Goal: Task Accomplishment & Management: Complete application form

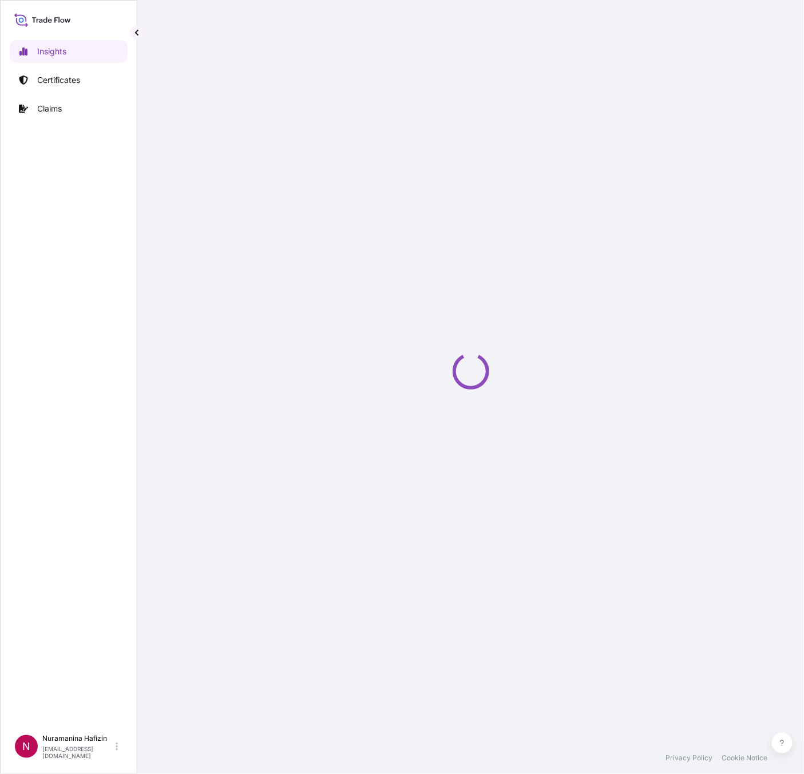
select select "2025"
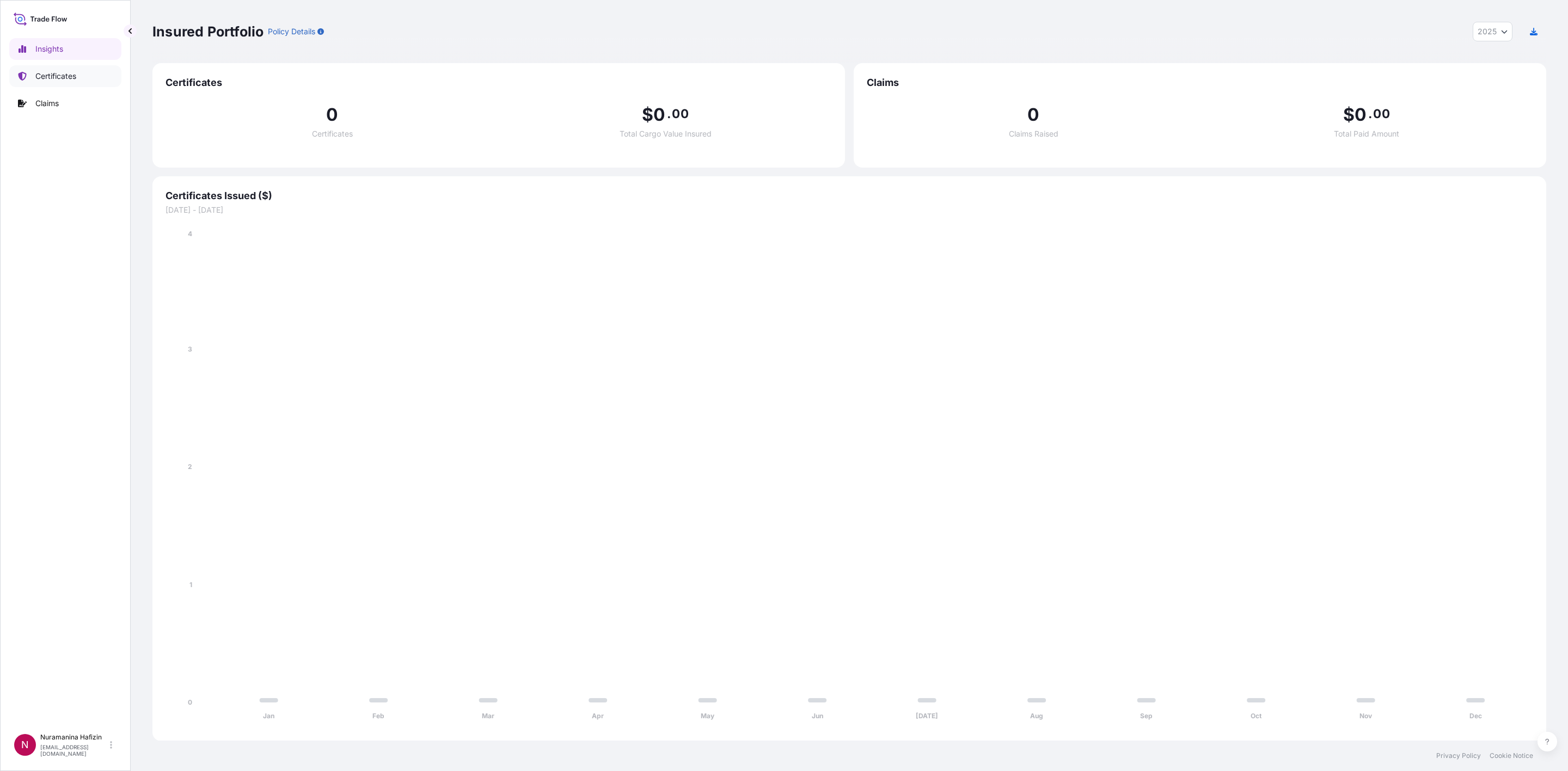
click at [36, 75] on p "Certificates" at bounding box center [55, 75] width 41 height 10
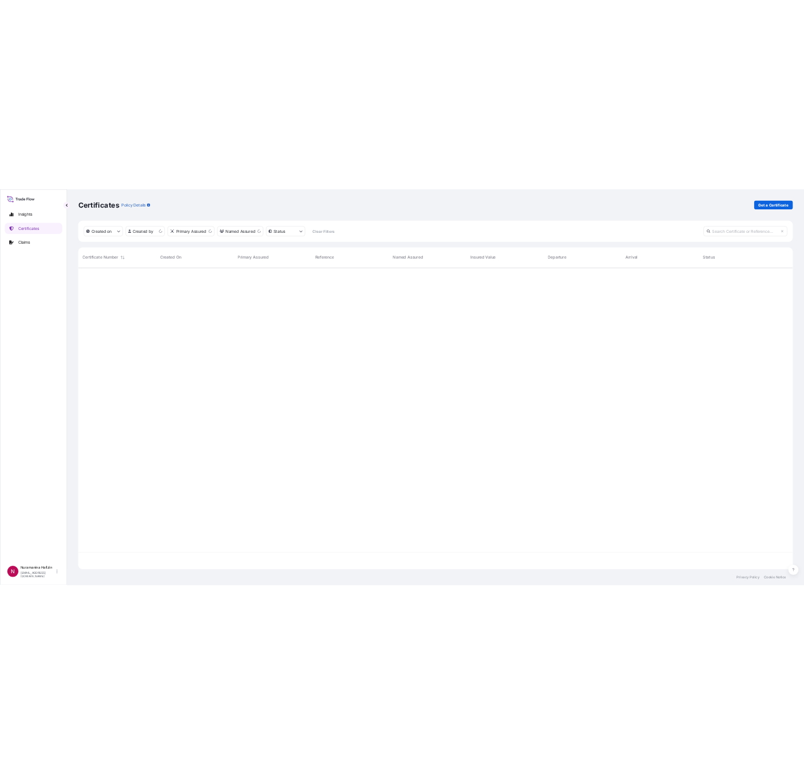
scroll to position [14, 14]
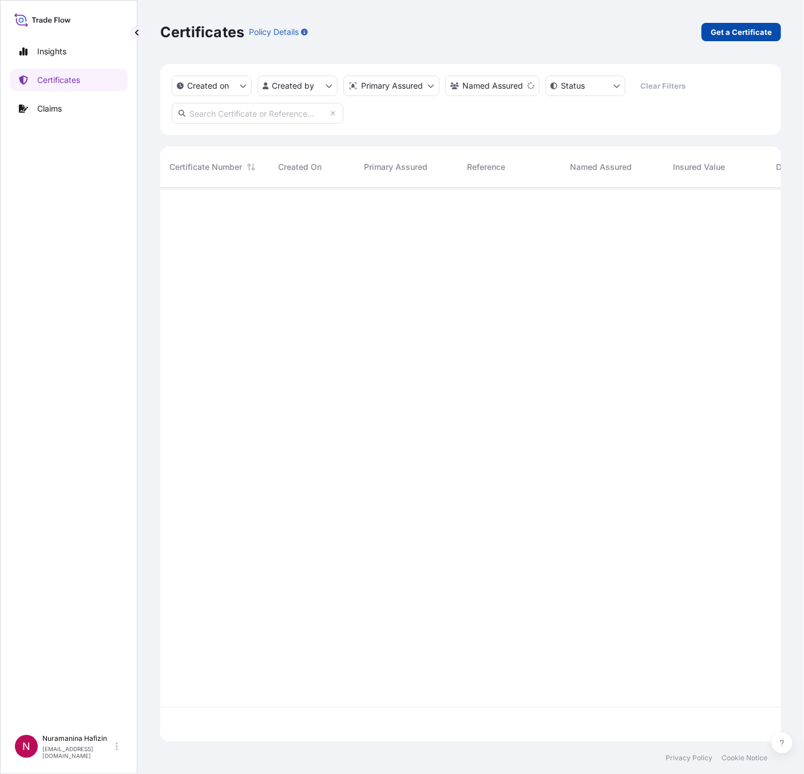
click at [721, 33] on p "Get a Certificate" at bounding box center [740, 31] width 61 height 11
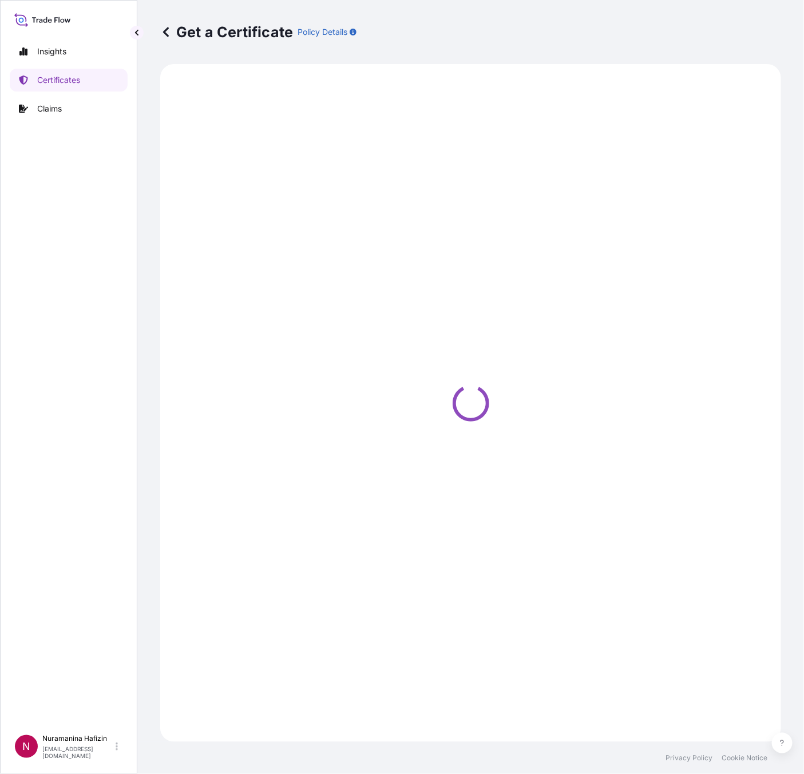
select select "Barge"
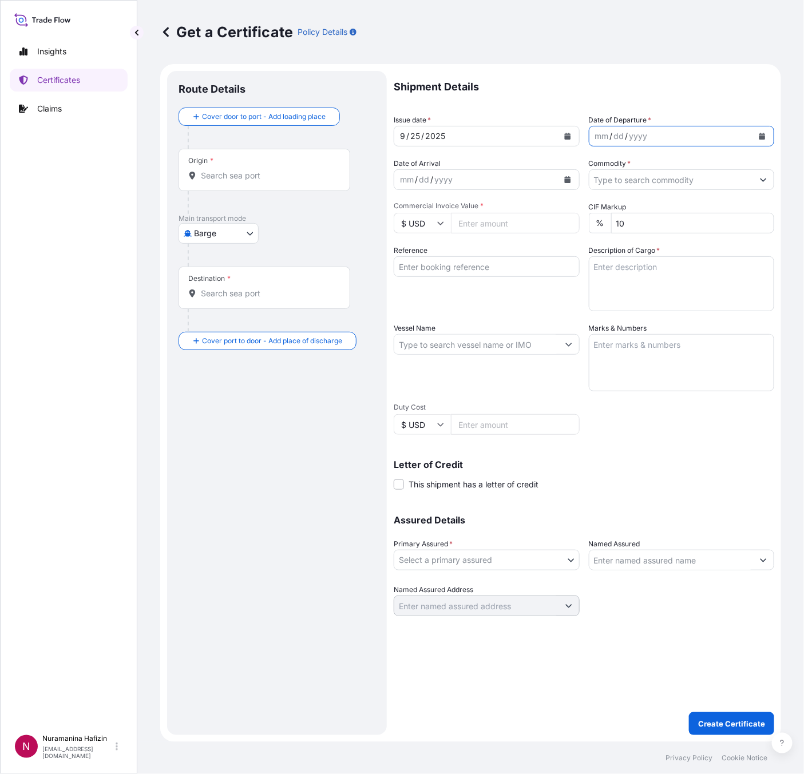
click at [764, 136] on icon "Calendar" at bounding box center [762, 136] width 6 height 7
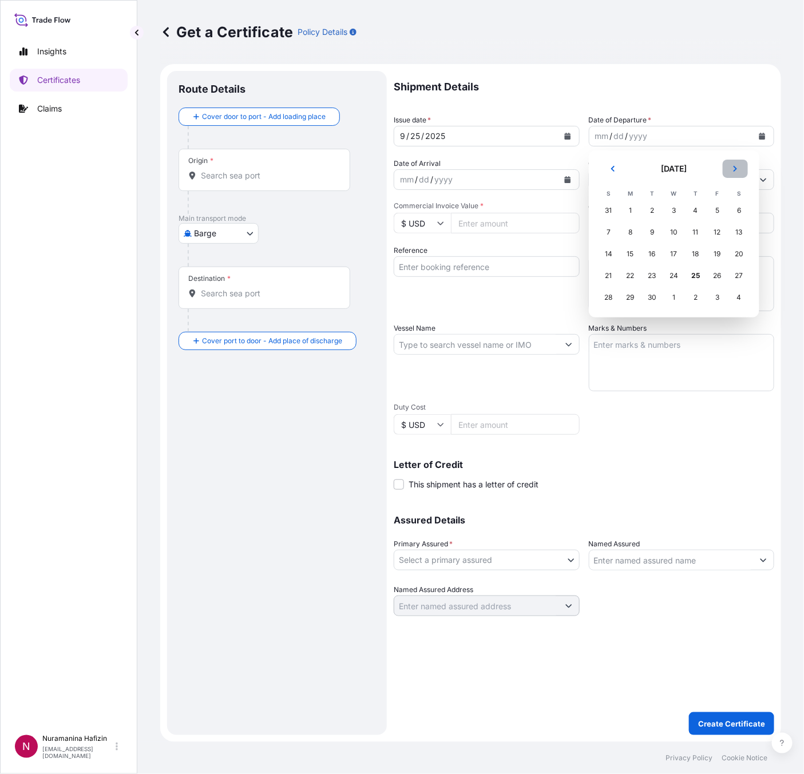
click at [738, 170] on button "Next" at bounding box center [734, 169] width 25 height 18
click at [746, 206] on div "4" at bounding box center [739, 210] width 21 height 21
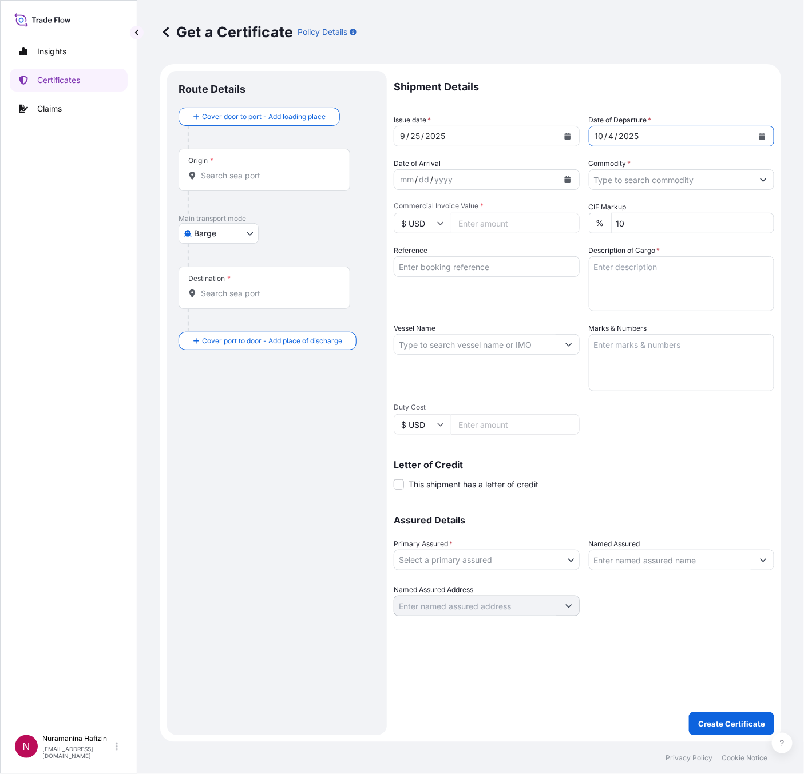
click at [639, 179] on input "Commodity *" at bounding box center [671, 179] width 164 height 21
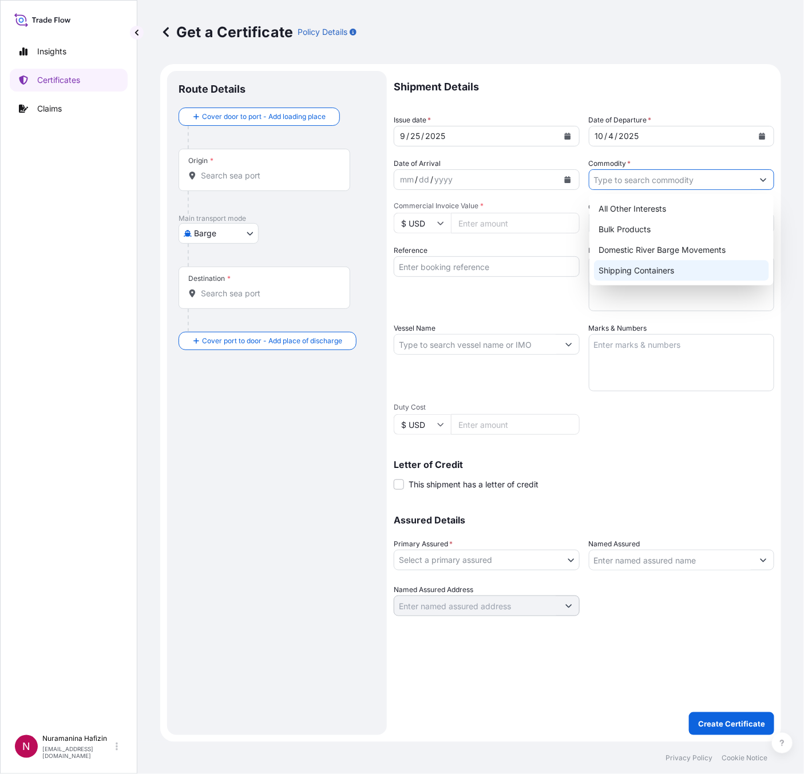
click at [644, 268] on div "Shipping Containers" at bounding box center [681, 270] width 175 height 21
type input "Shipping Containers"
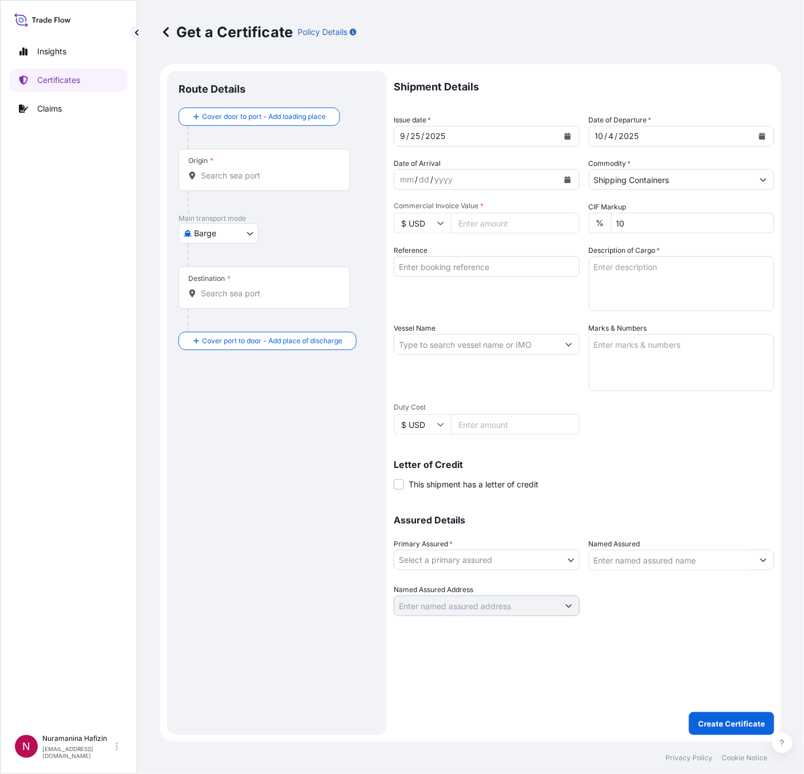
click at [510, 218] on input "Commercial Invoice Value *" at bounding box center [515, 223] width 129 height 21
paste input "8869.20"
type input "8869.20"
drag, startPoint x: 448, startPoint y: 267, endPoint x: 582, endPoint y: 261, distance: 134.5
click at [448, 267] on input "Reference" at bounding box center [486, 266] width 186 height 21
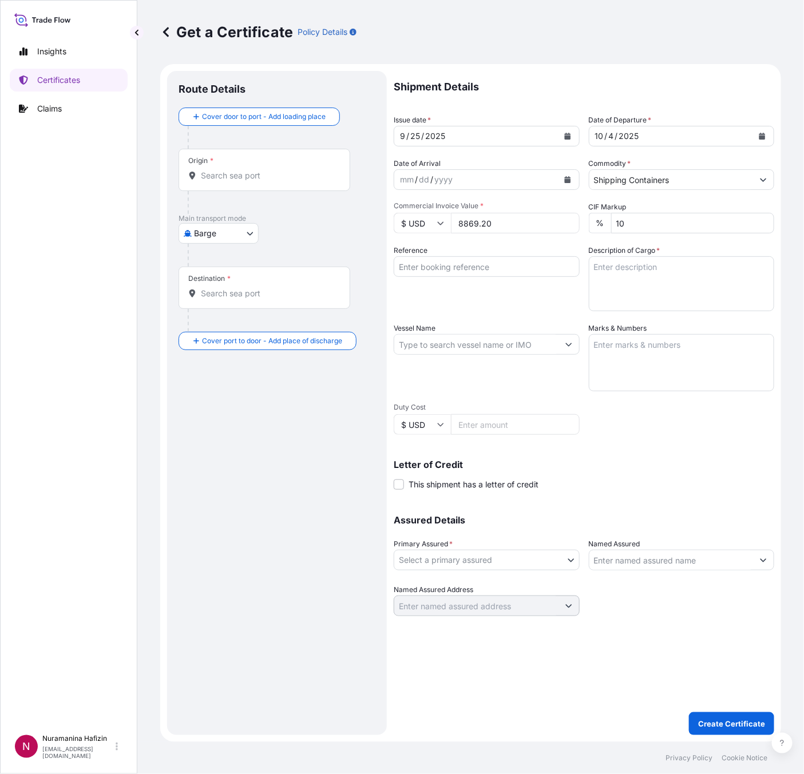
paste input "B000235239"
type input "B000235239"
click at [700, 280] on textarea "Description of Cargo *" at bounding box center [682, 283] width 186 height 55
paste textarea "PACKAGES LOADED ONTO"
type textarea "PACKAGES LOADED ONTO"
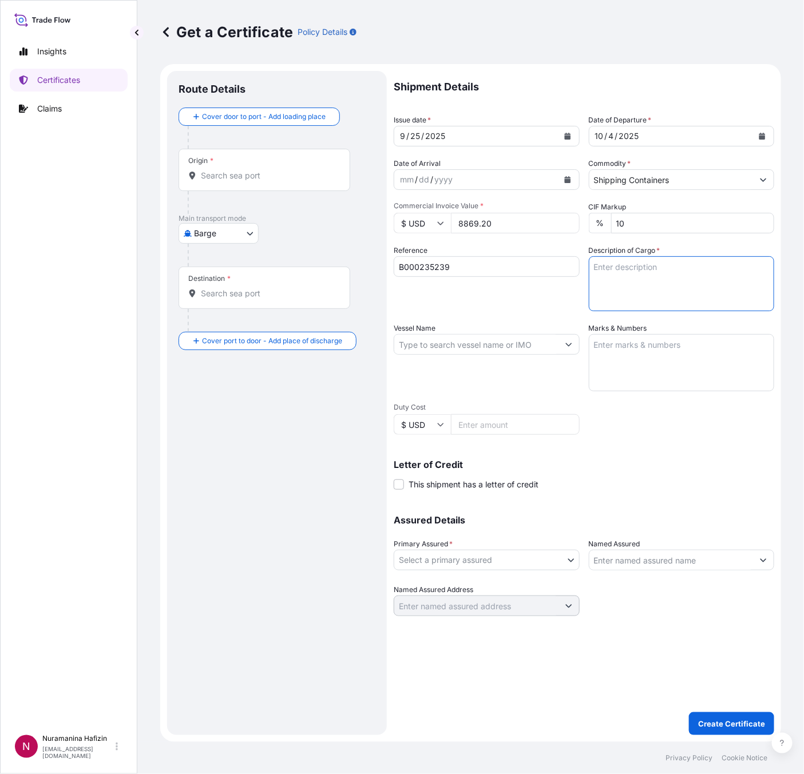
paste textarea "PACKAGES LOADED ONTO"
type textarea "PACKAGES LOADED ONTO"
click at [634, 276] on textarea "Description of Cargo *" at bounding box center [682, 283] width 186 height 55
paste textarea "5 PAILS SOLSPERSE(TM) 17000 3 PAILS SOLSPERSE(TM) 17000 3 BOXES SOLSPERSE(TM) 2…"
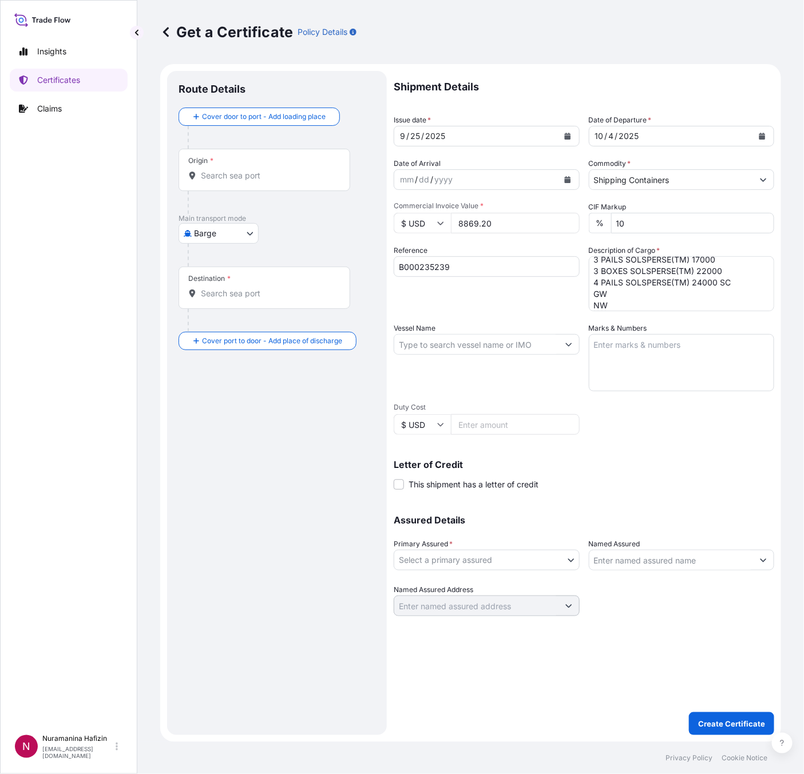
click at [655, 288] on textarea "5 PAILS SOLSPERSE(TM) 17000 3 PAILS SOLSPERSE(TM) 17000 3 BOXES SOLSPERSE(TM) 2…" at bounding box center [682, 283] width 186 height 55
paste textarea "409.3000"
click at [655, 295] on textarea "5 PAILS SOLSPERSE(TM) 17000 3 PAILS SOLSPERSE(TM) 17000 3 BOXES SOLSPERSE(TM) 2…" at bounding box center [682, 283] width 186 height 55
paste textarea "409.3000"
click at [647, 300] on textarea "5 PAILS SOLSPERSE(TM) 17000 3 PAILS SOLSPERSE(TM) 17000 3 BOXES SOLSPERSE(TM) 2…" at bounding box center [682, 283] width 186 height 55
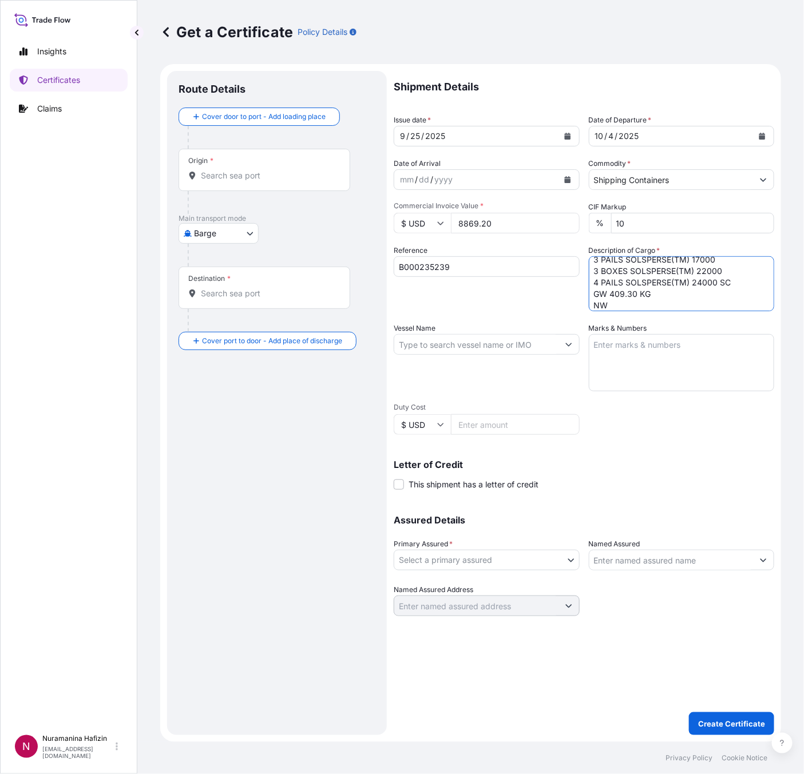
paste textarea "320.0000"
type textarea "5 PAILS SOLSPERSE(TM) 17000 3 PAILS SOLSPERSE(TM) 17000 3 BOXES SOLSPERSE(TM) 2…"
click at [458, 342] on input "Vessel Name" at bounding box center [476, 344] width 164 height 21
paste input "AL RIFFA"
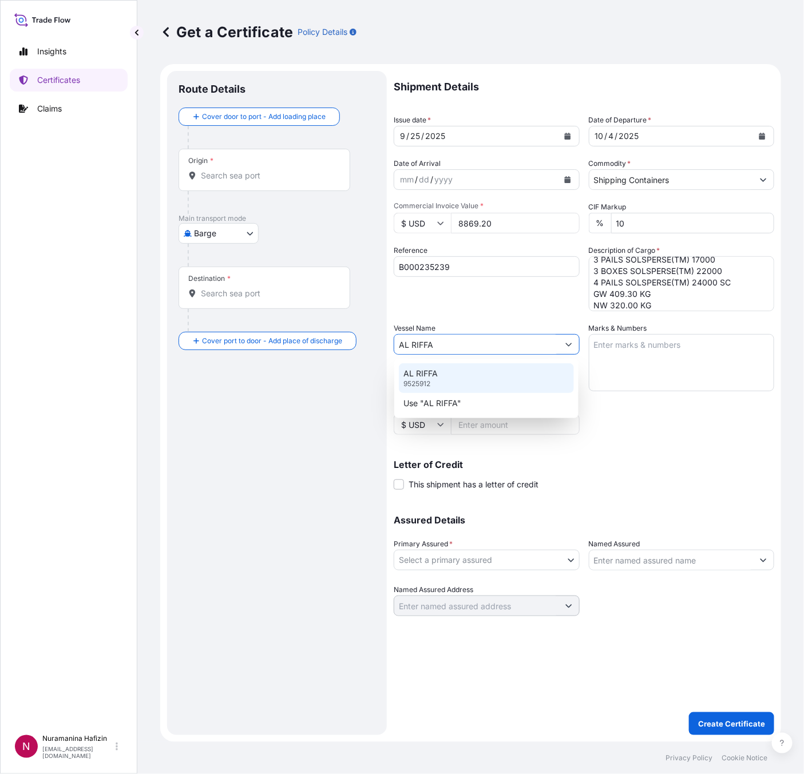
click at [479, 379] on div "AL RIFFA 9525912" at bounding box center [486, 378] width 175 height 30
type input "AL RIFFA"
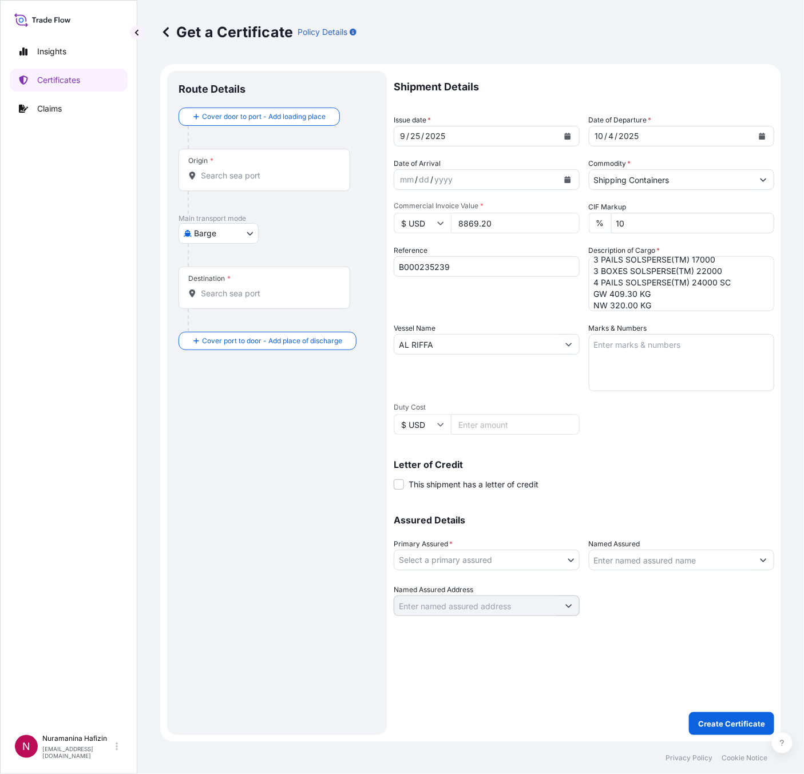
click at [654, 462] on p "Letter of Credit" at bounding box center [583, 464] width 380 height 9
click at [466, 554] on body "0 options available. 2 options available. Insights Certificates Claims N Nurama…" at bounding box center [402, 387] width 804 height 774
click at [463, 585] on div "BDP International - c/o The Lubrizol Corporation" at bounding box center [492, 588] width 189 height 21
select select "31972"
click at [656, 566] on input "Named Assured" at bounding box center [671, 560] width 164 height 21
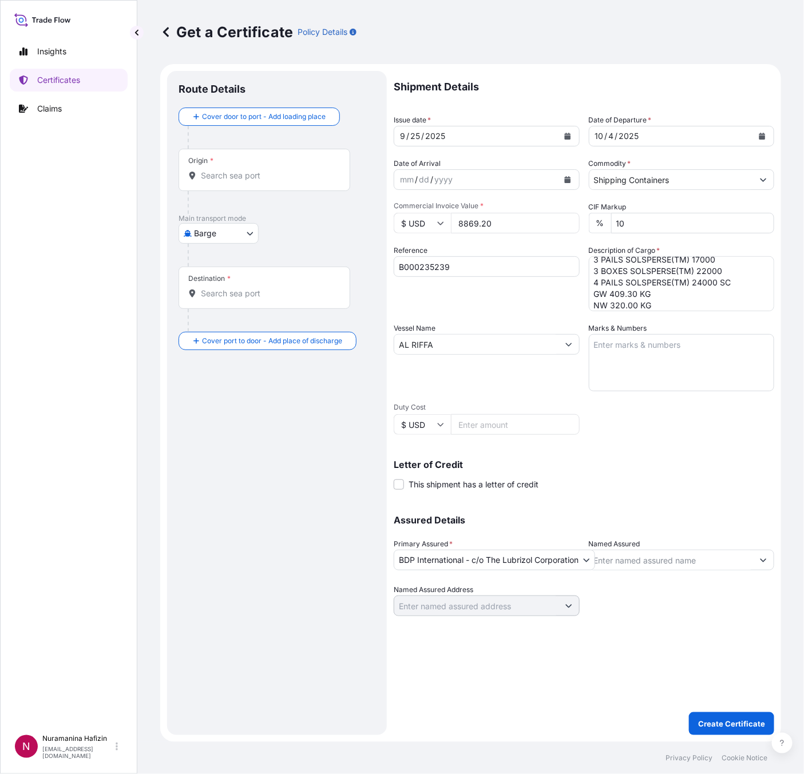
paste input "UFLEX LTD"
type input "UFLEX LTD"
click at [226, 237] on body "15 options available. 0 options available. Insights Certificates Claims N Nuram…" at bounding box center [402, 387] width 804 height 774
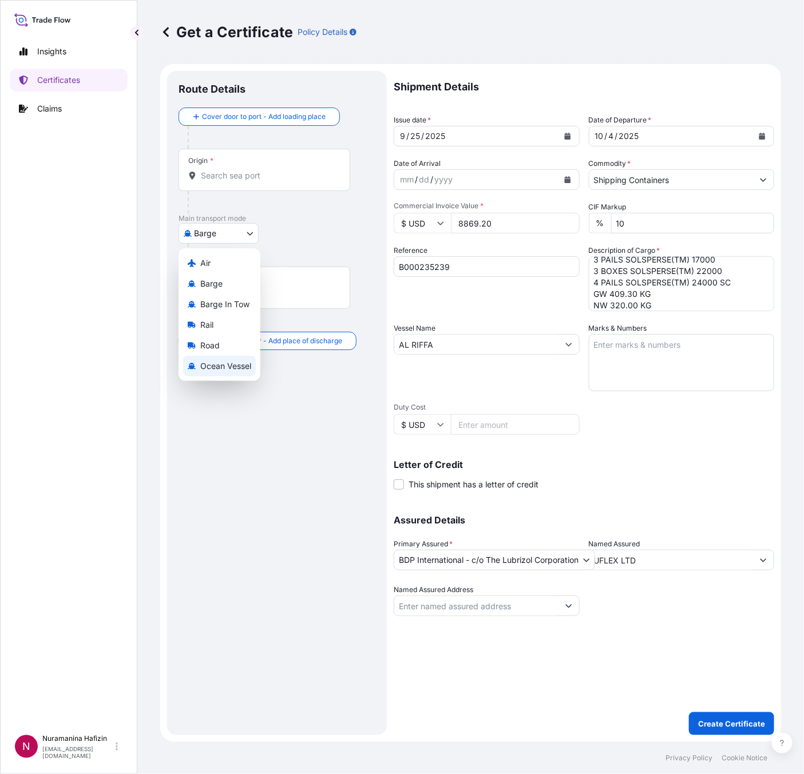
click at [212, 364] on span "Ocean Vessel" at bounding box center [225, 365] width 51 height 11
select select "Ocean Vessel"
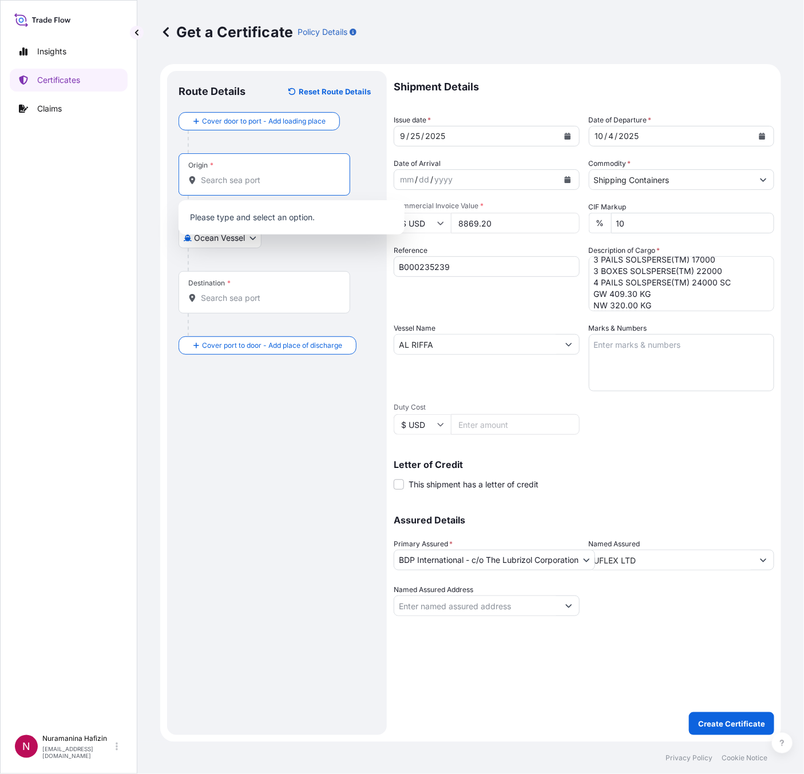
click at [258, 184] on input "Origin *" at bounding box center [268, 179] width 135 height 11
paste input "HUDDERSFIELD"
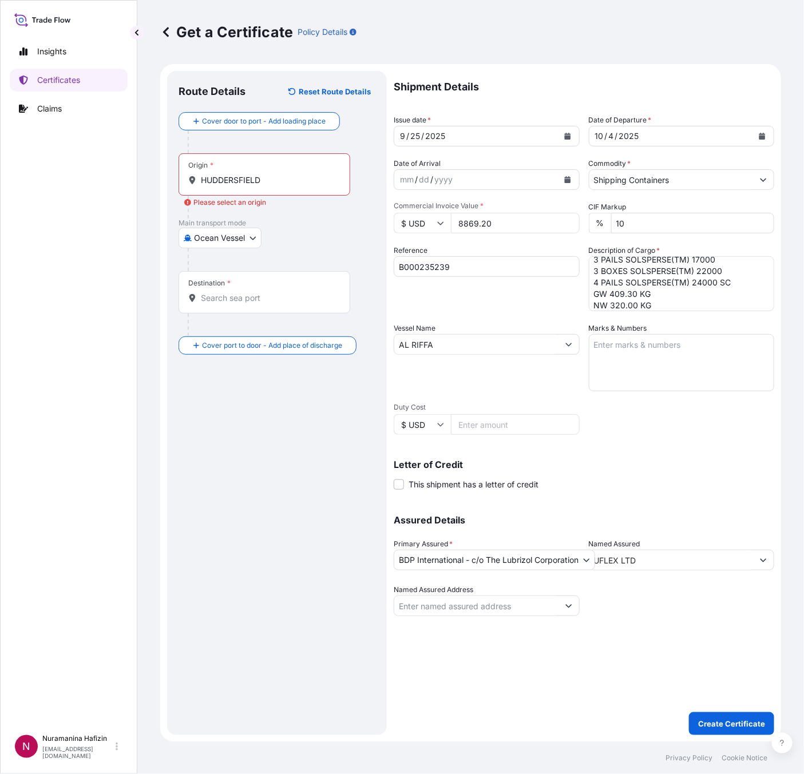
drag, startPoint x: 292, startPoint y: 174, endPoint x: 293, endPoint y: 182, distance: 8.7
click at [292, 174] on input "HUDDERSFIELD" at bounding box center [268, 179] width 135 height 11
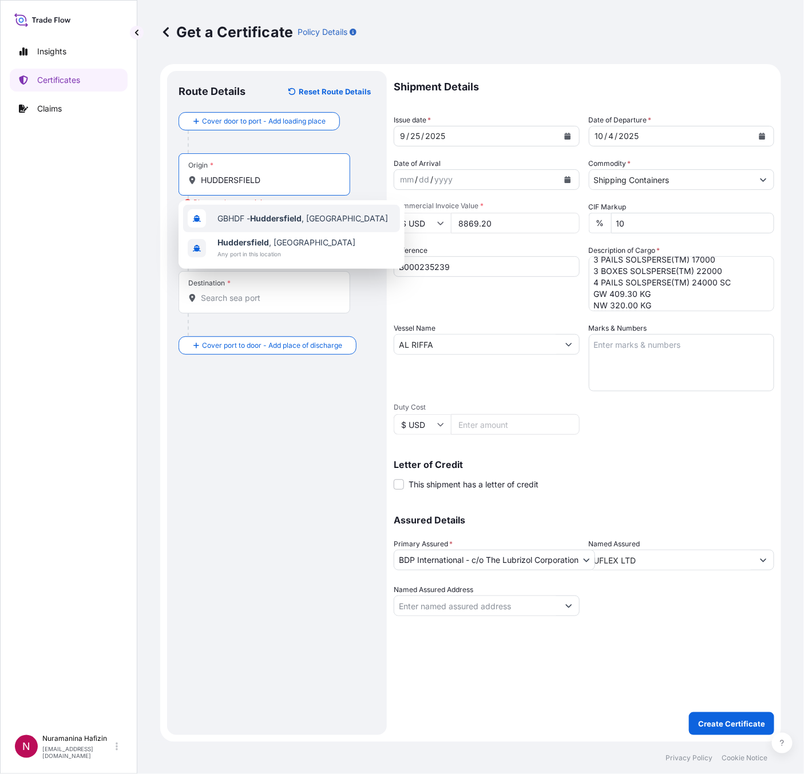
click at [272, 225] on div "GBHDF - Huddersfield , United Kingdom" at bounding box center [291, 218] width 217 height 27
type input "GBHDF - Huddersfield, United Kingdom"
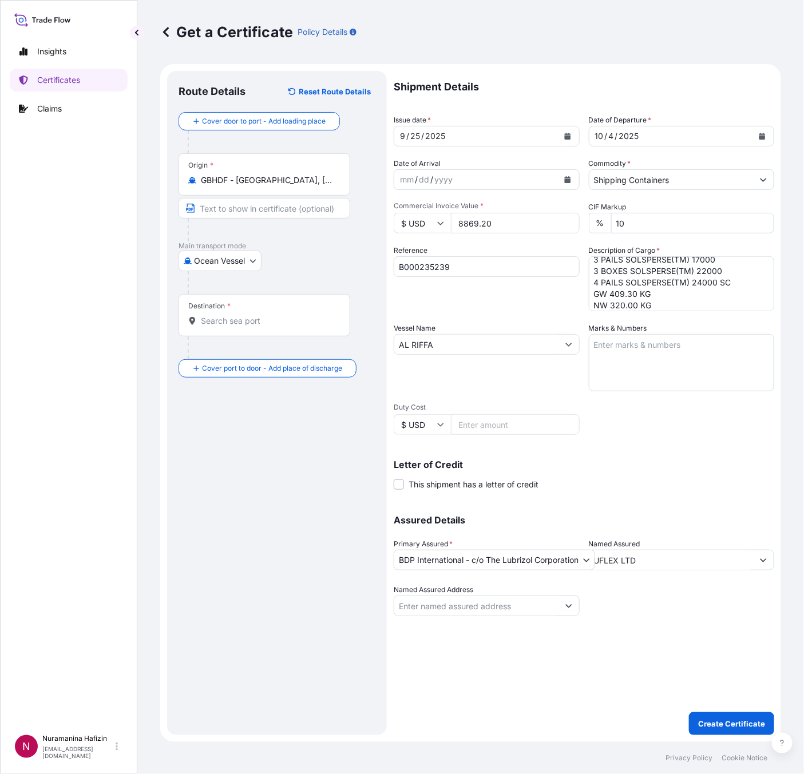
click at [198, 312] on div "Destination *" at bounding box center [264, 315] width 172 height 42
click at [201, 315] on input "Destination *" at bounding box center [268, 320] width 135 height 11
paste input "NHAVA SHEVA, INDIA"
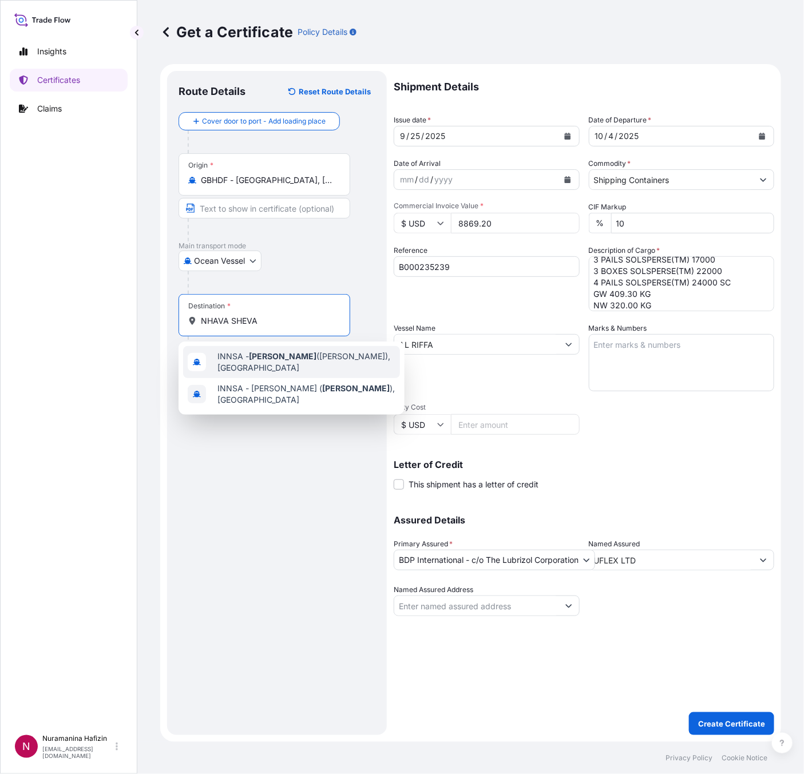
click at [253, 362] on span "INNSA - Nhava Sheva (Jawaharlal Nehru), India" at bounding box center [306, 362] width 178 height 23
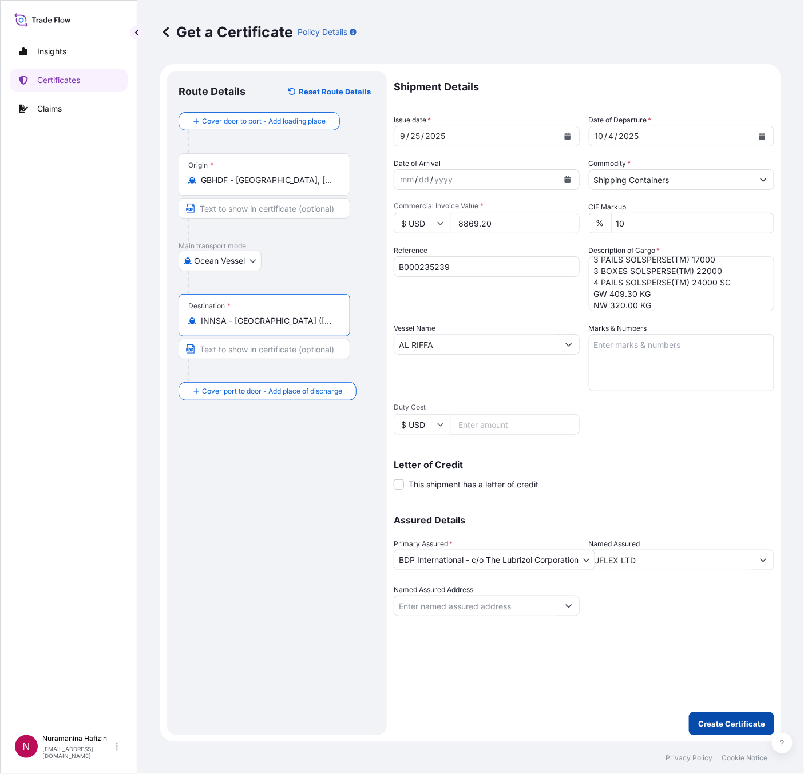
type input "INNSA - Nhava Sheva (Jawaharlal Nehru), India"
click at [715, 723] on p "Create Certificate" at bounding box center [731, 723] width 67 height 11
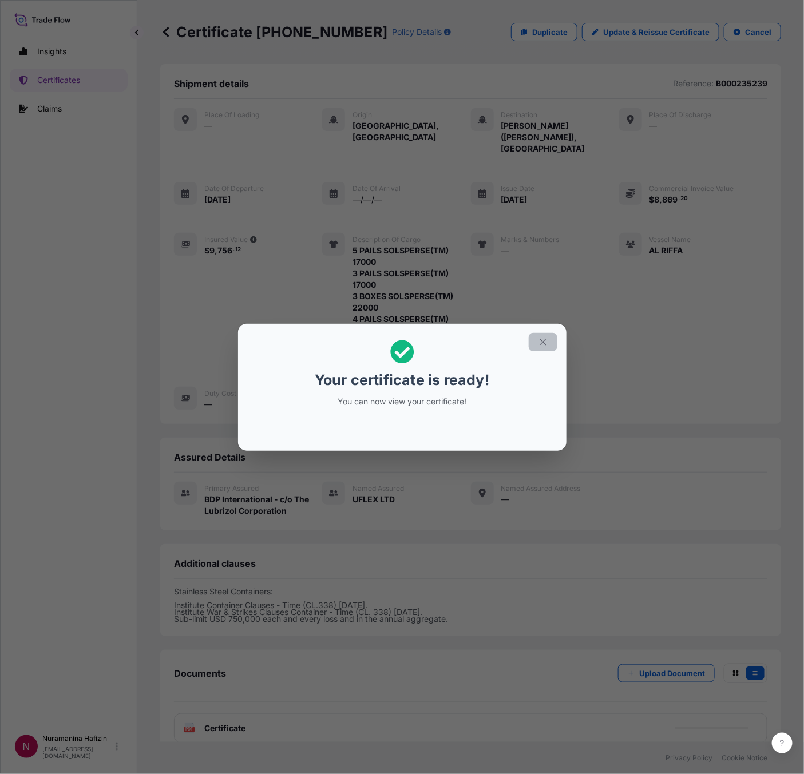
click at [532, 342] on button "button" at bounding box center [542, 342] width 29 height 18
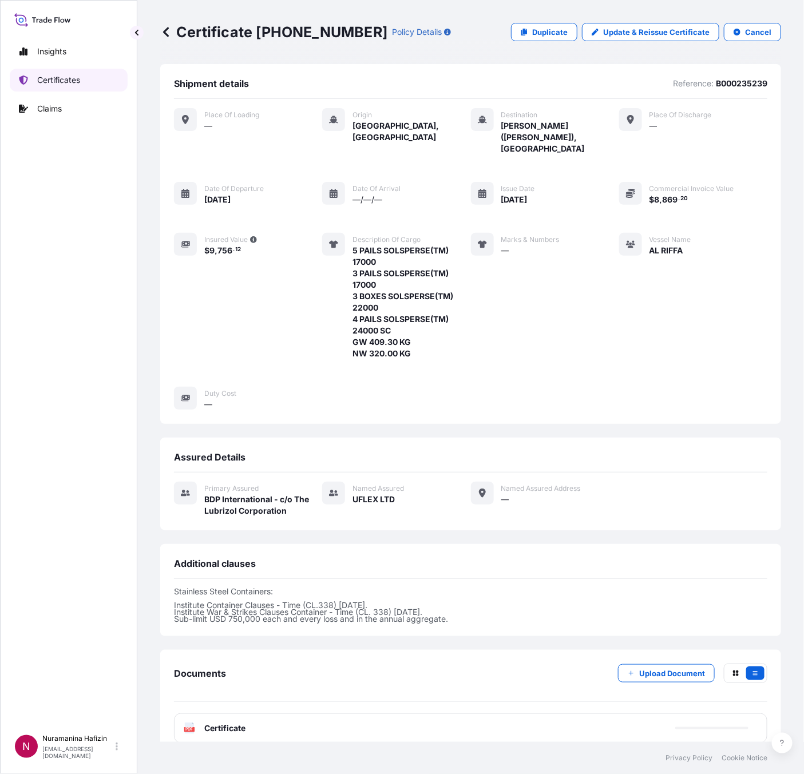
click at [43, 79] on p "Certificates" at bounding box center [58, 79] width 43 height 11
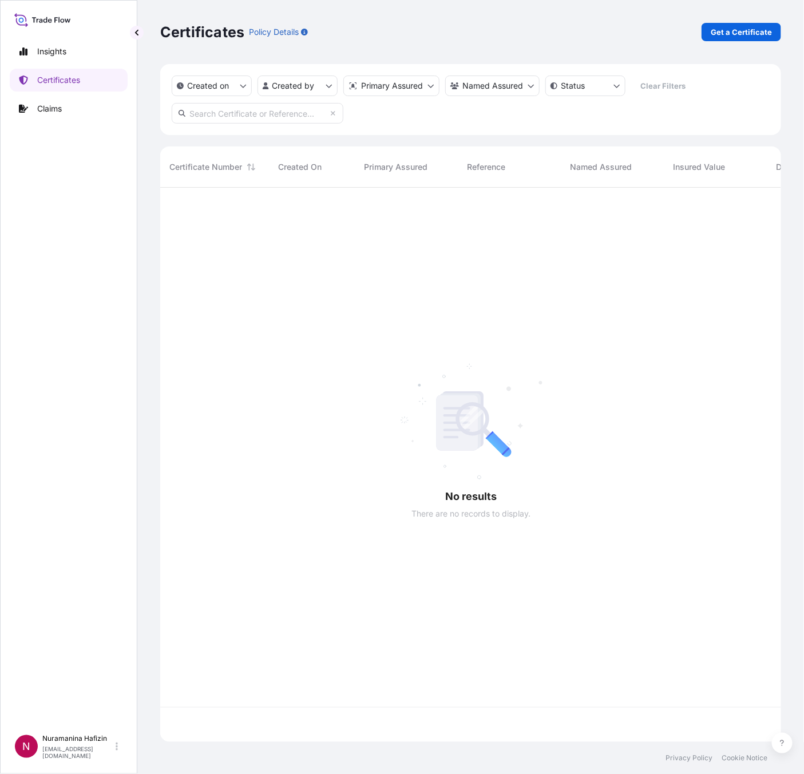
scroll to position [547, 607]
click at [287, 110] on input "text" at bounding box center [258, 113] width 172 height 21
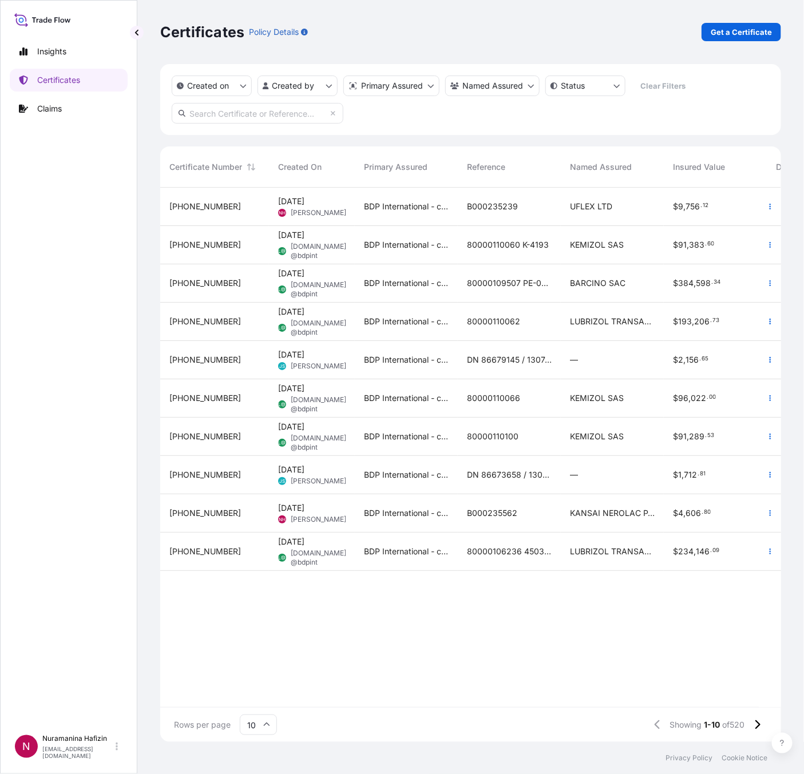
paste input "B000235239"
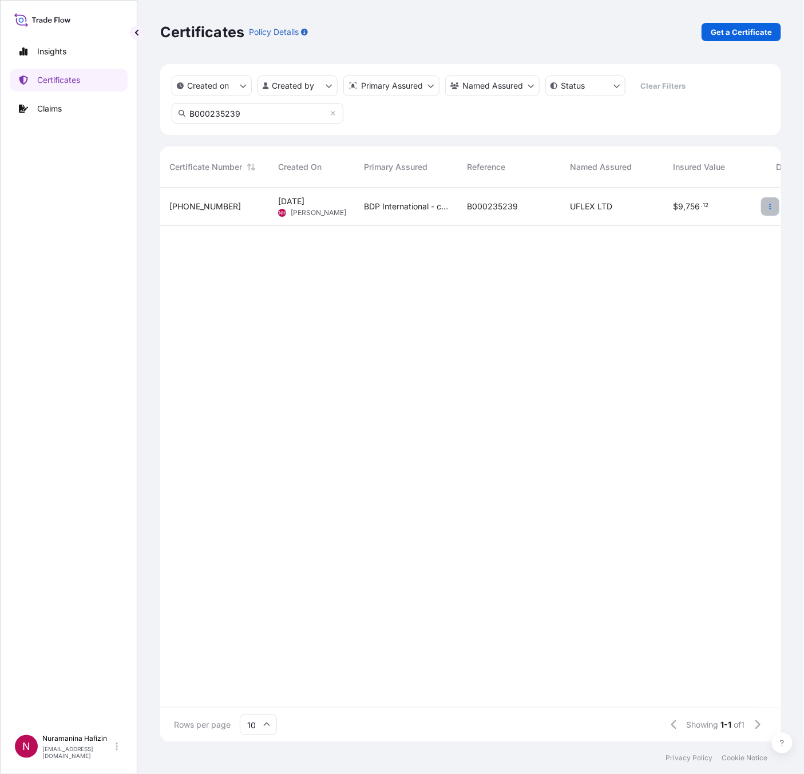
type input "B000235239"
click at [767, 206] on icon "button" at bounding box center [769, 206] width 7 height 7
click at [735, 249] on p "Download certificate" at bounding box center [715, 249] width 77 height 11
click at [730, 36] on p "Get a Certificate" at bounding box center [740, 31] width 61 height 11
select select "Barge"
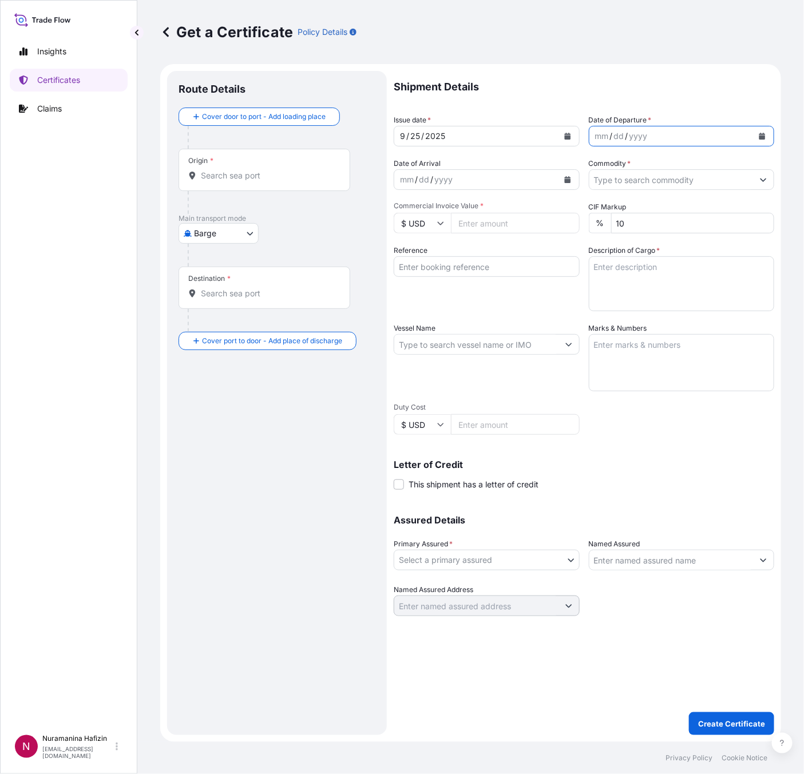
click at [761, 133] on icon "Calendar" at bounding box center [762, 136] width 6 height 7
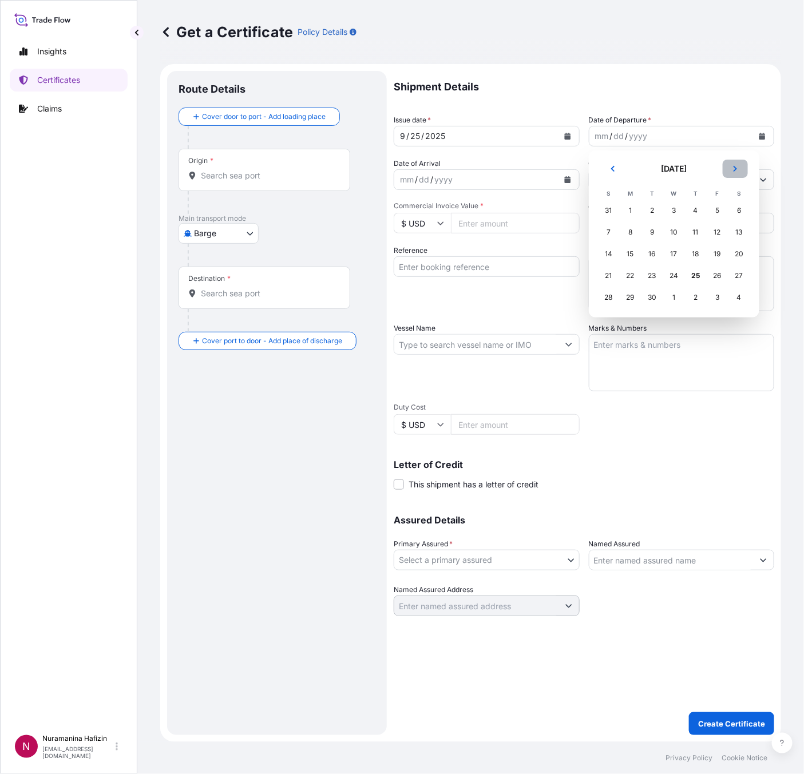
click at [731, 163] on button "Next" at bounding box center [734, 169] width 25 height 18
click at [743, 212] on div "4" at bounding box center [739, 210] width 21 height 21
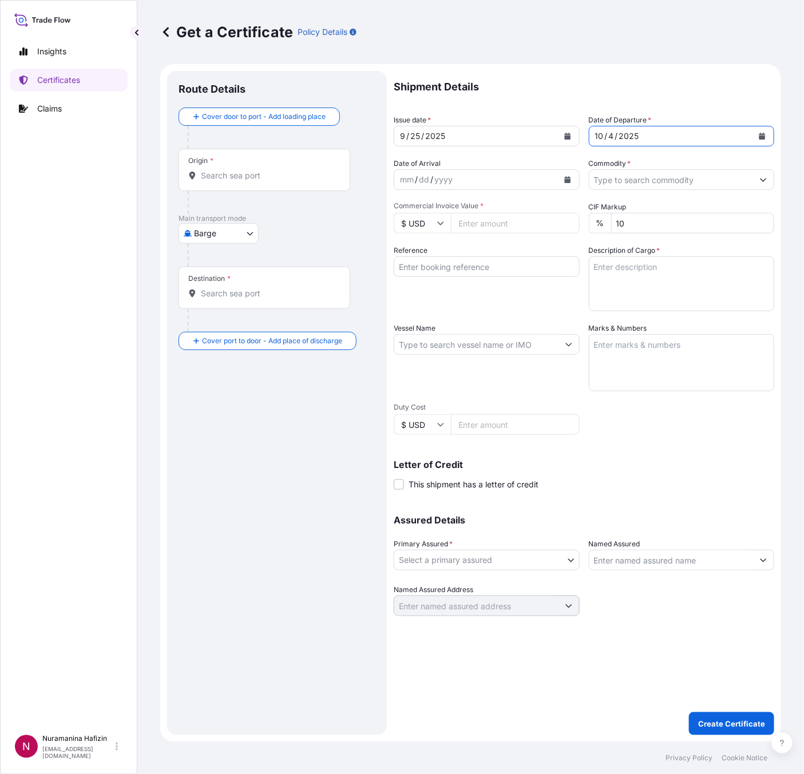
click at [656, 181] on input "Commodity *" at bounding box center [671, 179] width 164 height 21
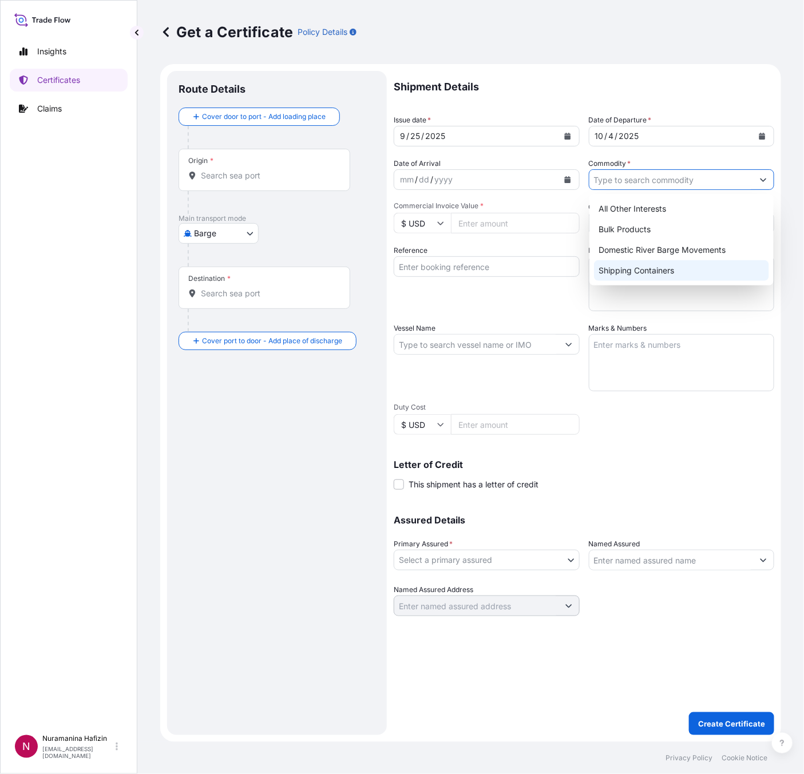
click at [638, 269] on div "Shipping Containers" at bounding box center [681, 270] width 175 height 21
type input "Shipping Containers"
click at [480, 220] on input "Commercial Invoice Value *" at bounding box center [515, 223] width 129 height 21
paste input "1005438526"
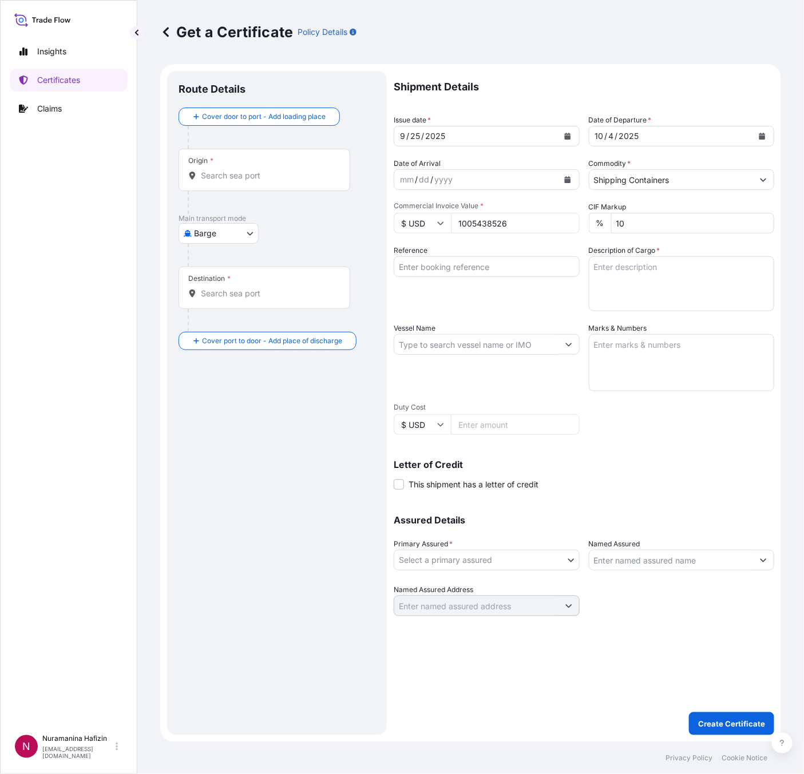
type input "1005438526"
drag, startPoint x: 479, startPoint y: 266, endPoint x: 606, endPoint y: 280, distance: 127.7
click at [479, 266] on input "Reference" at bounding box center [486, 266] width 186 height 21
paste input "B000235484"
type input "B000235484"
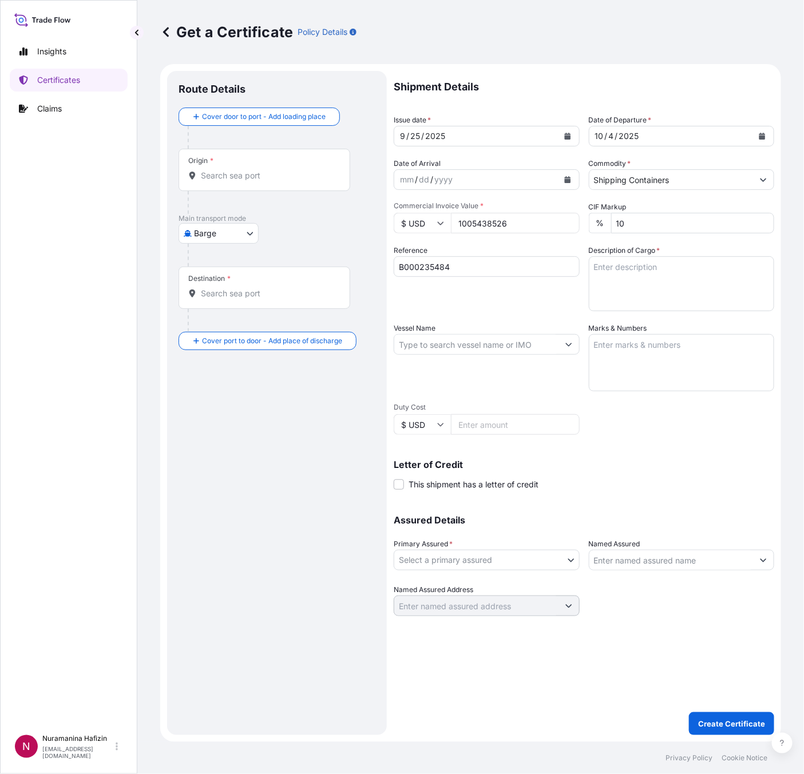
click at [451, 349] on input "Vessel Name" at bounding box center [476, 344] width 164 height 21
paste input "AL RIFFA"
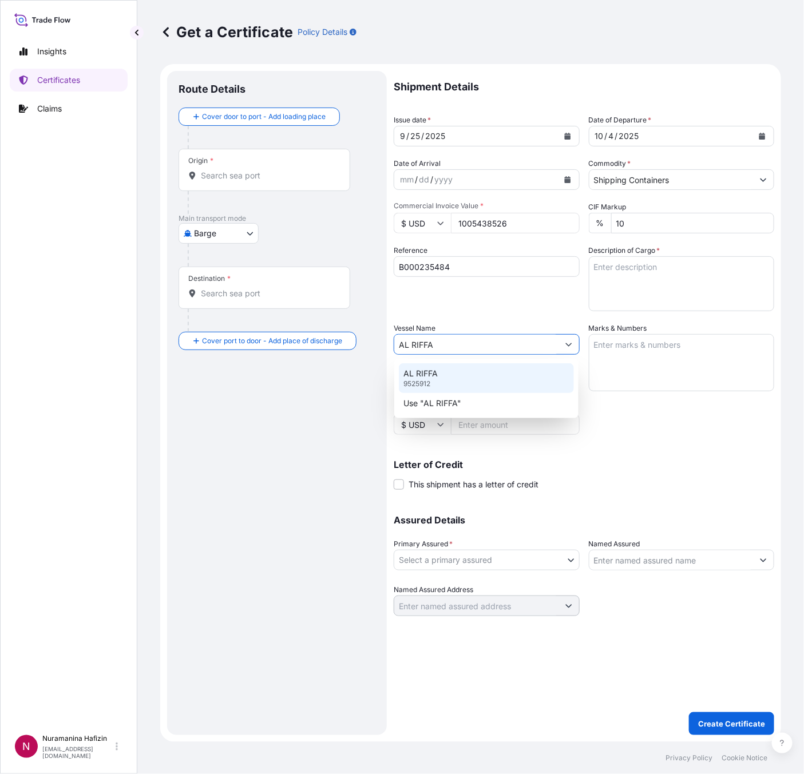
click at [448, 374] on div "AL RIFFA 9525912" at bounding box center [486, 378] width 175 height 30
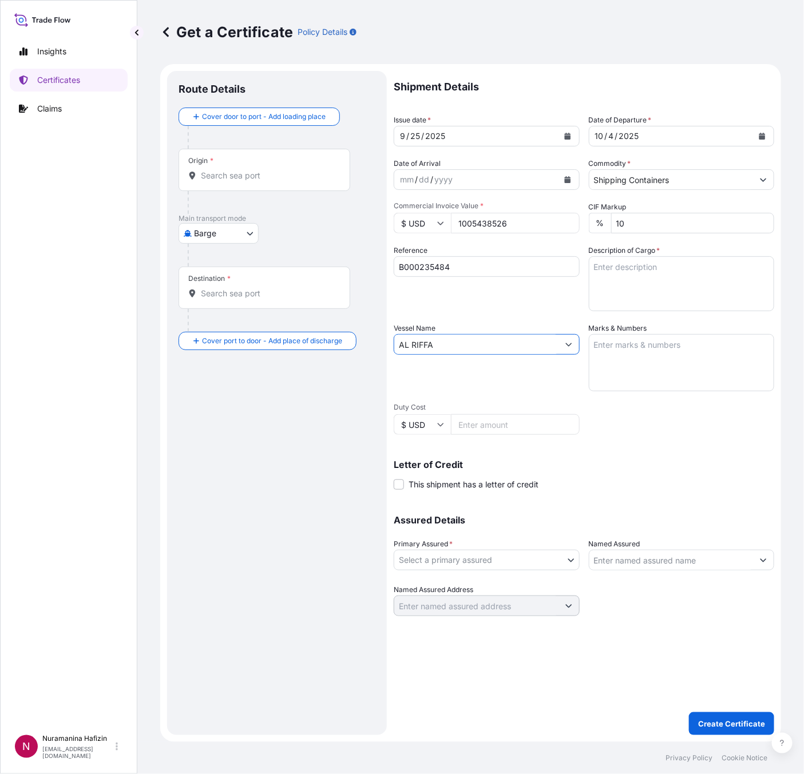
type input "AL RIFFA"
click at [707, 297] on textarea "Description of Cargo *" at bounding box center [682, 283] width 186 height 55
paste textarea "AL RIFFA"
type textarea "AL RIFFA"
paste textarea "12 PAILS SOLSPERSE(TM) 24000 SC 16 PAILS SOLSPERSE(TM) 20000 4 BOXES SOLSPERSE(…"
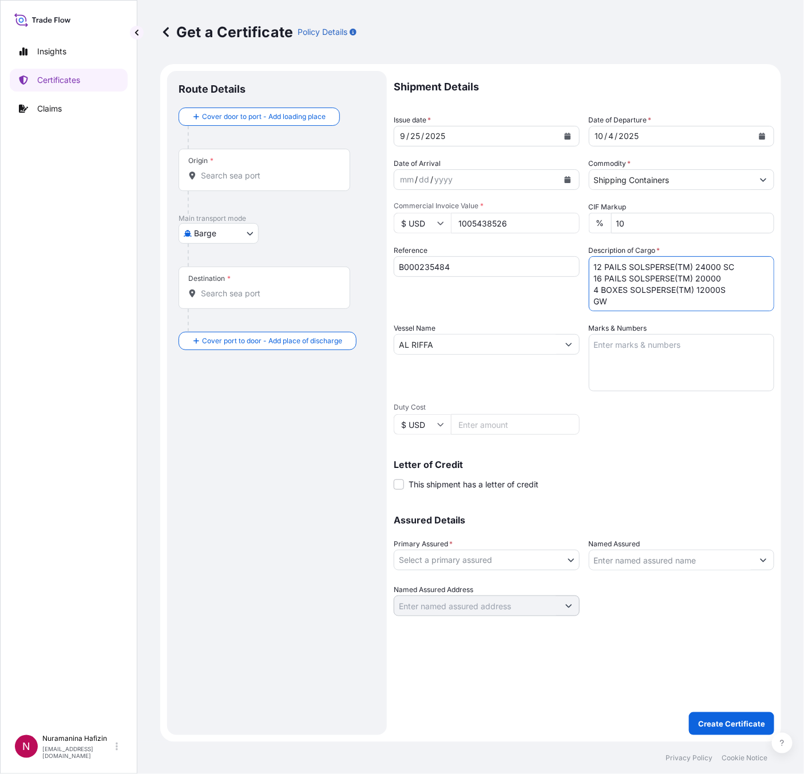
scroll to position [7, 0]
click at [654, 295] on textarea "12 PAILS SOLSPERSE(TM) 24000 SC 16 PAILS SOLSPERSE(TM) 20000 4 BOXES SOLSPERSE(…" at bounding box center [682, 283] width 186 height 55
paste textarea "950.0000"
click at [652, 303] on textarea "12 PAILS SOLSPERSE(TM) 24000 SC 16 PAILS SOLSPERSE(TM) 20000 4 BOXES SOLSPERSE(…" at bounding box center [682, 283] width 186 height 55
paste textarea "800.0000"
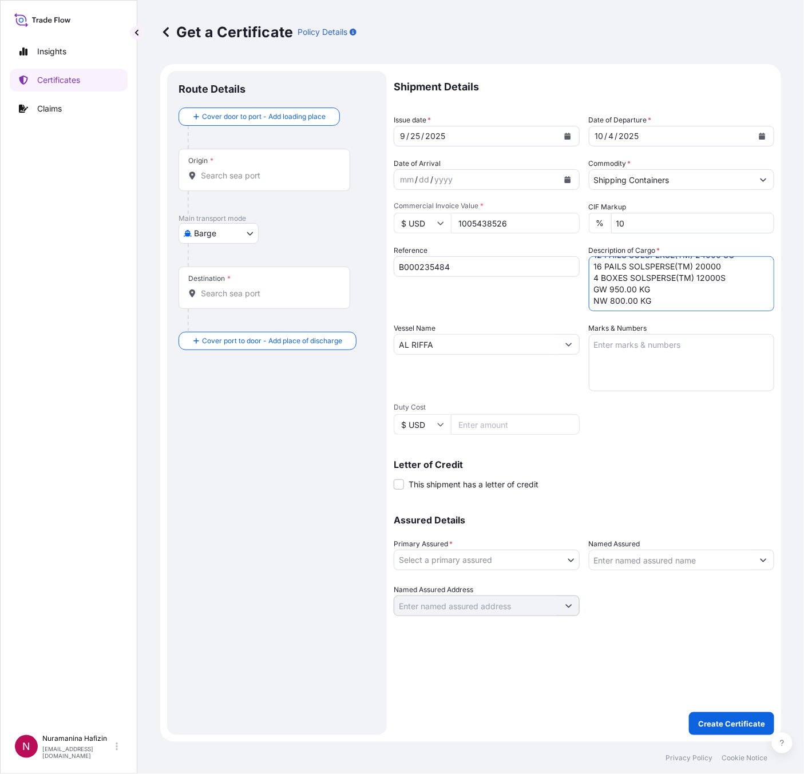
scroll to position [13, 0]
type textarea "12 PAILS SOLSPERSE(TM) 24000 SC 16 PAILS SOLSPERSE(TM) 20000 4 BOXES SOLSPERSE(…"
click at [508, 556] on body "Insights Certificates Claims N Nuramanina Hafizin nuramanina.hafizin@psabdp.com…" at bounding box center [402, 387] width 804 height 774
click at [472, 589] on div "BDP International - c/o The Lubrizol Corporation" at bounding box center [492, 588] width 189 height 21
select select "31972"
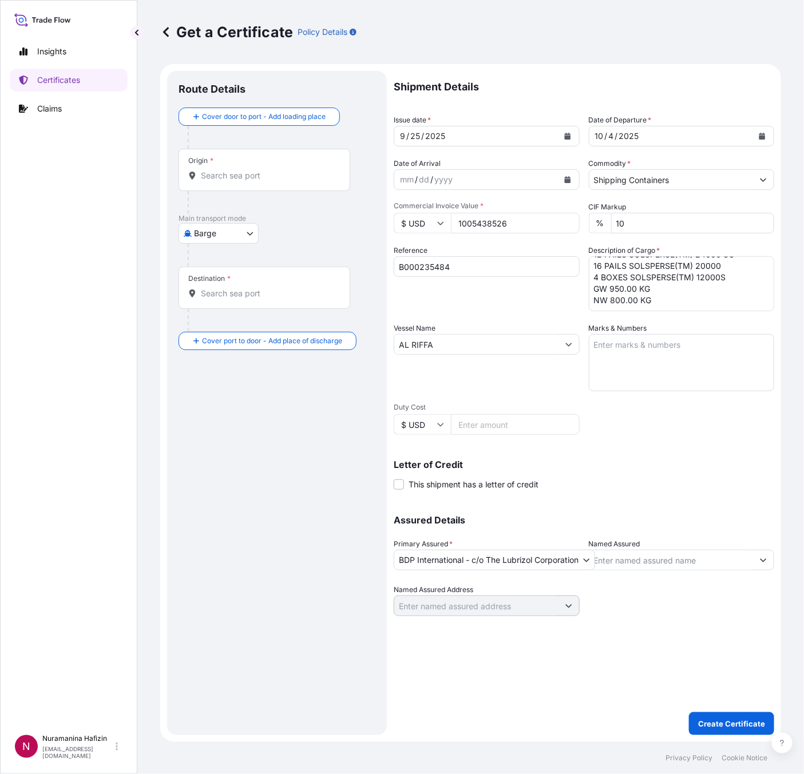
click at [675, 553] on input "Named Assured" at bounding box center [671, 560] width 164 height 21
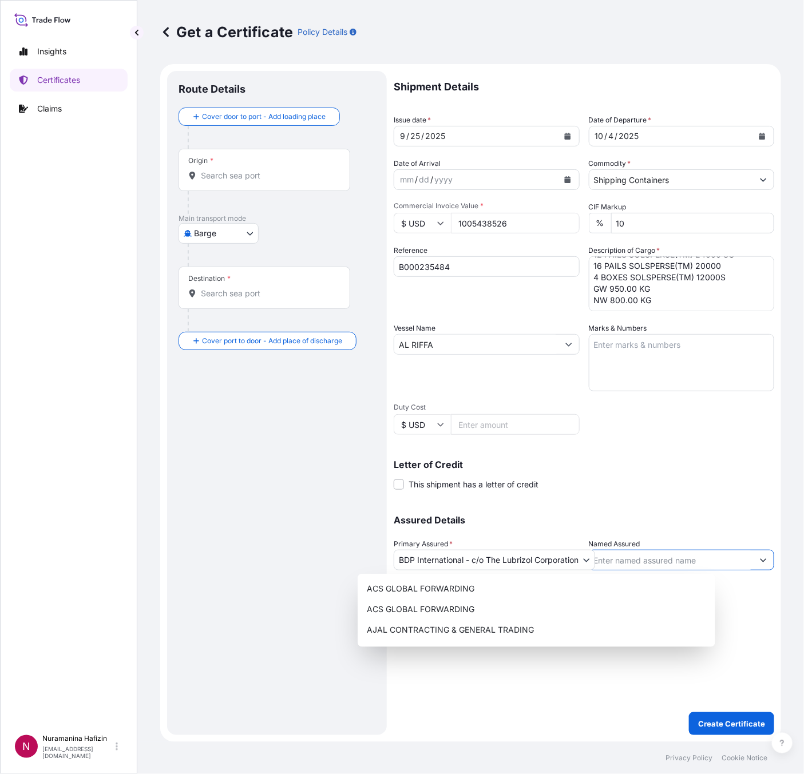
paste input "800.0000"
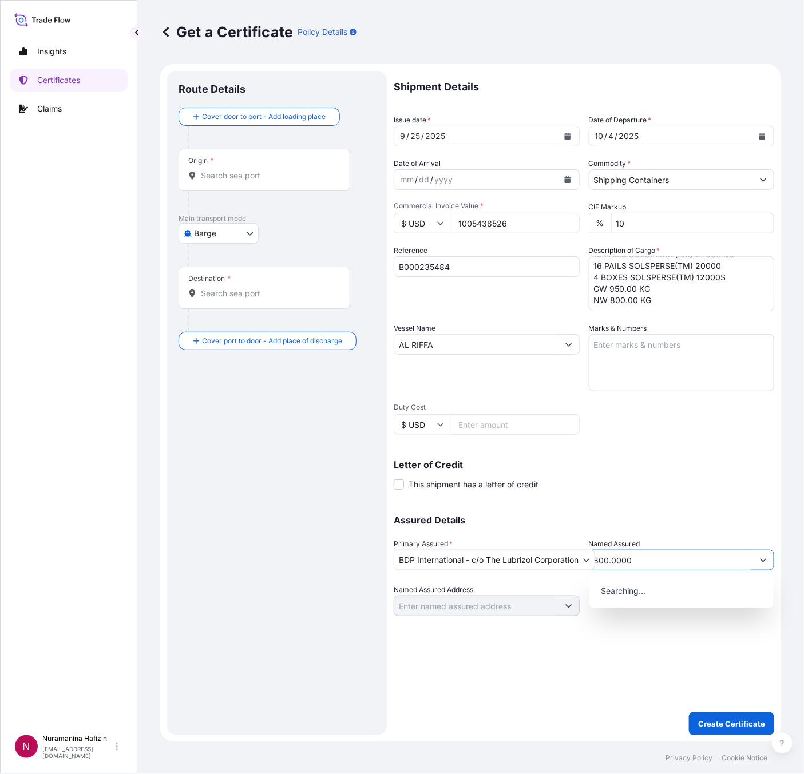
type input "800.0000"
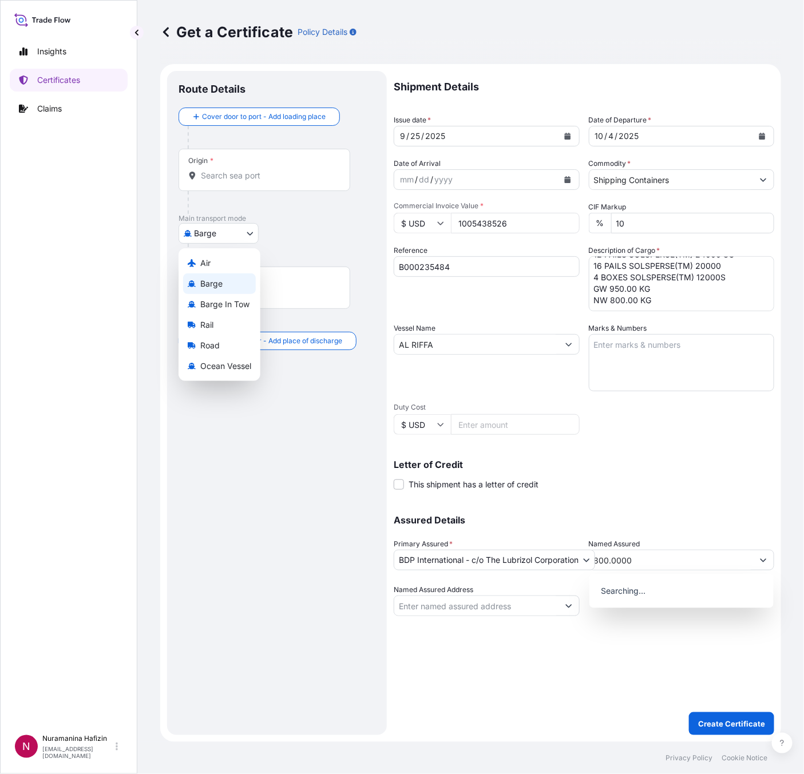
click at [218, 239] on body "15 options available. 0 options available. Insights Certificates Claims N Nuram…" at bounding box center [402, 387] width 804 height 774
click at [232, 360] on span "Ocean Vessel" at bounding box center [225, 365] width 51 height 11
select select "Ocean Vessel"
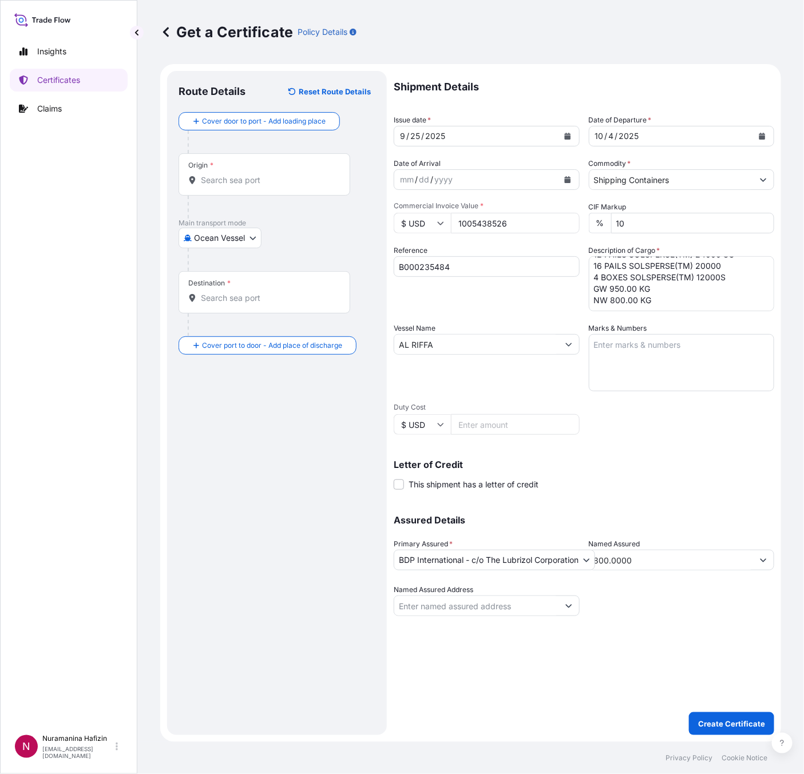
click at [218, 172] on div "Origin *" at bounding box center [264, 174] width 172 height 42
click at [218, 174] on input "Origin *" at bounding box center [268, 179] width 135 height 11
paste input "HUDDERSFIELD"
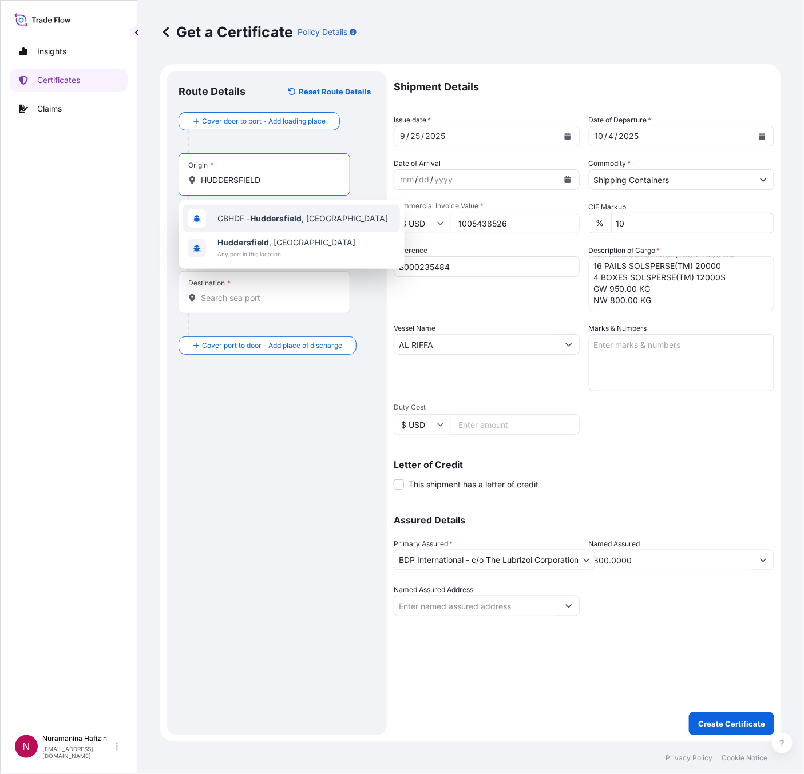
click at [244, 223] on span "GBHDF - Huddersfield , United Kingdom" at bounding box center [302, 218] width 170 height 11
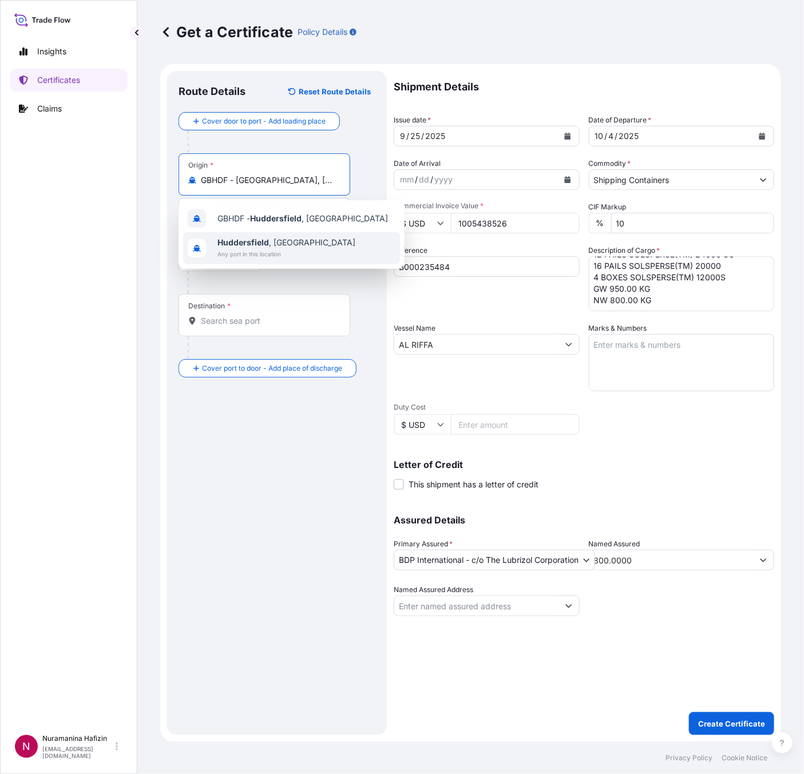
type input "GBHDF - Huddersfield, United Kingdom"
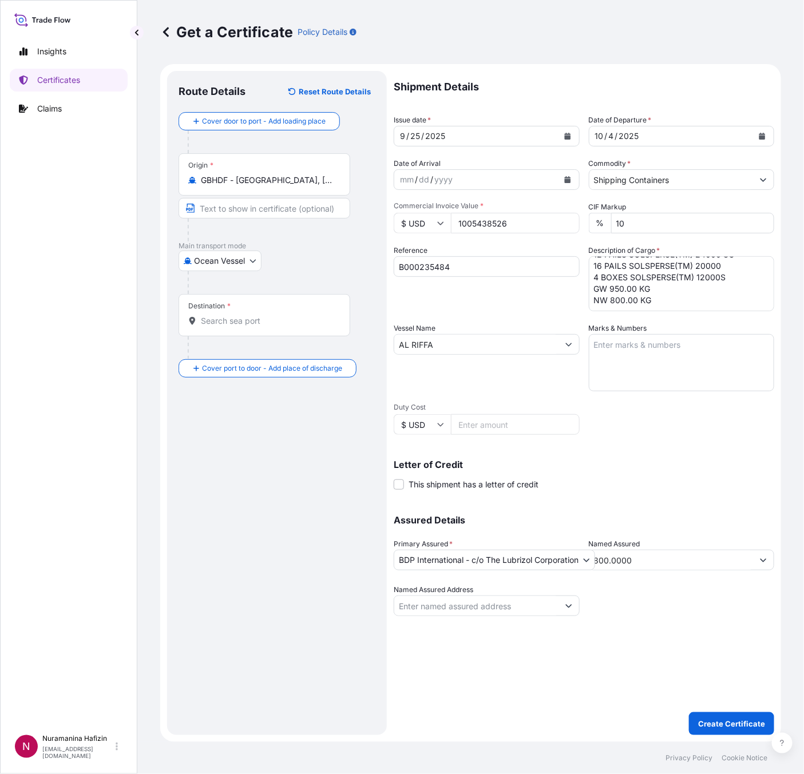
click at [249, 319] on input "Destination *" at bounding box center [268, 320] width 135 height 11
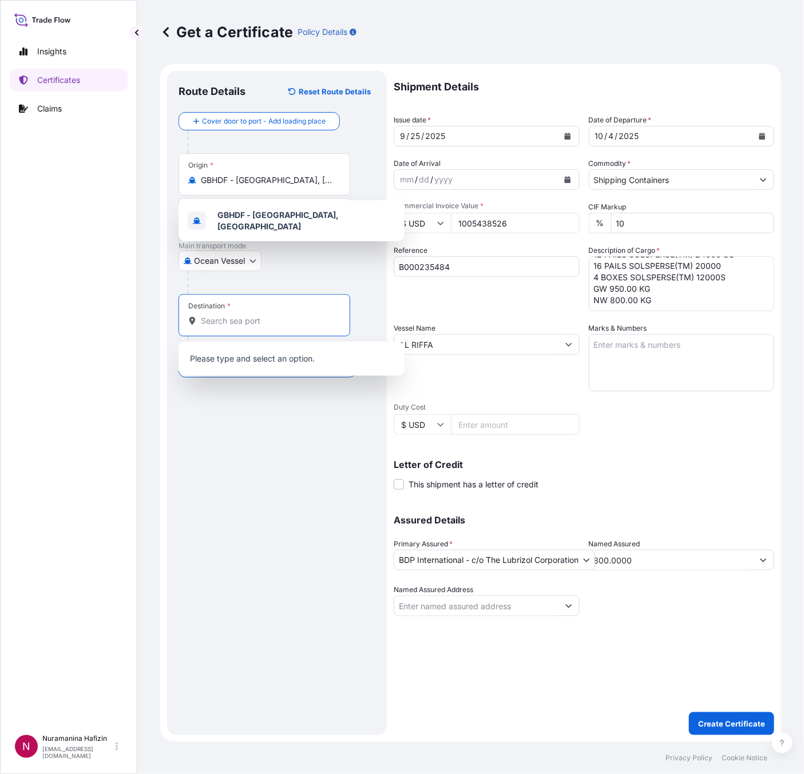
paste input "NHAVA SHEVA, INDIA"
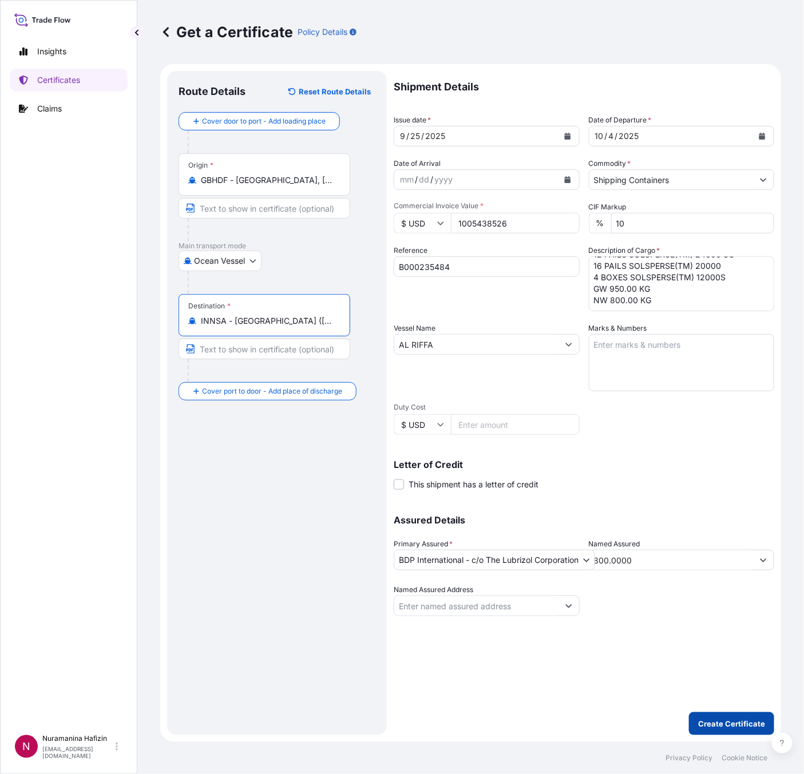
type input "INNSA - Nhava Sheva (Jawaharlal Nehru), India"
click at [730, 726] on p "Create Certificate" at bounding box center [731, 723] width 67 height 11
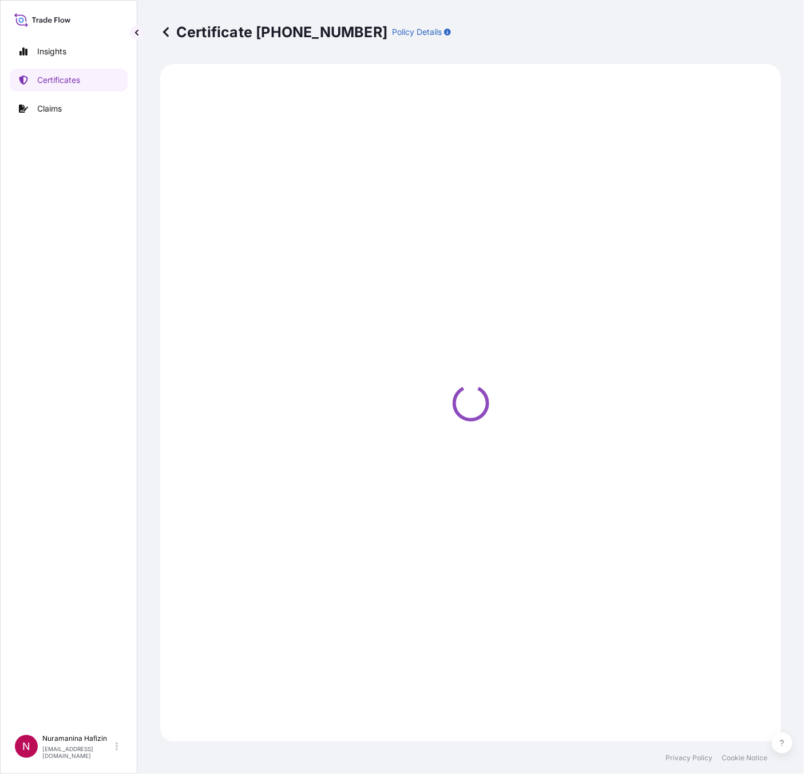
select select "Ocean Vessel"
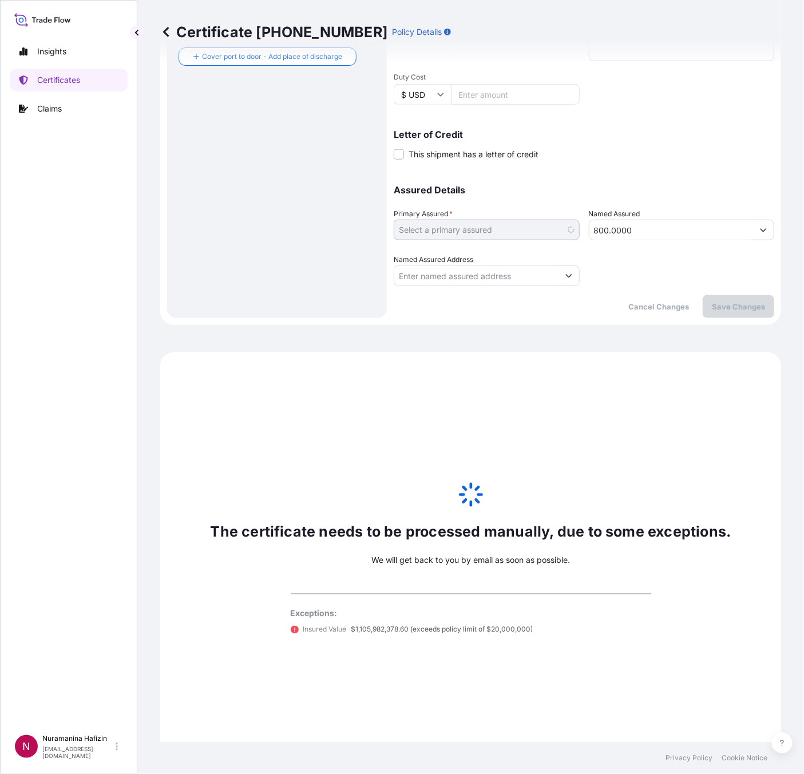
scroll to position [351, 0]
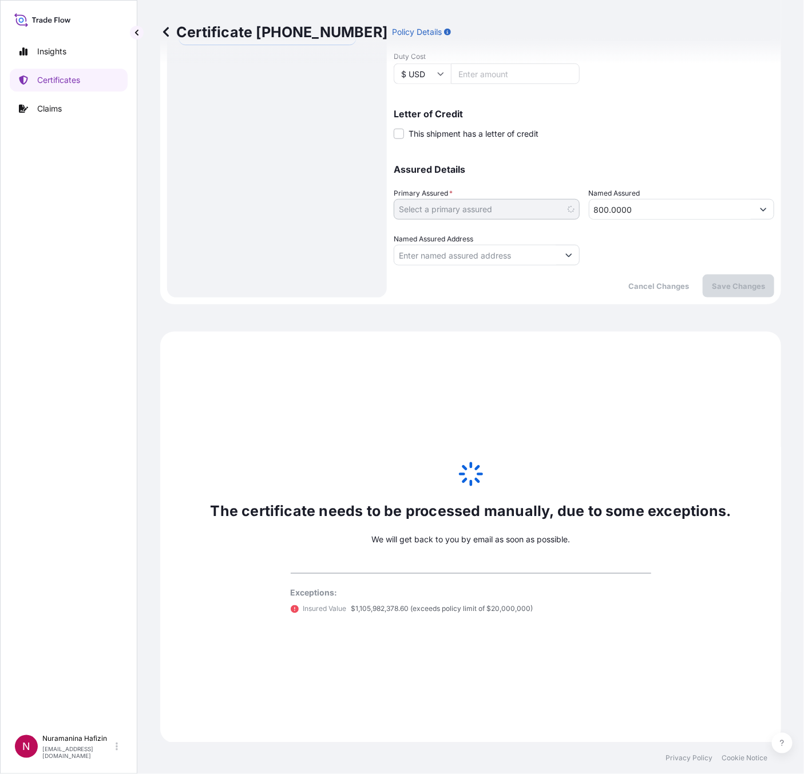
select select "31972"
click at [61, 79] on p "Certificates" at bounding box center [58, 79] width 43 height 11
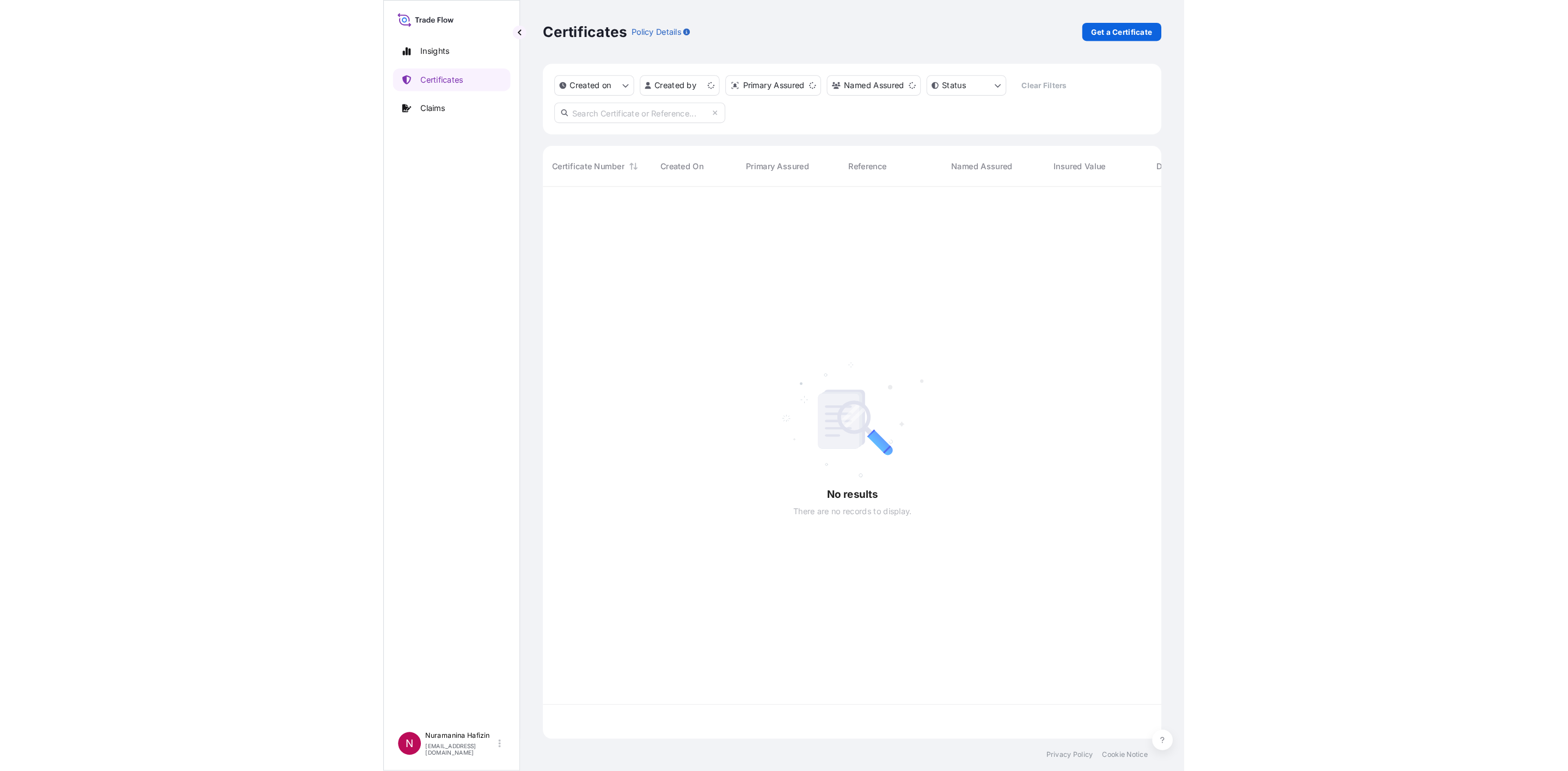
scroll to position [521, 578]
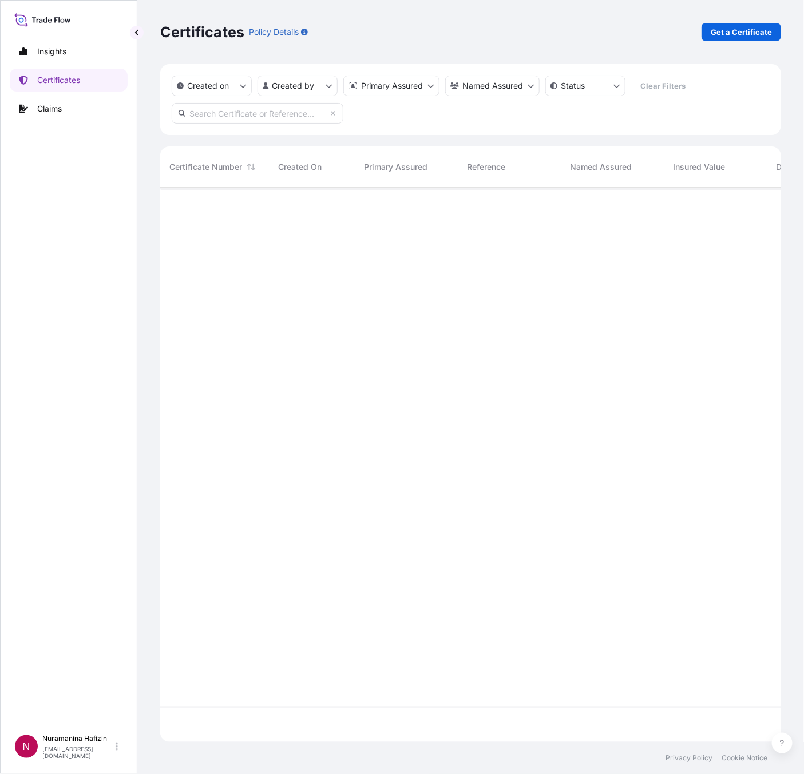
click at [282, 118] on input "text" at bounding box center [258, 113] width 172 height 21
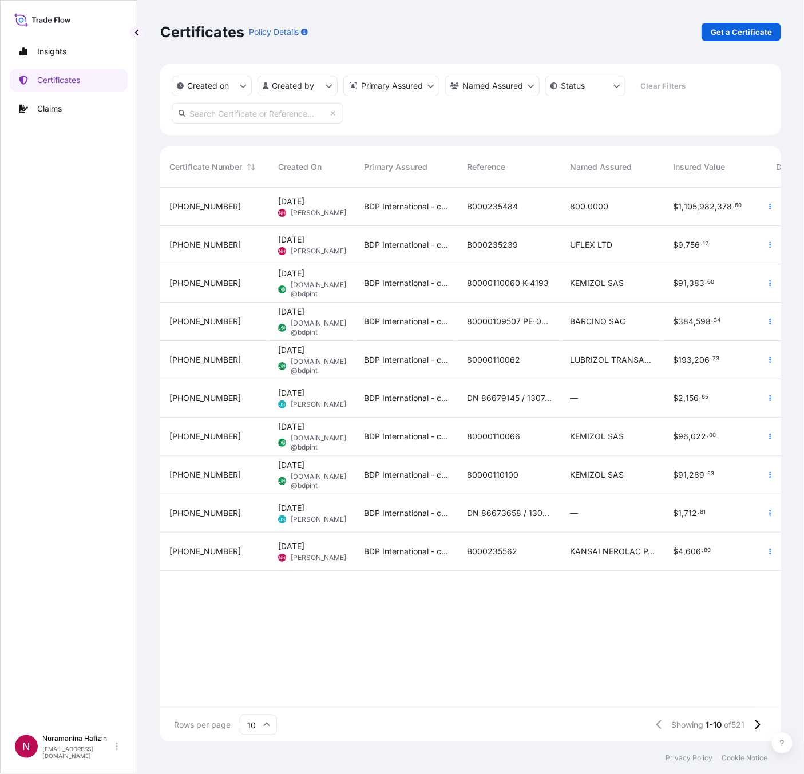
paste input "B000235484"
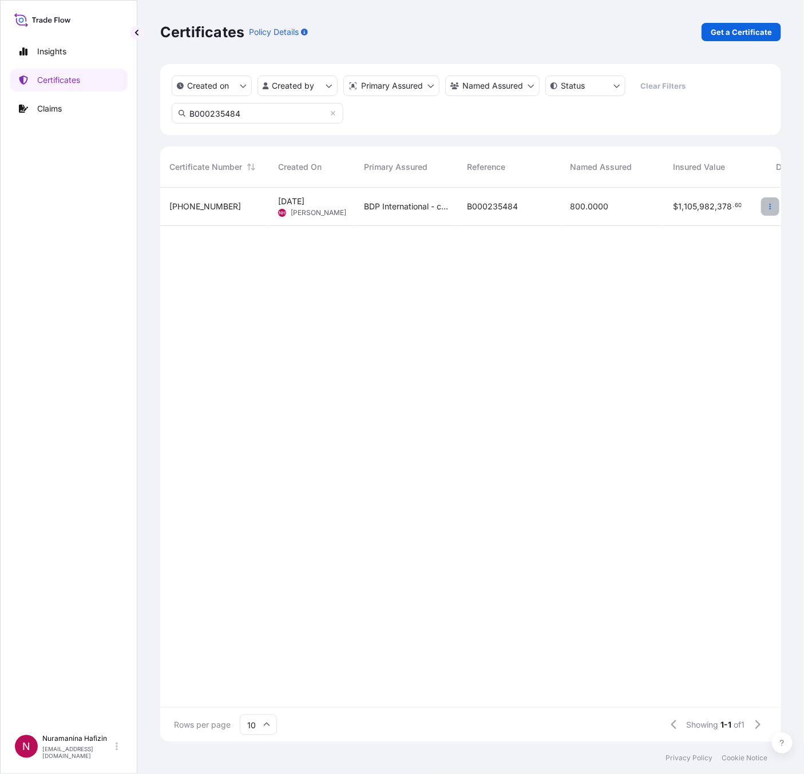
type input "B000235484"
click at [774, 209] on button "button" at bounding box center [770, 206] width 18 height 18
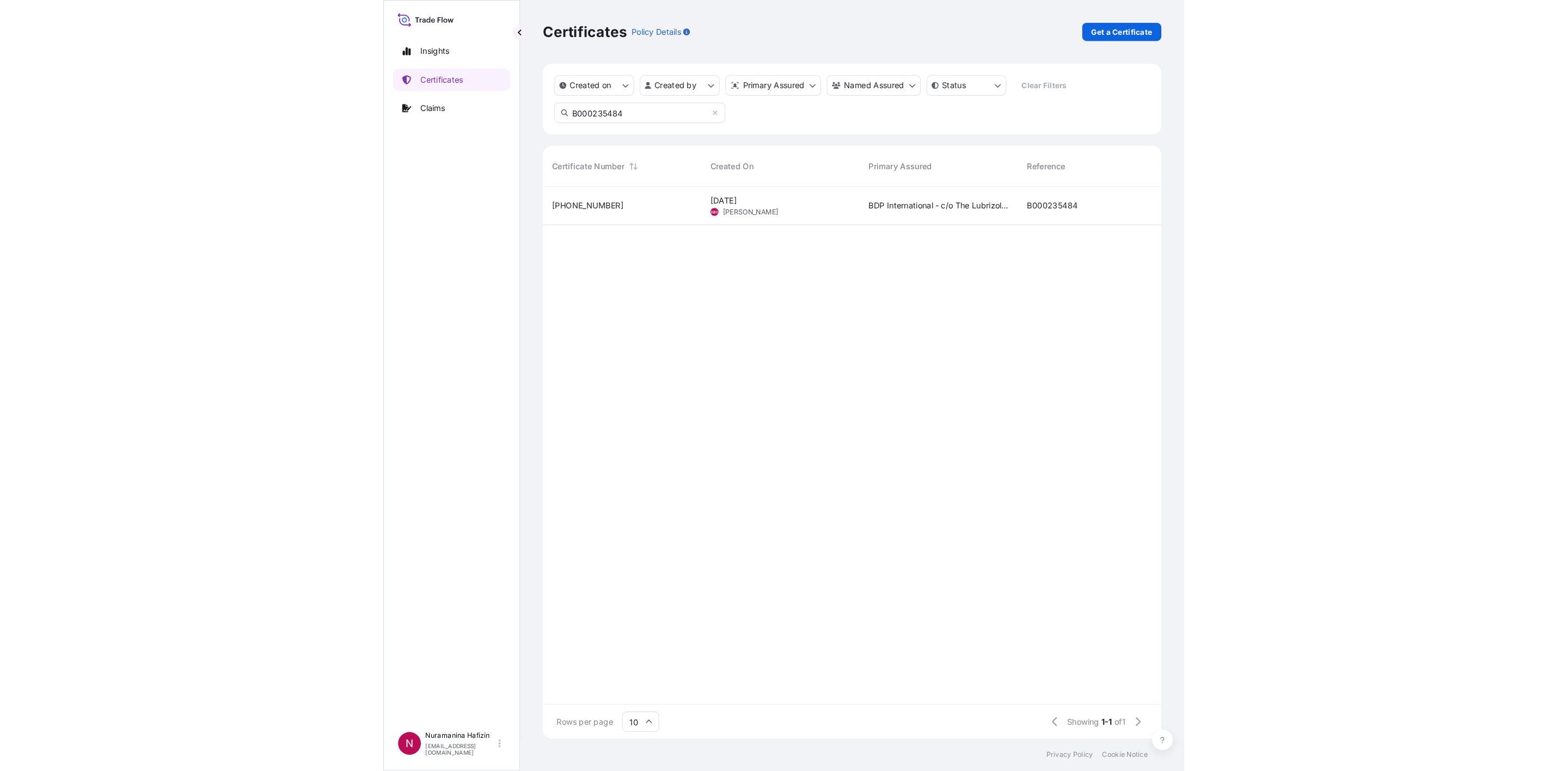
scroll to position [13, 13]
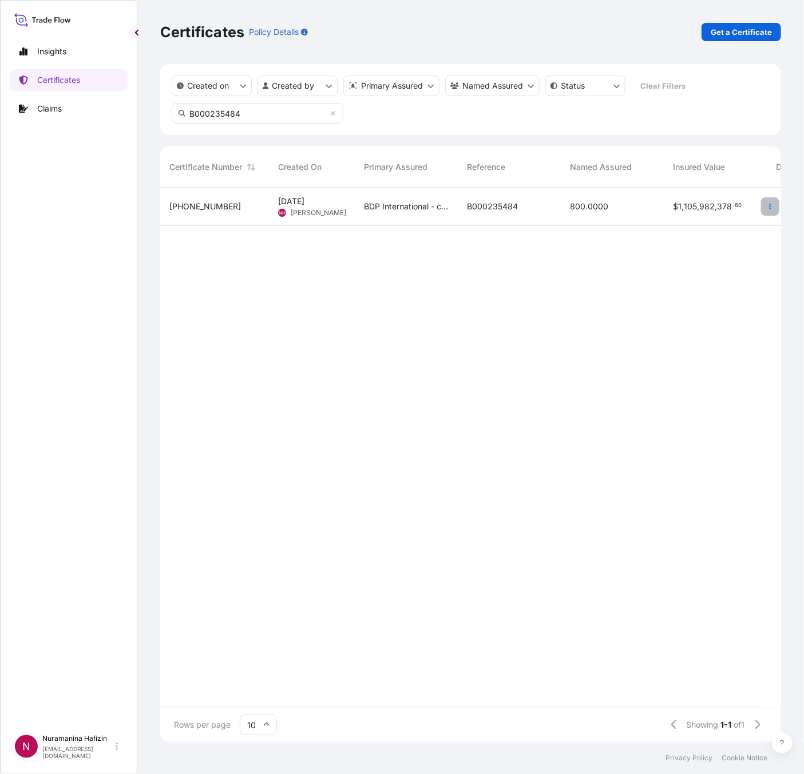
click at [771, 205] on icon "button" at bounding box center [769, 206] width 7 height 7
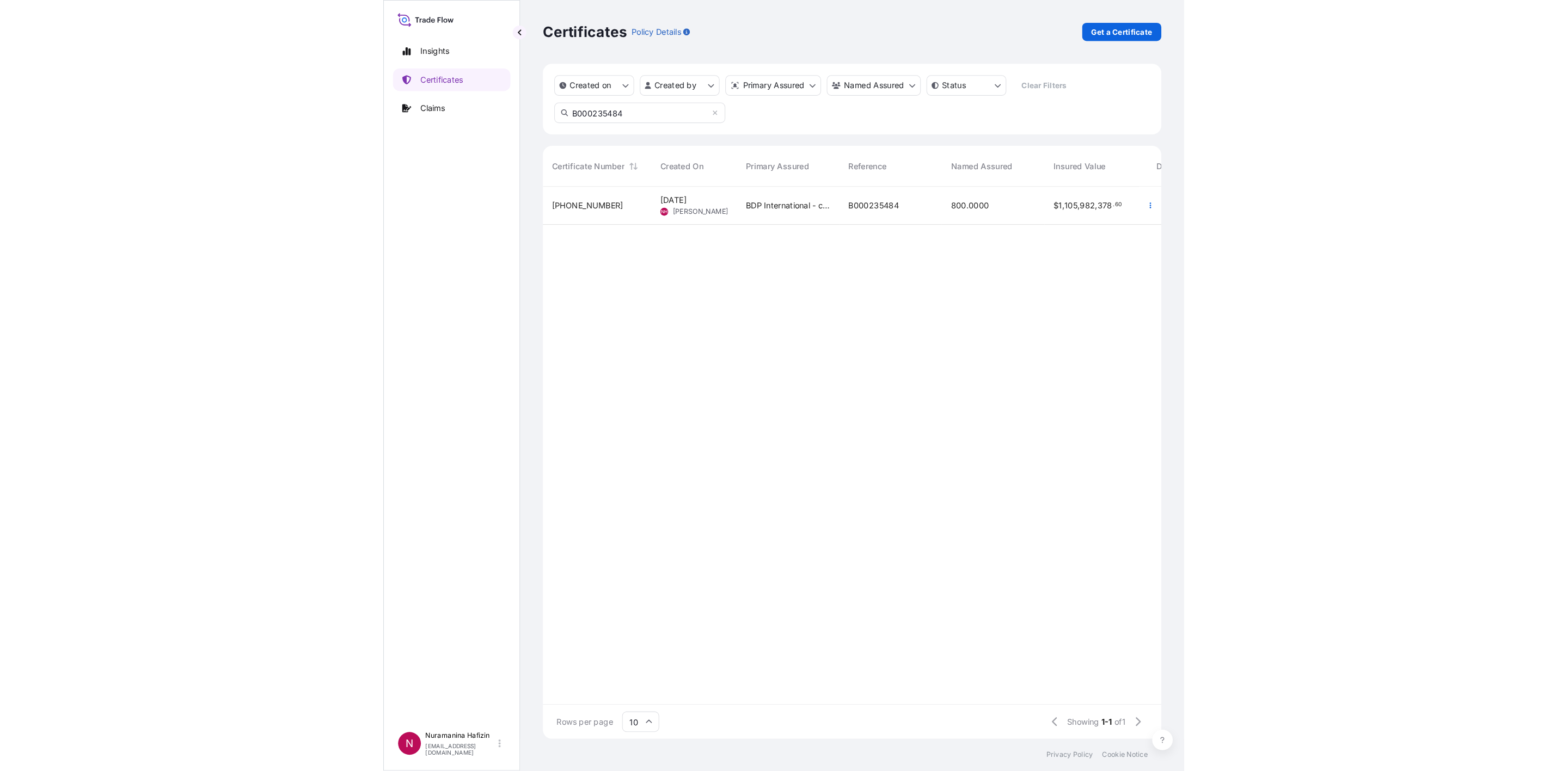
scroll to position [582, 1380]
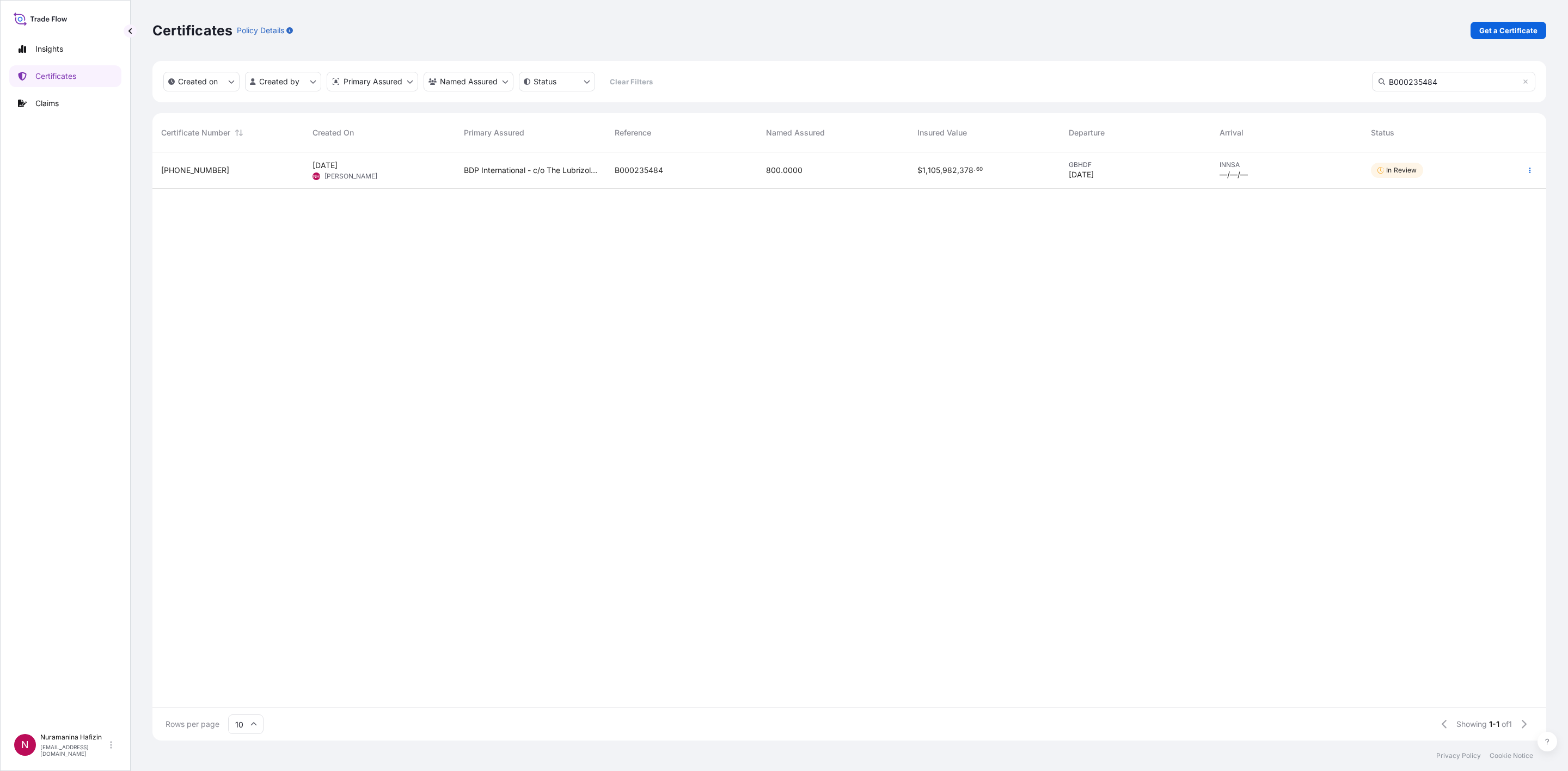
click at [61, 77] on p "Certificates" at bounding box center [55, 75] width 41 height 10
click at [47, 101] on p "Claims" at bounding box center [47, 103] width 24 height 10
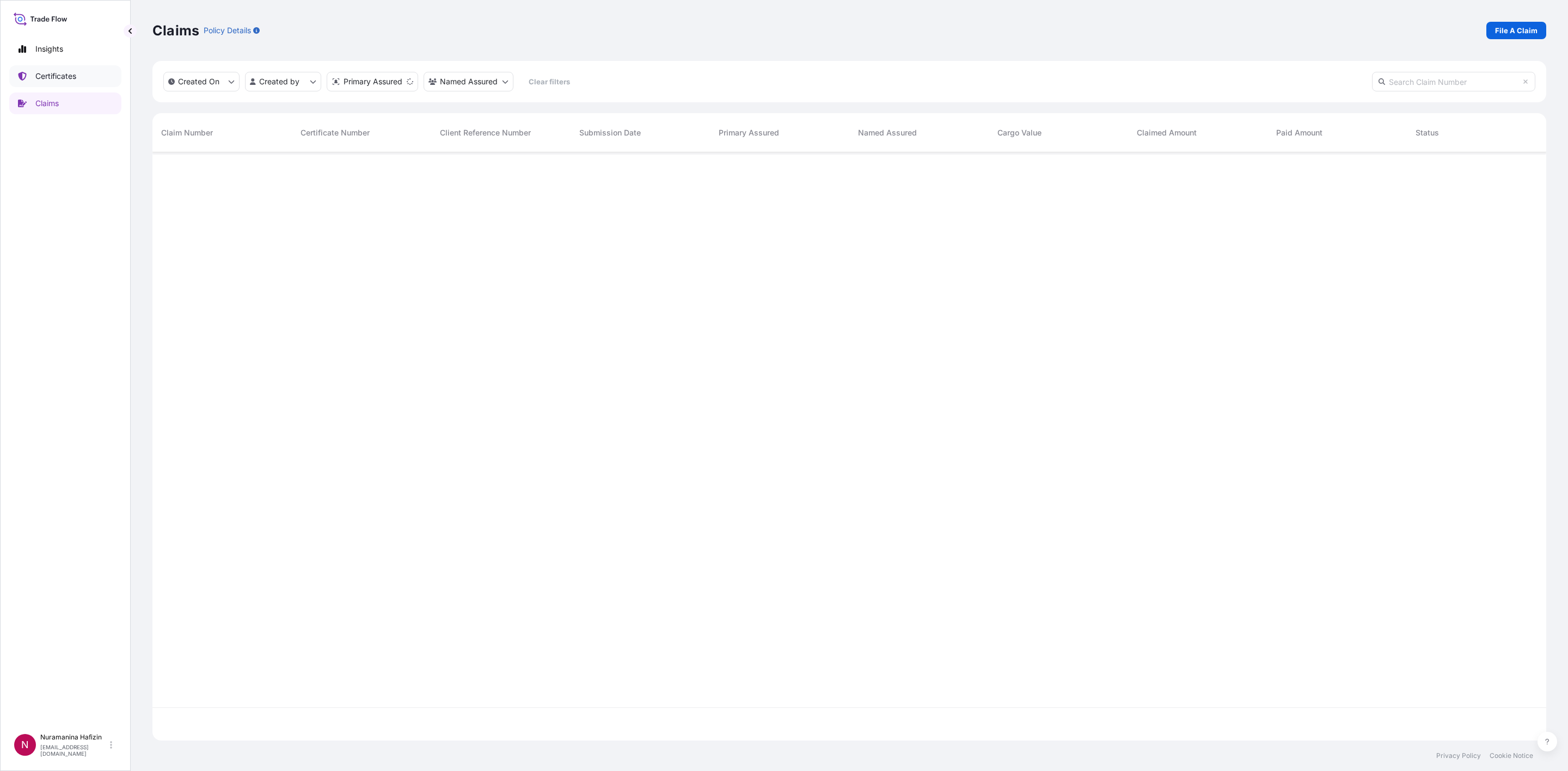
scroll to position [582, 1380]
click at [56, 75] on p "Certificates" at bounding box center [55, 75] width 41 height 10
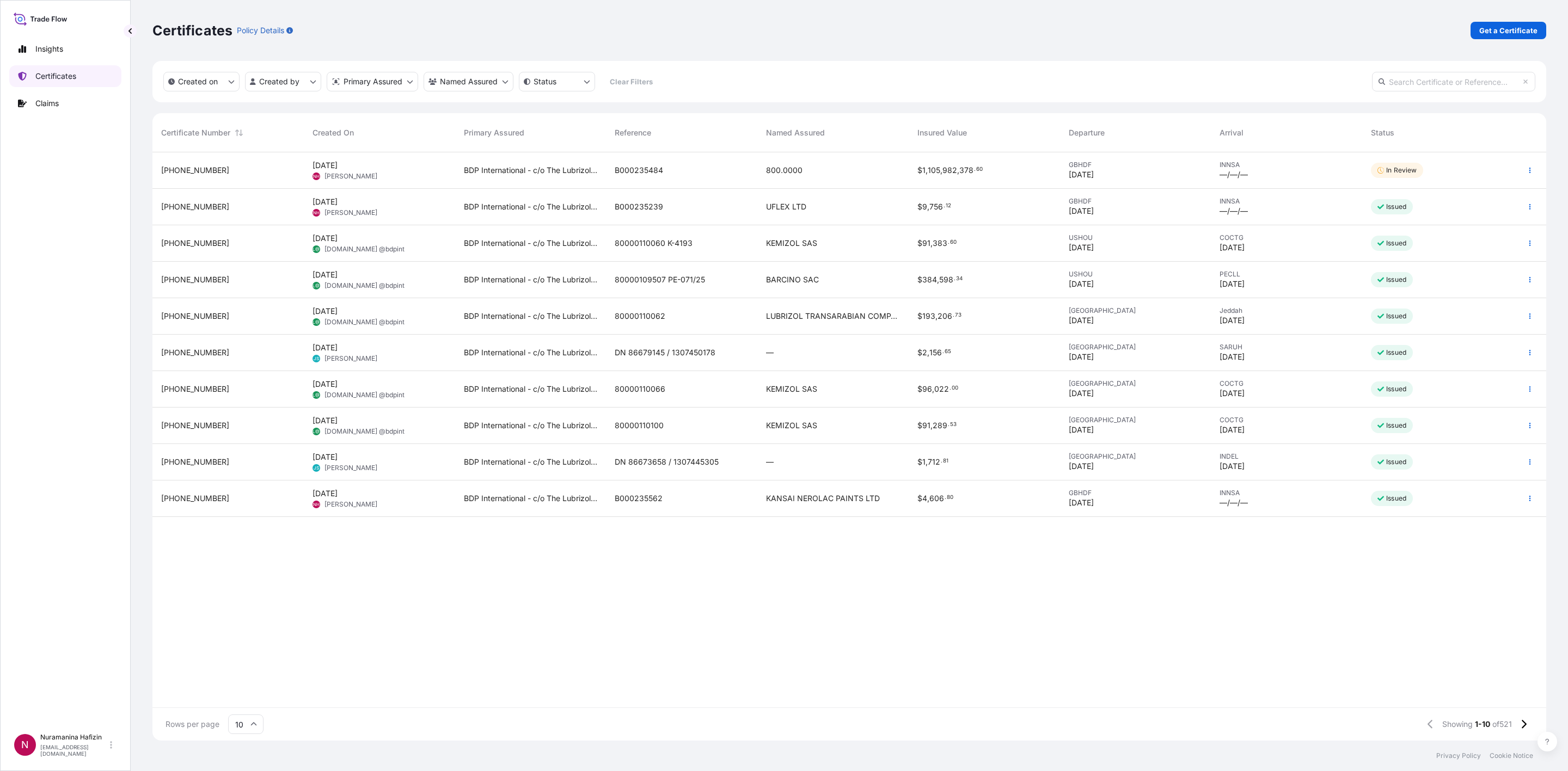
click at [32, 71] on link "Certificates" at bounding box center [66, 76] width 112 height 22
click at [764, 82] on input "text" at bounding box center [1454, 81] width 164 height 20
paste input "B000235484"
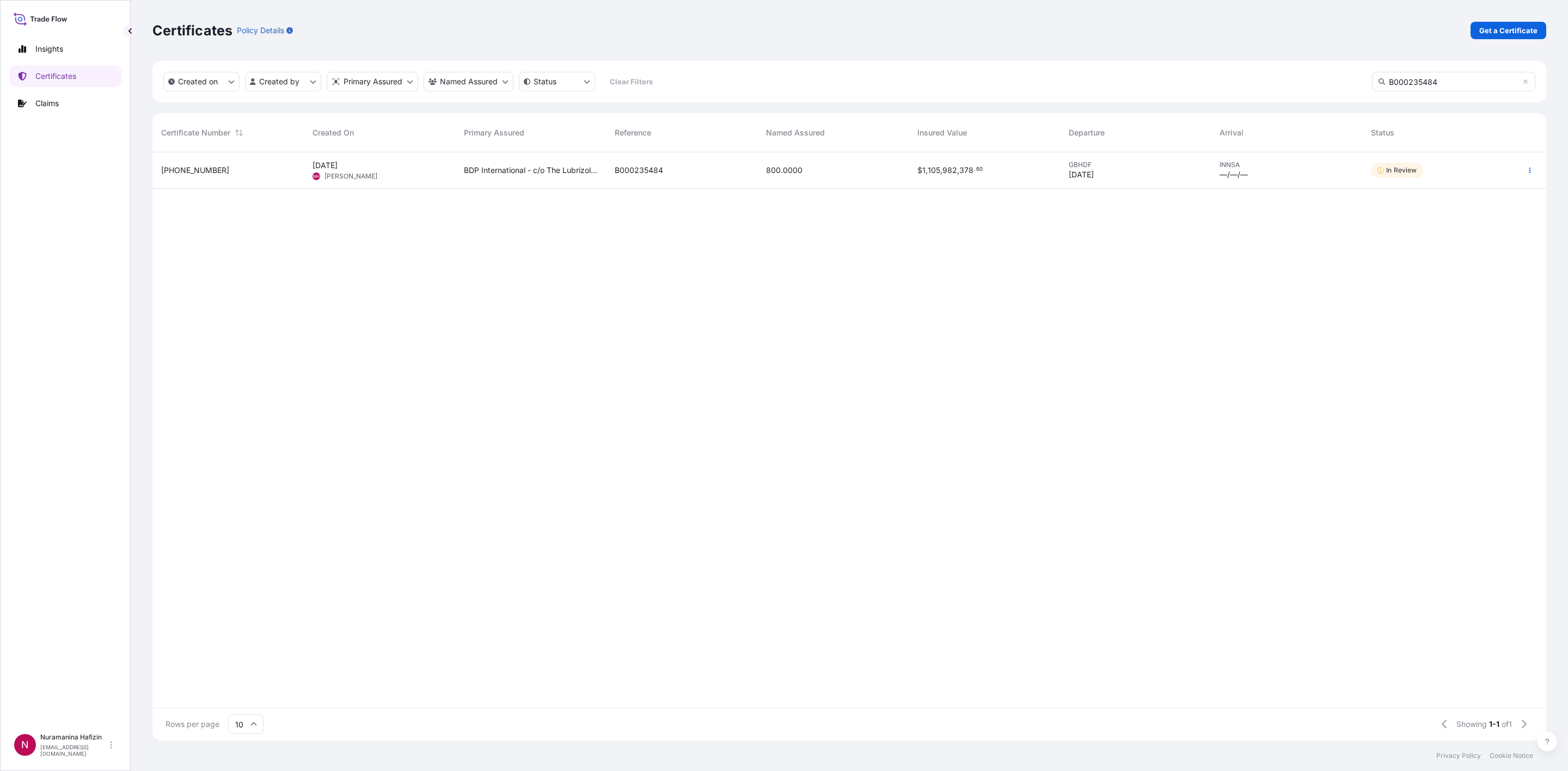
type input "B000235484"
click at [764, 168] on icon "button" at bounding box center [1530, 170] width 7 height 7
click at [764, 166] on span "In Review" at bounding box center [1397, 169] width 39 height 10
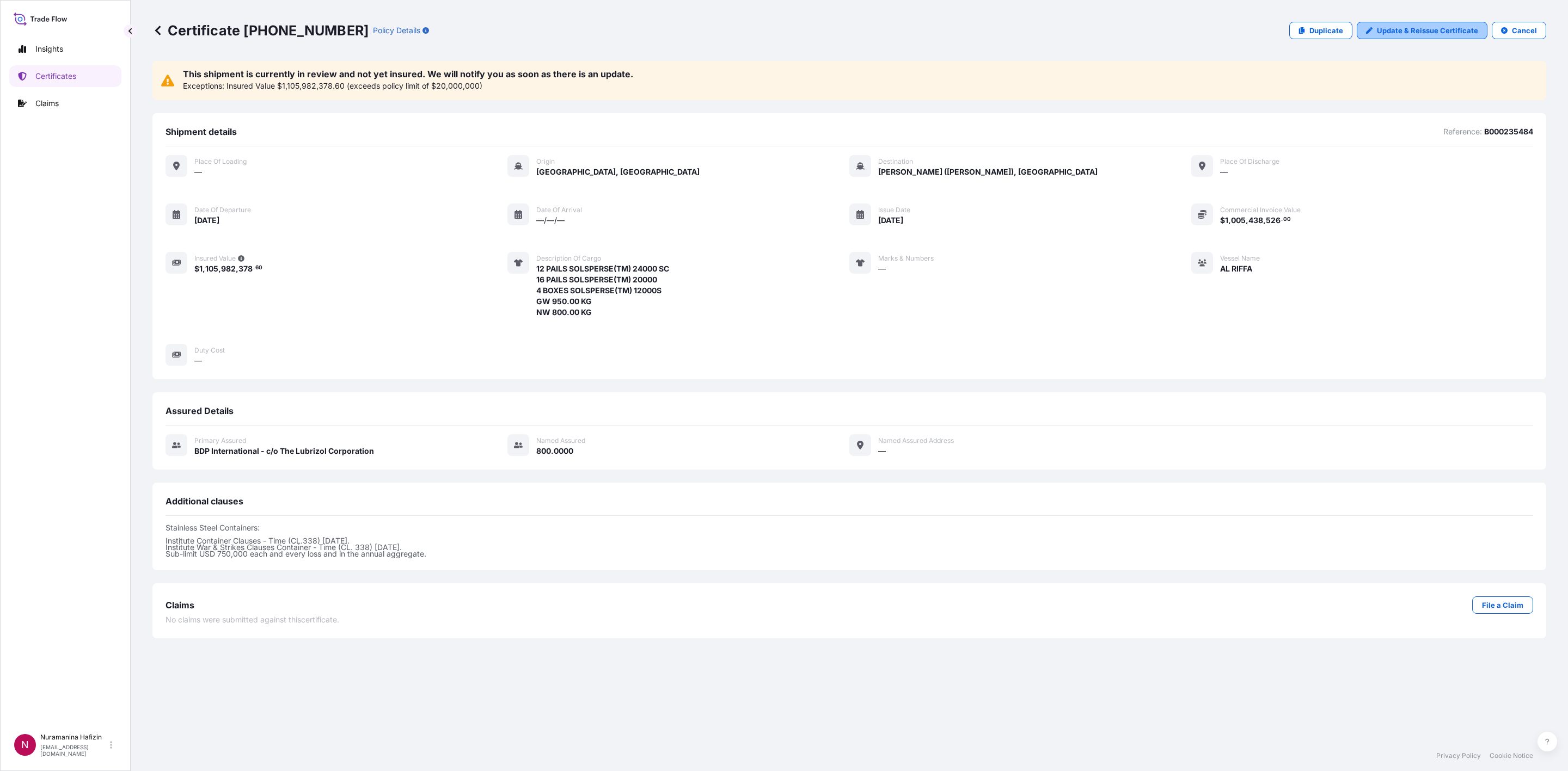
click at [764, 32] on p "Update & Reissue Certificate" at bounding box center [1427, 30] width 101 height 10
select select "Ocean Vessel"
select select "31972"
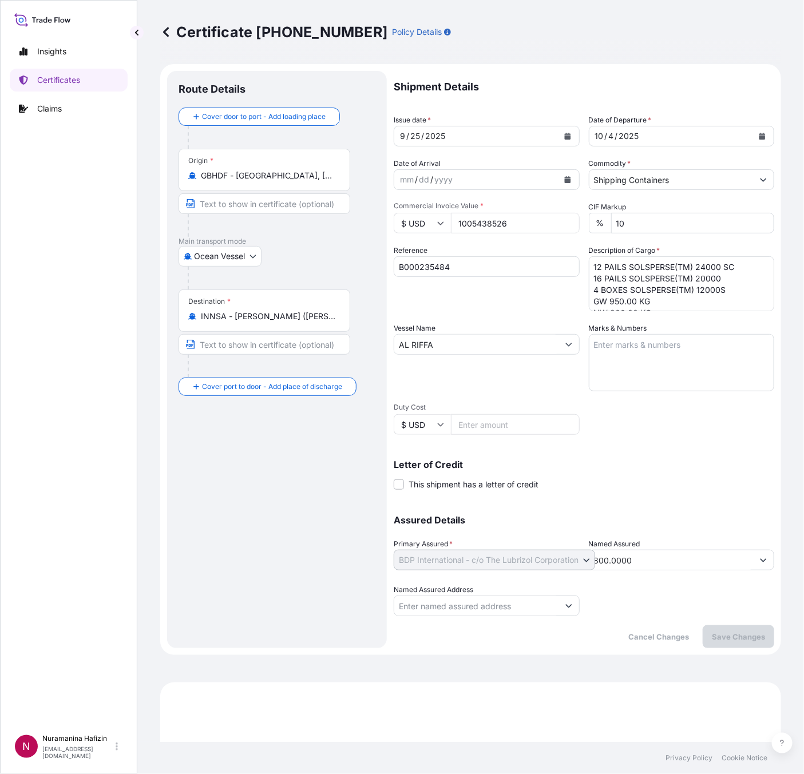
drag, startPoint x: 523, startPoint y: 217, endPoint x: 344, endPoint y: 203, distance: 180.1
click at [344, 203] on form "Route Details Cover door to port - Add loading place Place of loading Road / In…" at bounding box center [470, 359] width 621 height 591
paste input "20204.00"
type input "20204.00"
click at [743, 632] on p "Save Changes" at bounding box center [737, 636] width 53 height 11
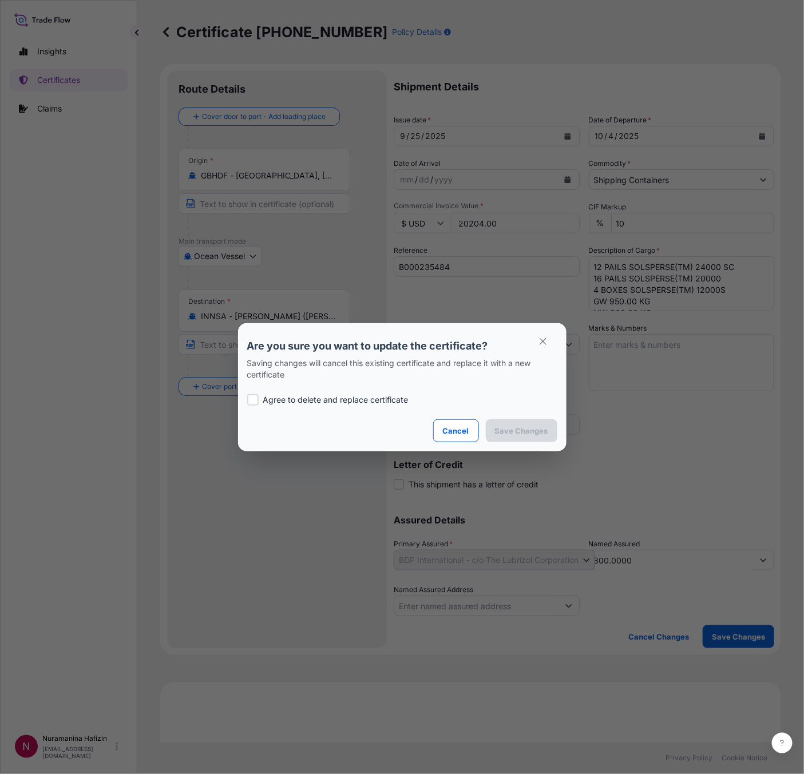
click at [320, 400] on p "Agree to delete and replace certificate" at bounding box center [335, 399] width 145 height 11
checkbox input "true"
click at [522, 427] on p "Save Changes" at bounding box center [521, 430] width 53 height 11
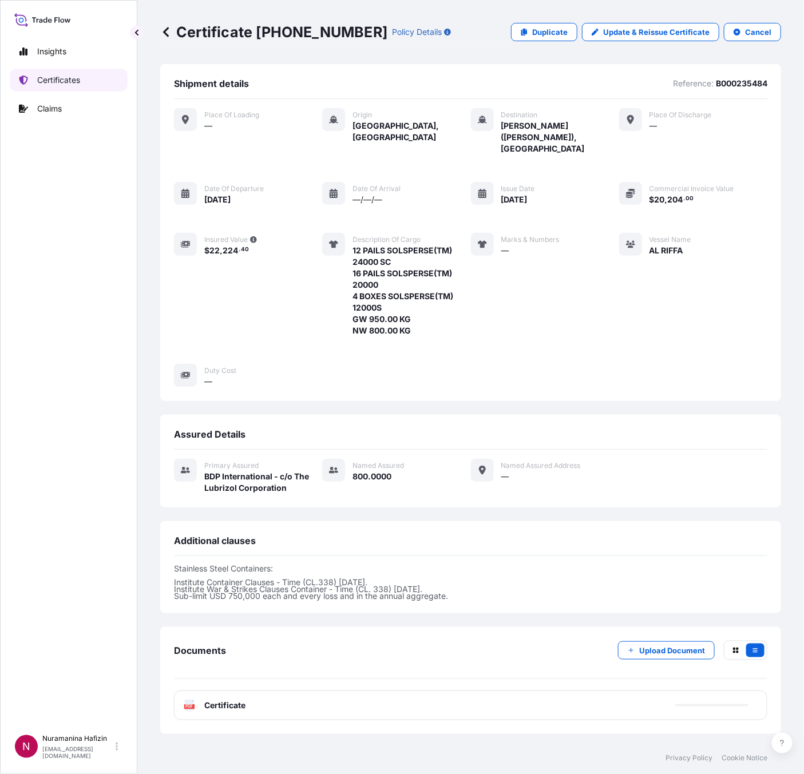
click at [63, 86] on p "Certificates" at bounding box center [58, 79] width 43 height 11
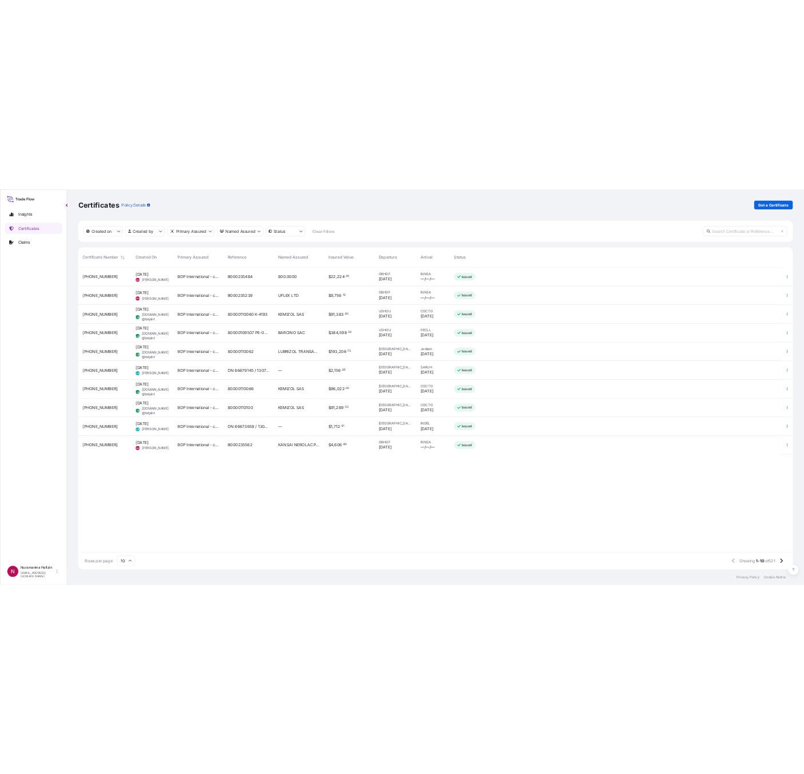
scroll to position [611, 1450]
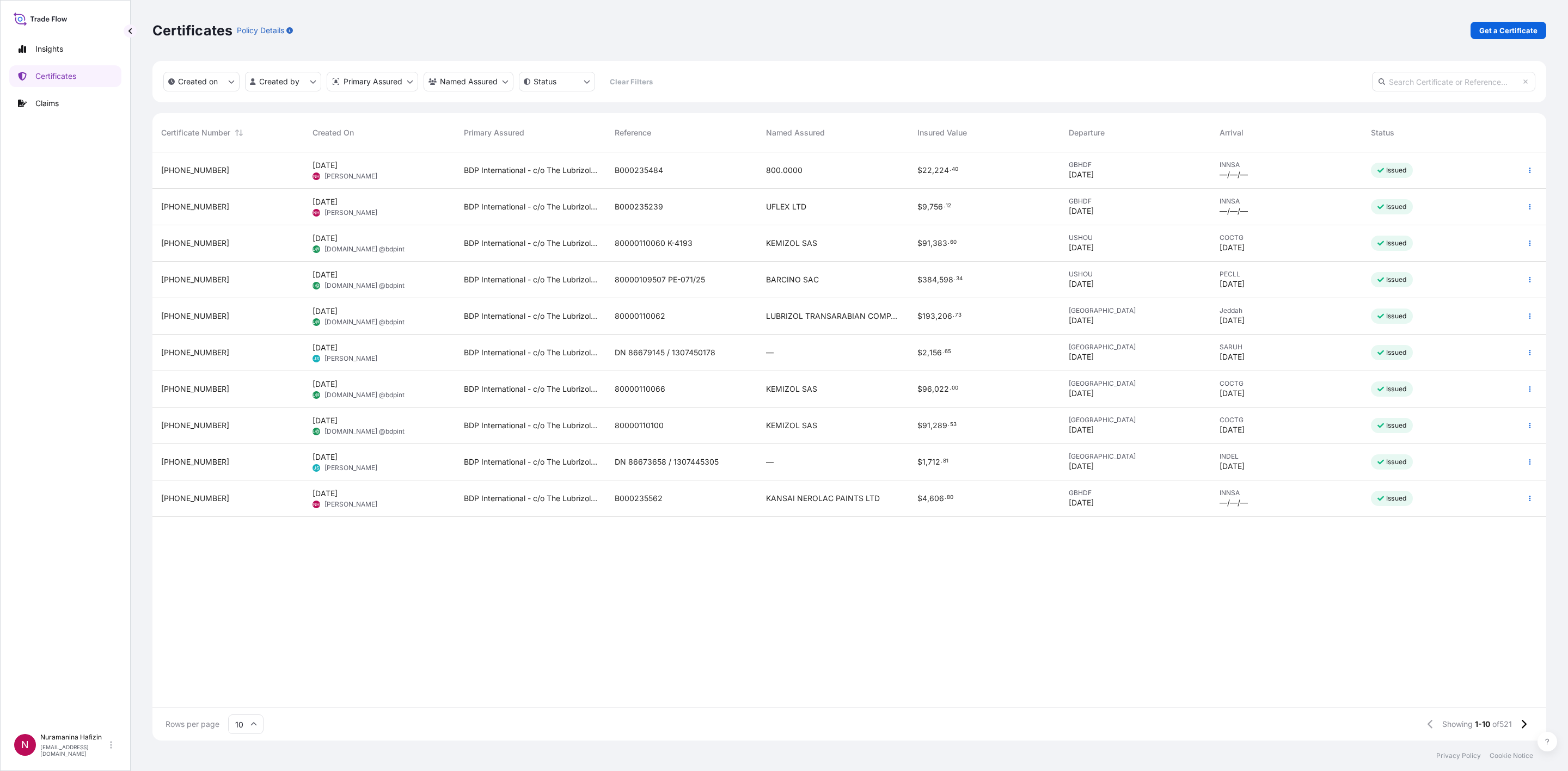
drag, startPoint x: 1484, startPoint y: 71, endPoint x: 1492, endPoint y: 33, distance: 38.8
click at [764, 71] on input "text" at bounding box center [1454, 81] width 164 height 20
paste input "B000235484"
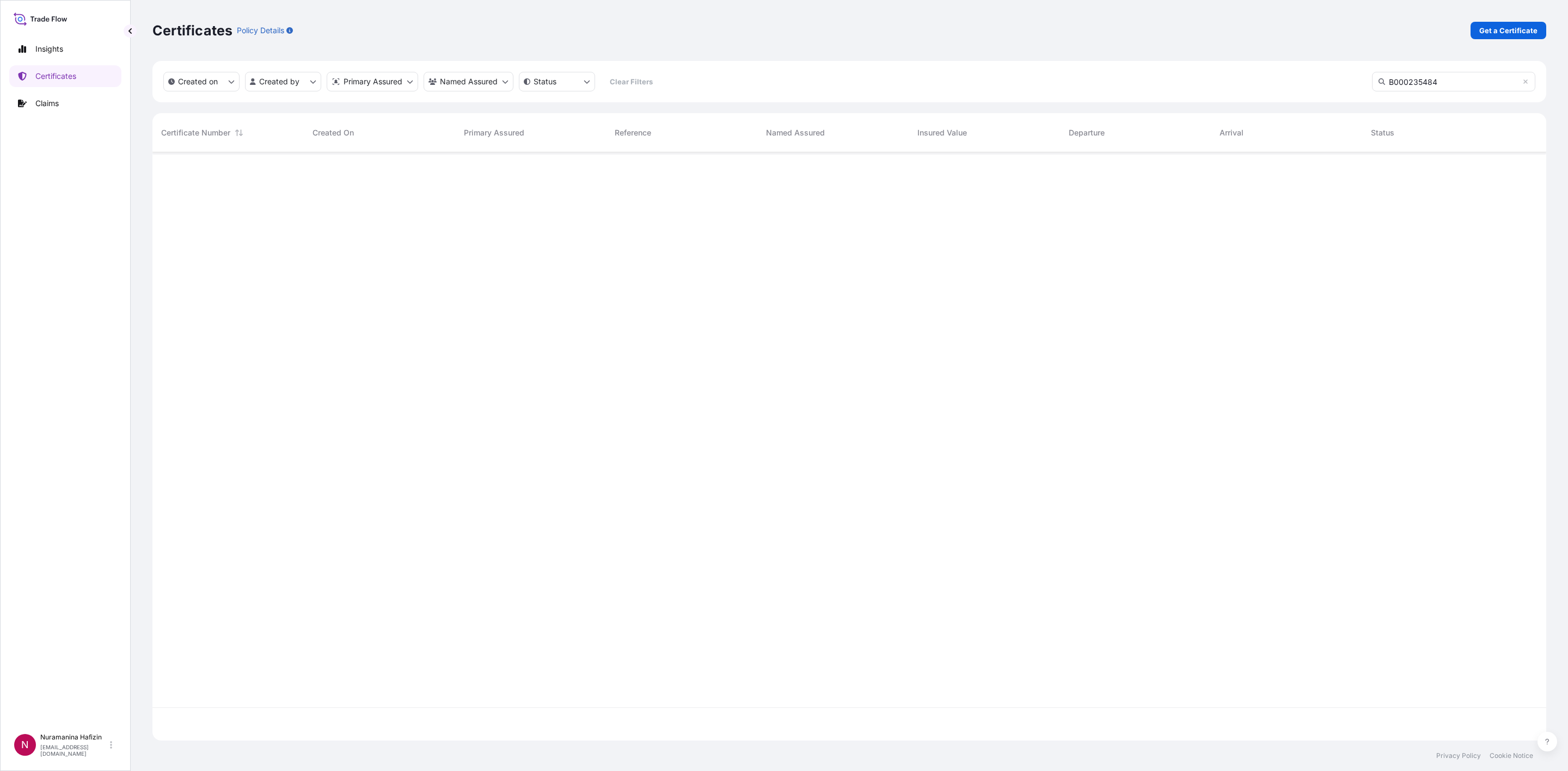
scroll to position [13, 13]
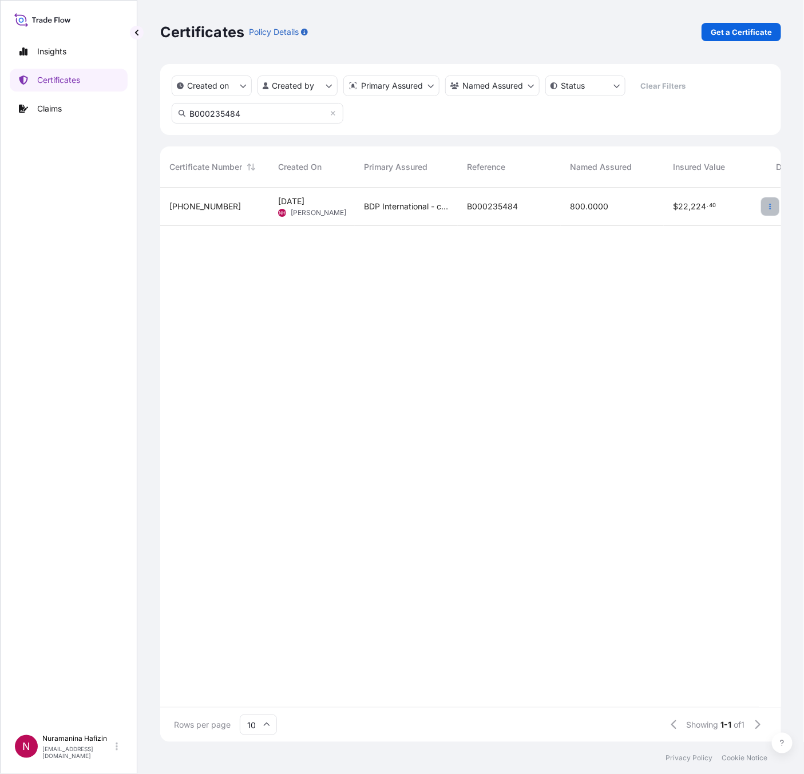
type input "B000235484"
click at [772, 204] on icon "button" at bounding box center [769, 206] width 7 height 7
click at [727, 254] on p "Download certificate" at bounding box center [715, 249] width 77 height 11
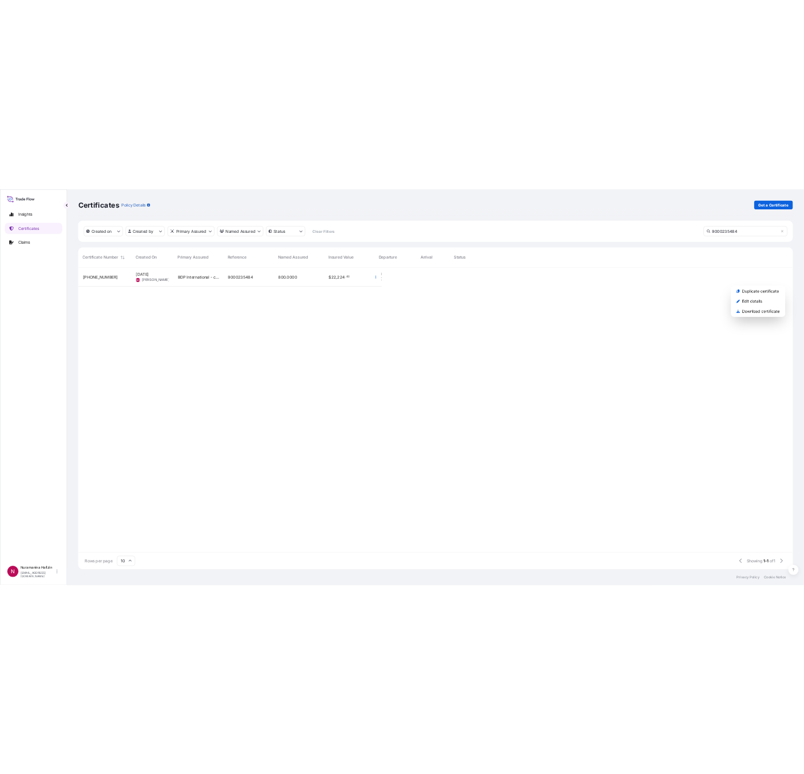
scroll to position [611, 1450]
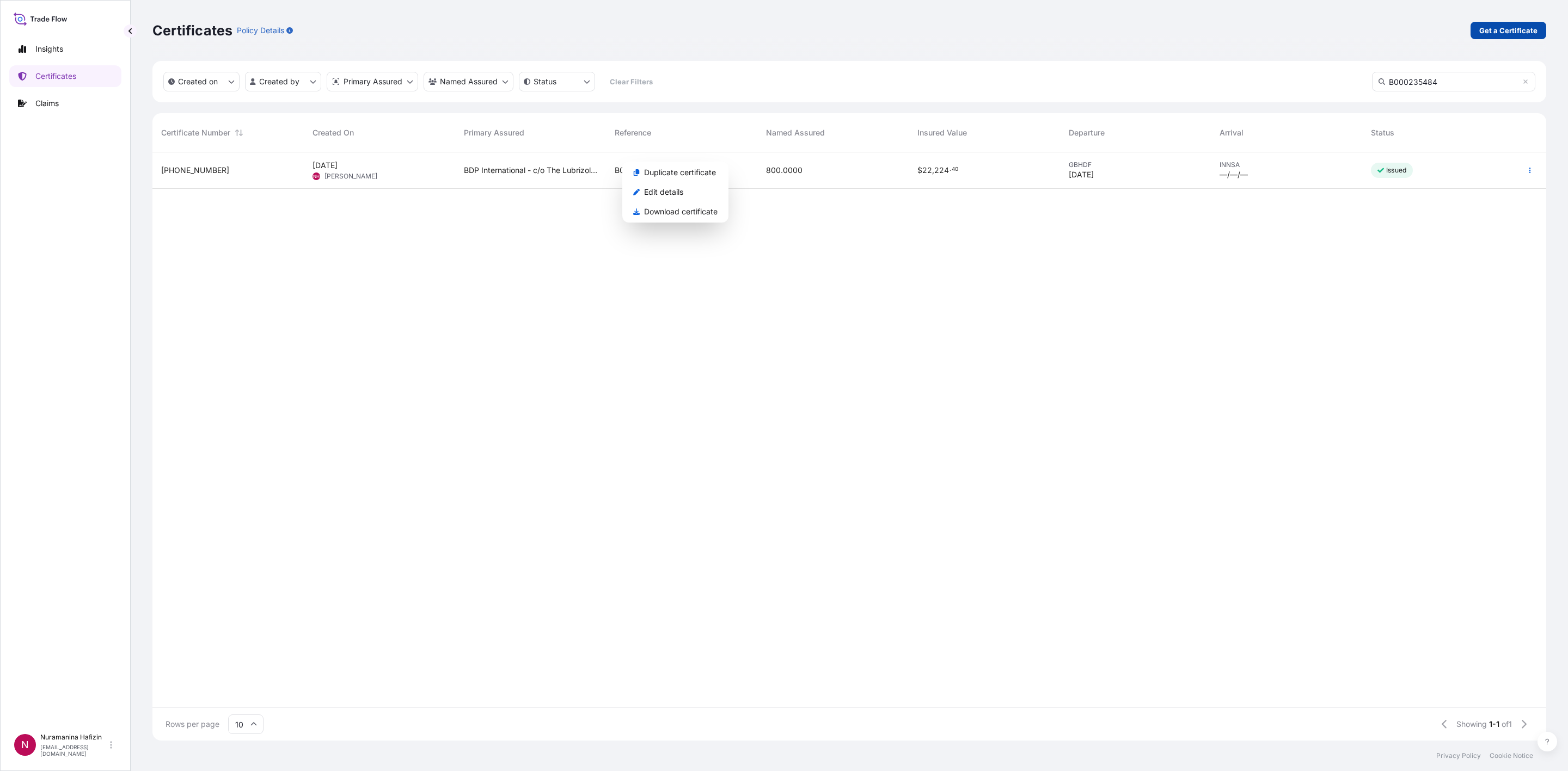
click at [764, 30] on p "Get a Certificate" at bounding box center [1508, 30] width 58 height 10
select select "Barge"
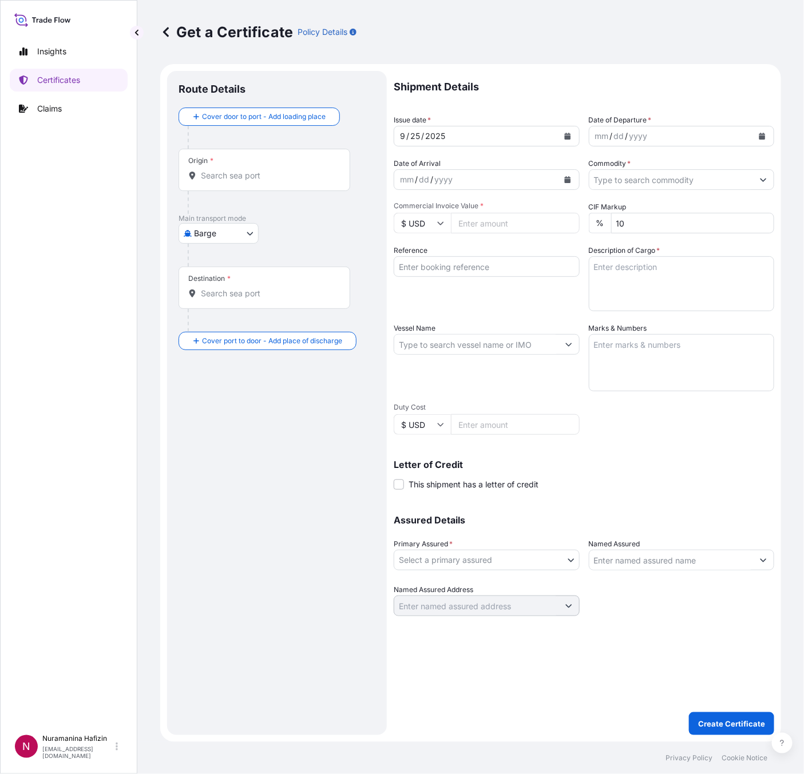
click at [760, 134] on icon "Calendar" at bounding box center [762, 136] width 6 height 7
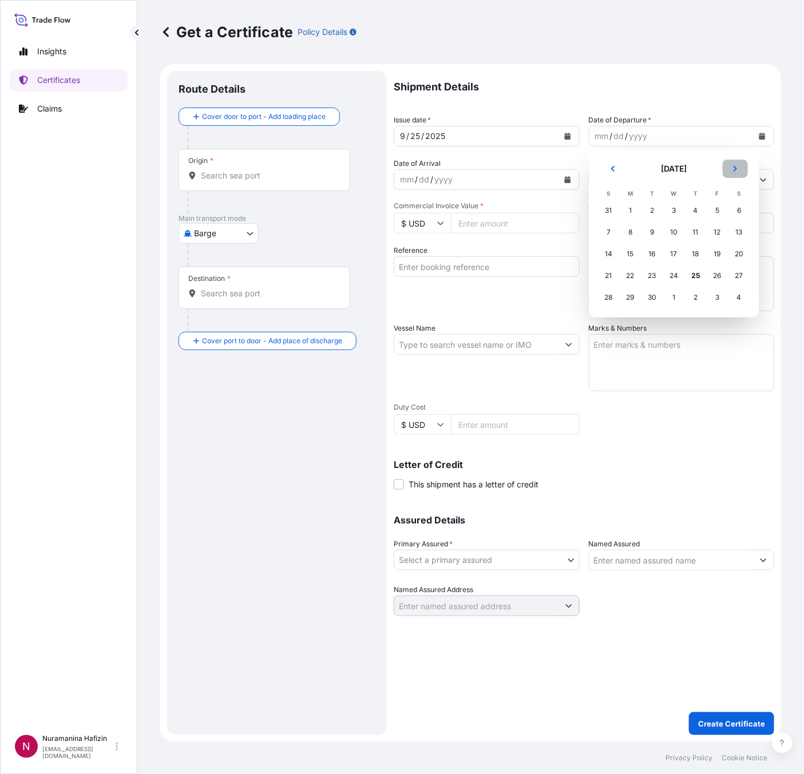
click at [734, 168] on icon "Next" at bounding box center [735, 168] width 7 height 7
click at [606, 239] on div "5" at bounding box center [608, 232] width 21 height 21
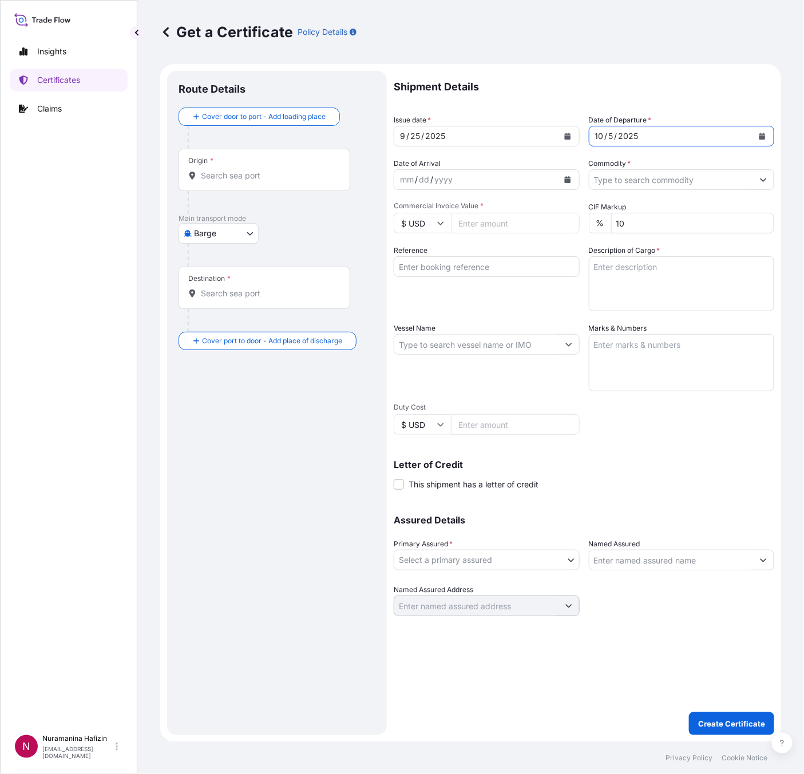
click at [740, 176] on input "Commodity *" at bounding box center [671, 179] width 164 height 21
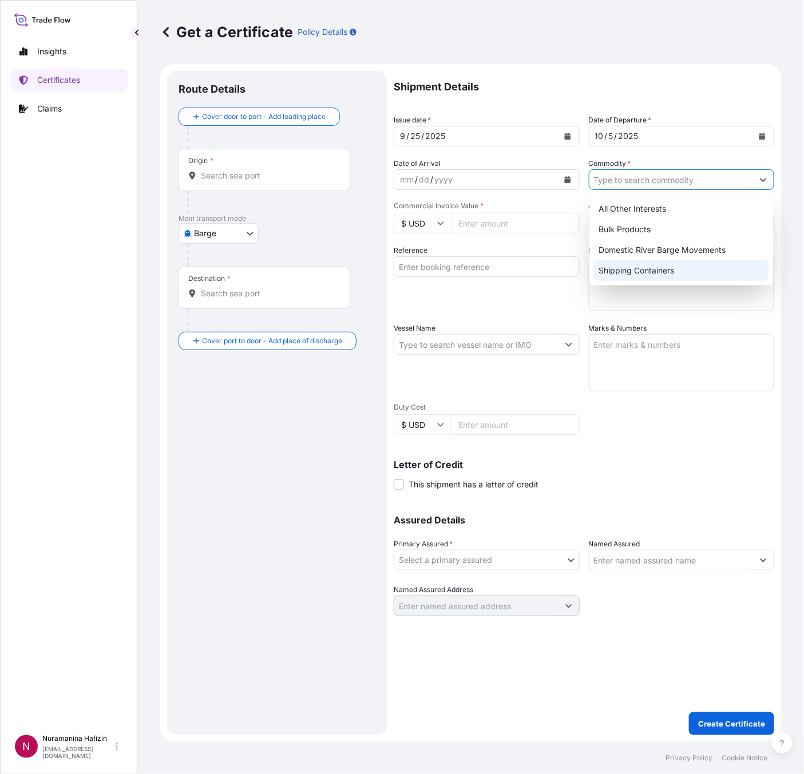
click at [613, 268] on div "Shipping Containers" at bounding box center [681, 270] width 175 height 21
type input "Shipping Containers"
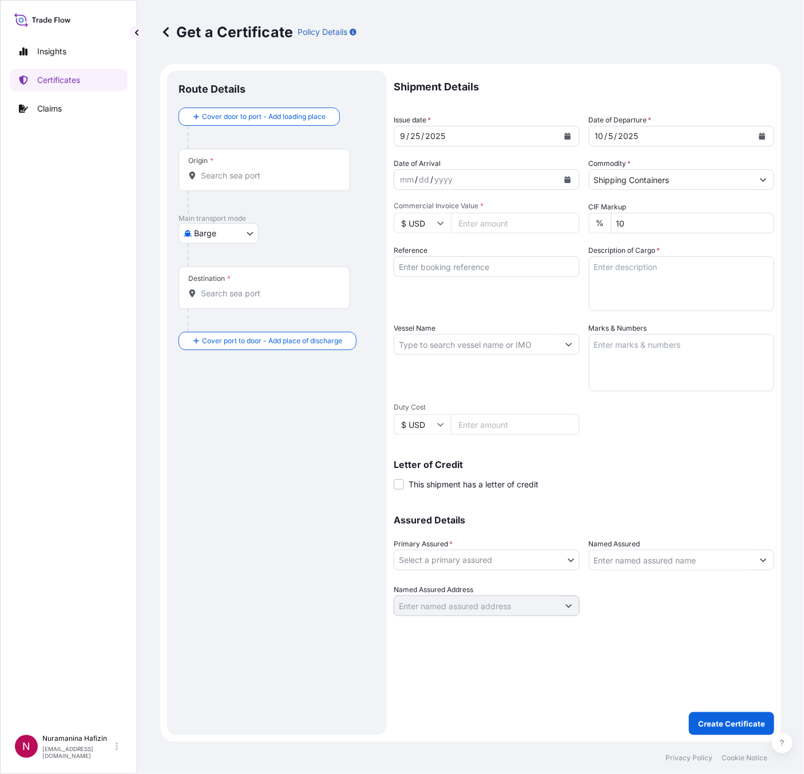
click at [426, 223] on input "$ USD" at bounding box center [421, 223] width 57 height 21
click at [414, 265] on div "€ EUR" at bounding box center [422, 255] width 48 height 22
type input "€ EUR"
click at [494, 228] on input "Commercial Invoice Value *" at bounding box center [515, 223] width 129 height 21
paste input "33510.48"
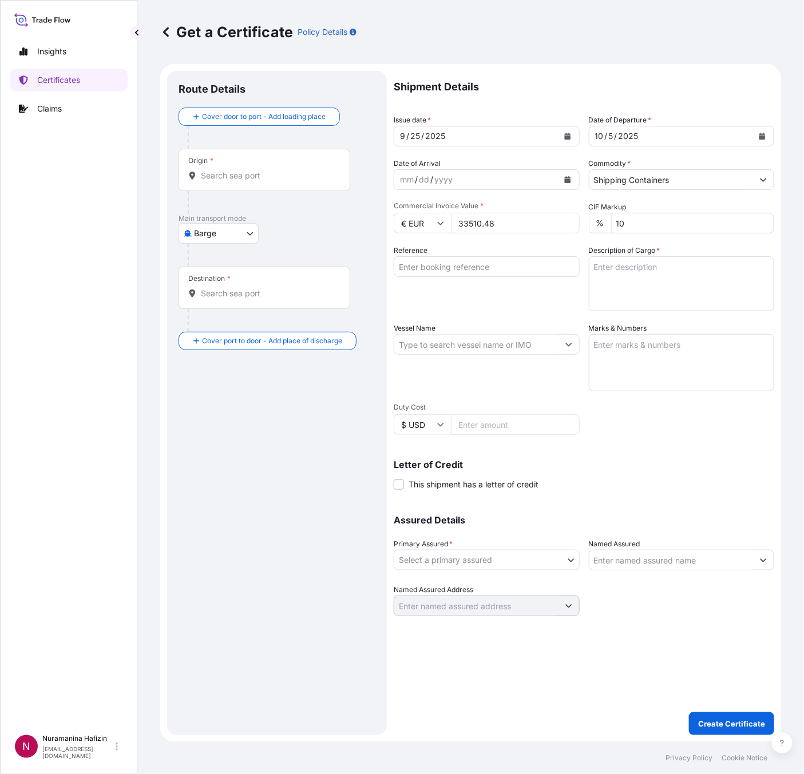
type input "33510.48"
drag, startPoint x: 452, startPoint y: 266, endPoint x: 535, endPoint y: 273, distance: 83.8
click at [452, 266] on input "Reference" at bounding box center [486, 266] width 186 height 21
paste input "B000234695"
type input "B000234695"
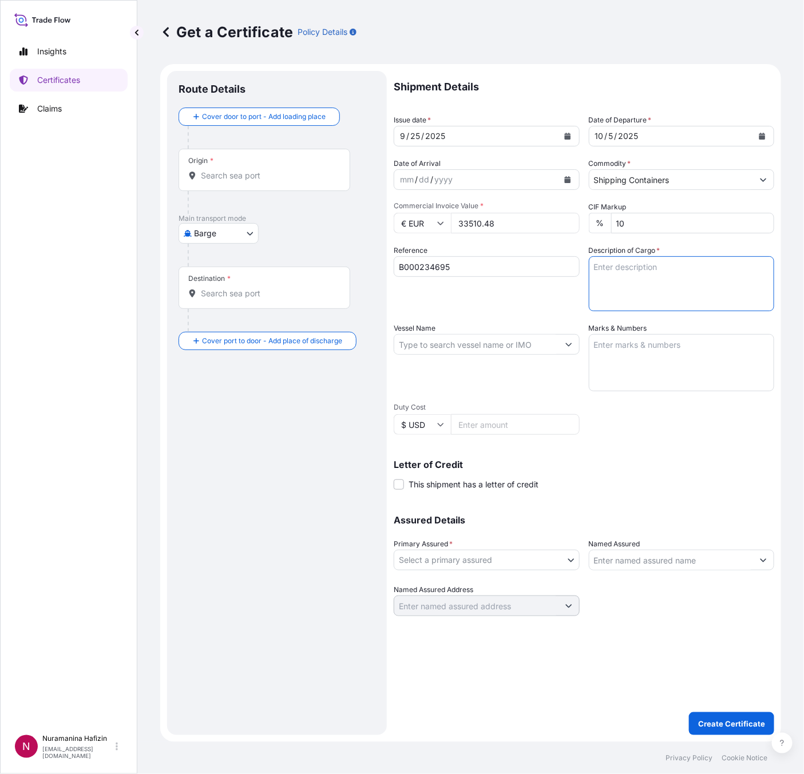
click at [647, 279] on textarea "Description of Cargo *" at bounding box center [682, 283] width 186 height 55
paste textarea "7"
click at [623, 270] on textarea "7" at bounding box center [682, 283] width 186 height 55
paste textarea "PAIL LOADED INTO 1 20' CONTAINER(S) SOLSPERSE(TM) 75500"
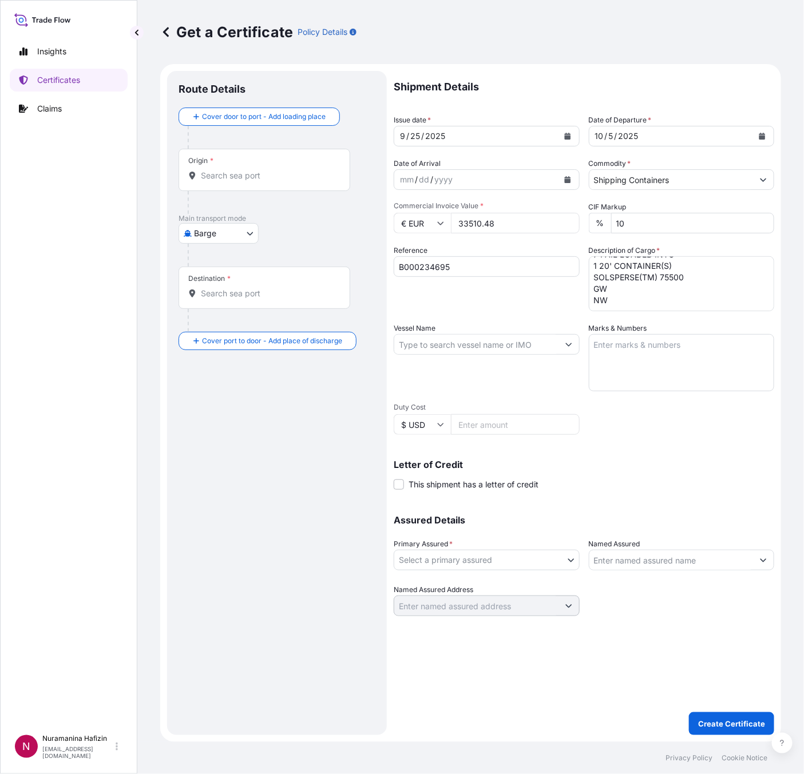
click at [635, 283] on textarea "7 PAIL LOADED INTO 1 20' CONTAINER(S) SOLSPERSE(TM) 75500 GW NW" at bounding box center [682, 283] width 186 height 55
paste textarea "158.9000"
click at [630, 294] on textarea "7 PAIL LOADED INTO 1 20' CONTAINER(S) SOLSPERSE(TM) 75500 GW 158.90 KG NW" at bounding box center [682, 283] width 186 height 55
paste textarea "140.0000"
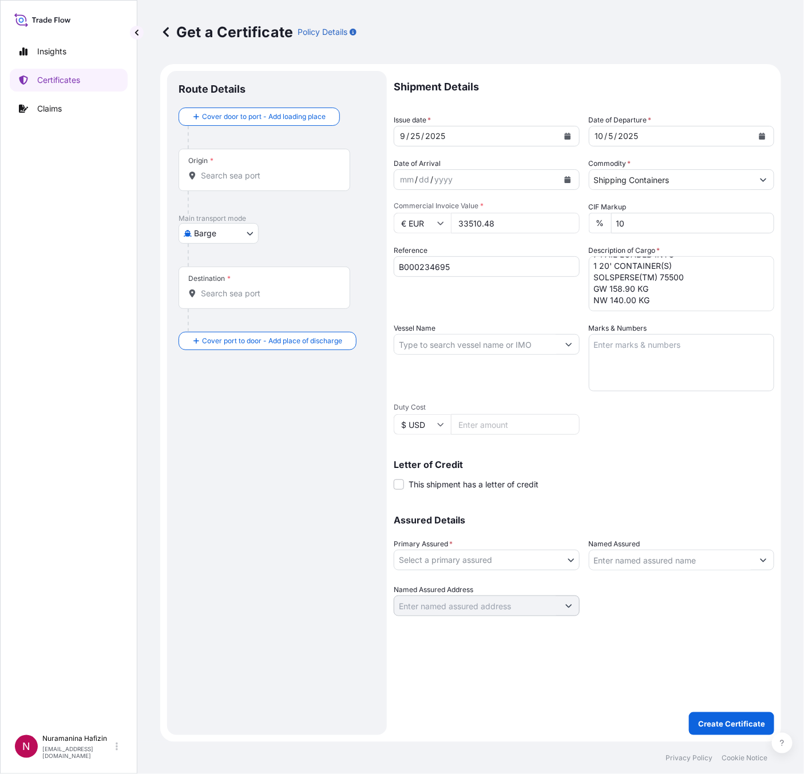
click at [634, 308] on textarea "7 PAIL LOADED INTO 1 20' CONTAINER(S) SOLSPERSE(TM) 75500 GW 158.90 KG NW 140.0…" at bounding box center [682, 283] width 186 height 55
paste textarea "8"
click at [629, 303] on textarea "7 PAIL LOADED INTO 1 20' CONTAINER(S) SOLSPERSE(TM) 75500 GW 158.90 KG NW 140.0…" at bounding box center [682, 283] width 186 height 55
paste textarea "DRUMS LOADED INTO 1 20' CONTAINER(S) SOLSPERSE(TM) M385"
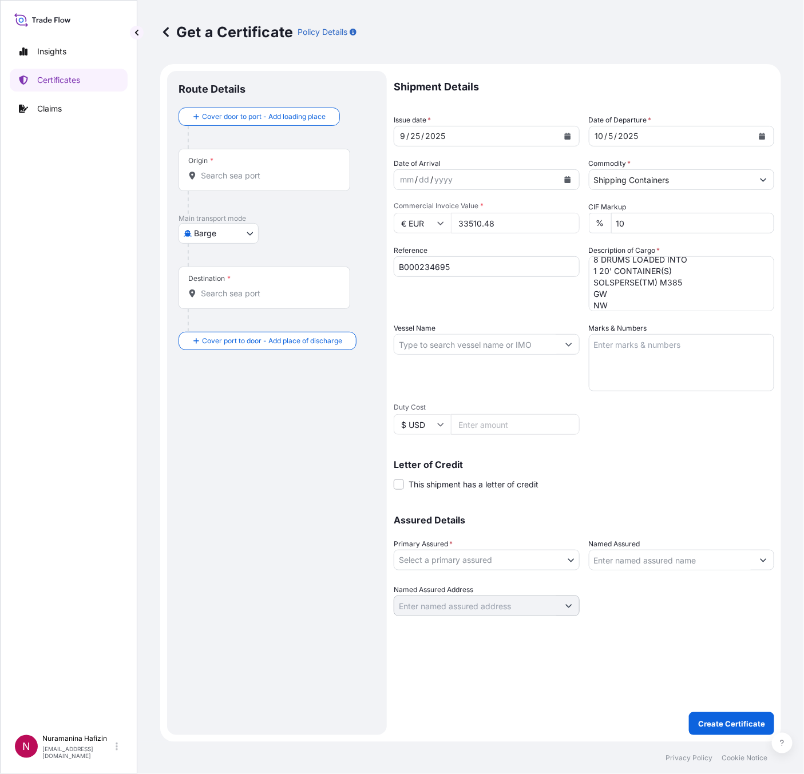
click at [658, 292] on textarea "7 PAIL LOADED INTO 1 20' CONTAINER(S) SOLSPERSE(TM) 75500 GW 158.90 KG NW 140.0…" at bounding box center [682, 283] width 186 height 55
paste textarea "1,585.6000"
click at [662, 303] on textarea "7 PAIL LOADED INTO 1 20' CONTAINER(S) SOLSPERSE(TM) 75500 GW 158.90 KG NW 140.0…" at bounding box center [682, 283] width 186 height 55
paste textarea "1,440.0000"
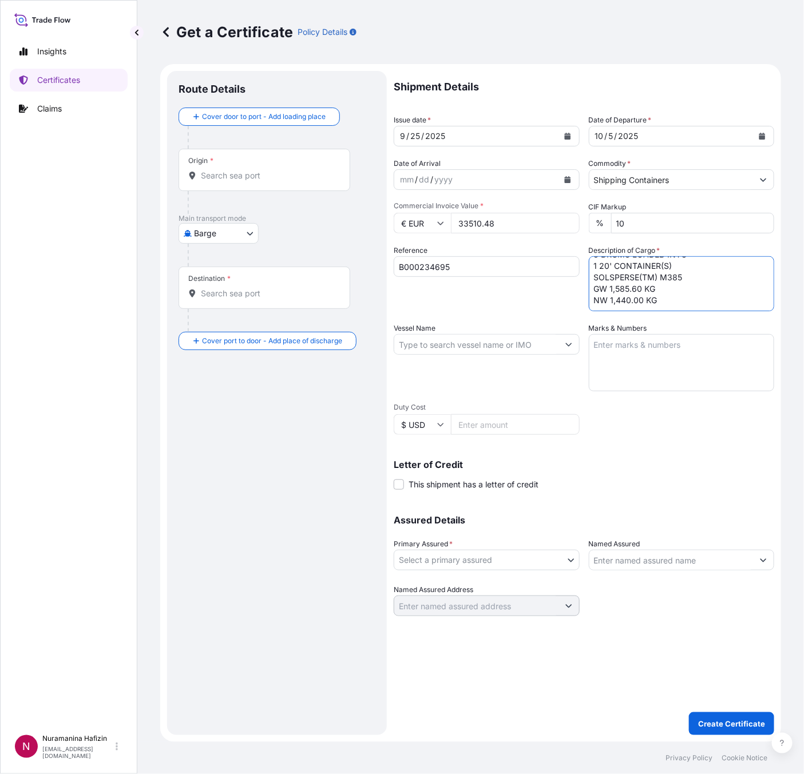
click at [641, 308] on textarea "7 PAIL LOADED INTO 1 20' CONTAINER(S) SOLSPERSE(TM) 75500 GW 158.90 KG NW 140.0…" at bounding box center [682, 283] width 186 height 55
paste textarea "68"
click at [643, 307] on textarea "7 PAIL LOADED INTO 1 20' CONTAINER(S) SOLSPERSE(TM) 75500 GW 158.90 KG NW 140.0…" at bounding box center [682, 283] width 186 height 55
paste textarea "PAIL LOADED ONTO 8 PALLETS LOADED INTO 1 20' CONTAINER(S) SOLSPERSE(TM) 24000 SC"
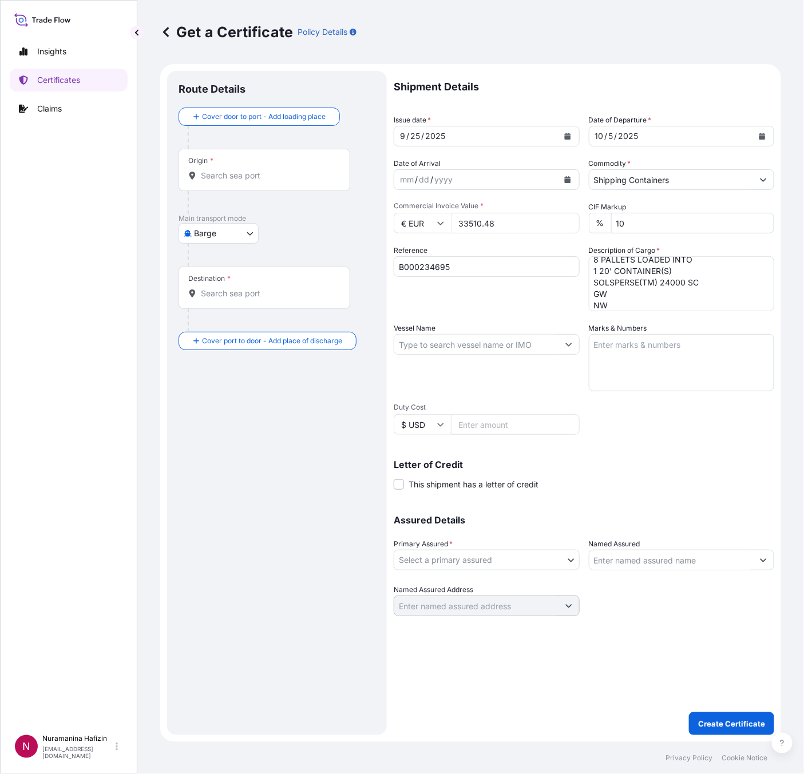
click at [615, 296] on textarea "7 PAIL LOADED INTO 1 20' CONTAINER(S) SOLSPERSE(TM) 75500 GW 158.90 KG NW 140.0…" at bounding box center [682, 283] width 186 height 55
paste textarea "1,902.4000"
click at [625, 311] on textarea "7 PAIL LOADED INTO 1 20' CONTAINER(S) SOLSPERSE(TM) 75500 GW 158.90 KG NW 140.0…" at bounding box center [682, 283] width 186 height 55
paste textarea "1,539.3000"
type textarea "7 PAIL LOADED INTO 1 20' CONTAINER(S) SOLSPERSE(TM) 75500 GW 158.90 KG NW 140.0…"
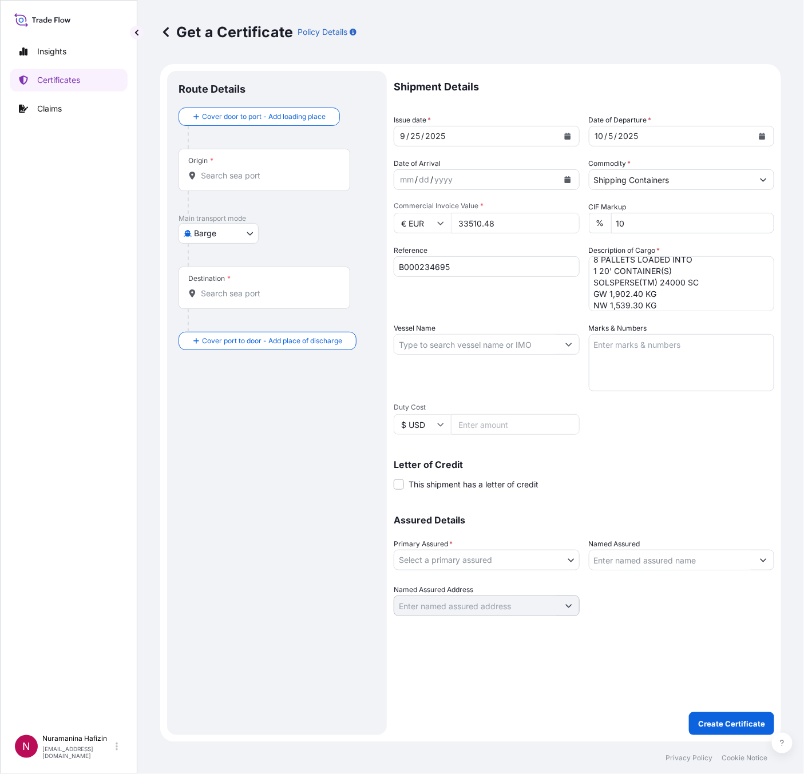
click at [484, 343] on input "Vessel Name" at bounding box center [476, 344] width 164 height 21
paste input "AL MURAYKA"
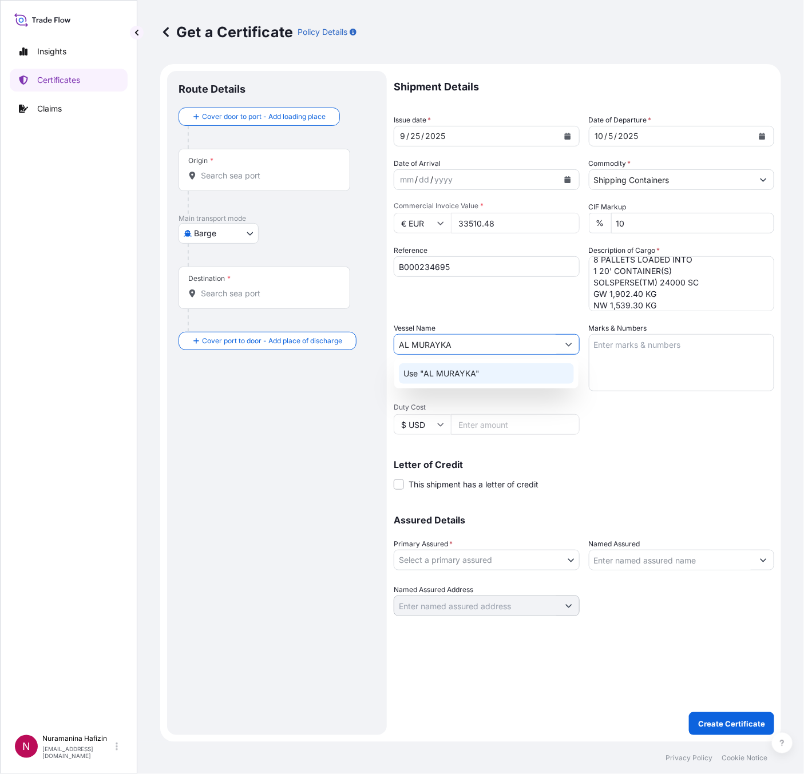
click at [438, 371] on p "Use "AL MURAYKA"" at bounding box center [441, 373] width 76 height 11
type input "AL MURAYKA"
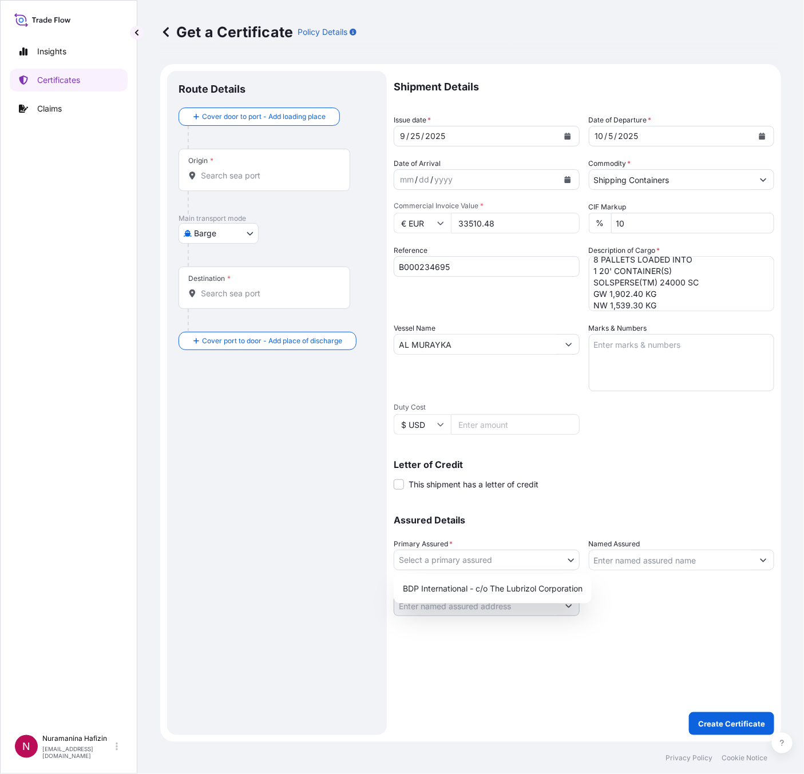
click at [498, 560] on body "0 options available. 1 option available. Insights Certificates Claims N Nuraman…" at bounding box center [402, 387] width 804 height 774
click at [472, 585] on div "BDP International - c/o The Lubrizol Corporation" at bounding box center [492, 588] width 189 height 21
select select "31972"
click at [663, 550] on div at bounding box center [682, 560] width 186 height 21
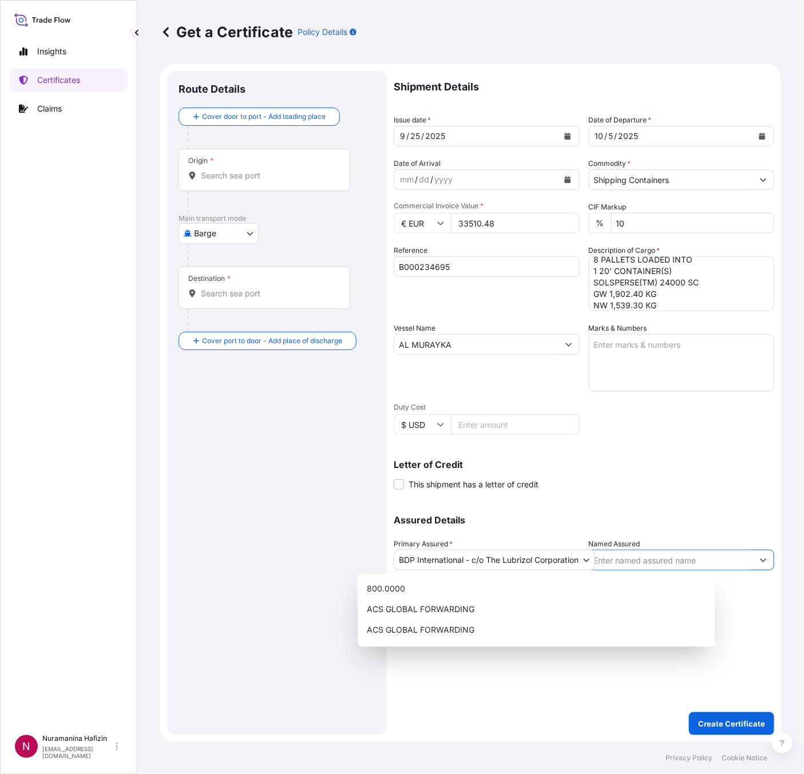
click at [663, 561] on input "Named Assured" at bounding box center [671, 560] width 164 height 21
paste input "ALLCHEM SAL"
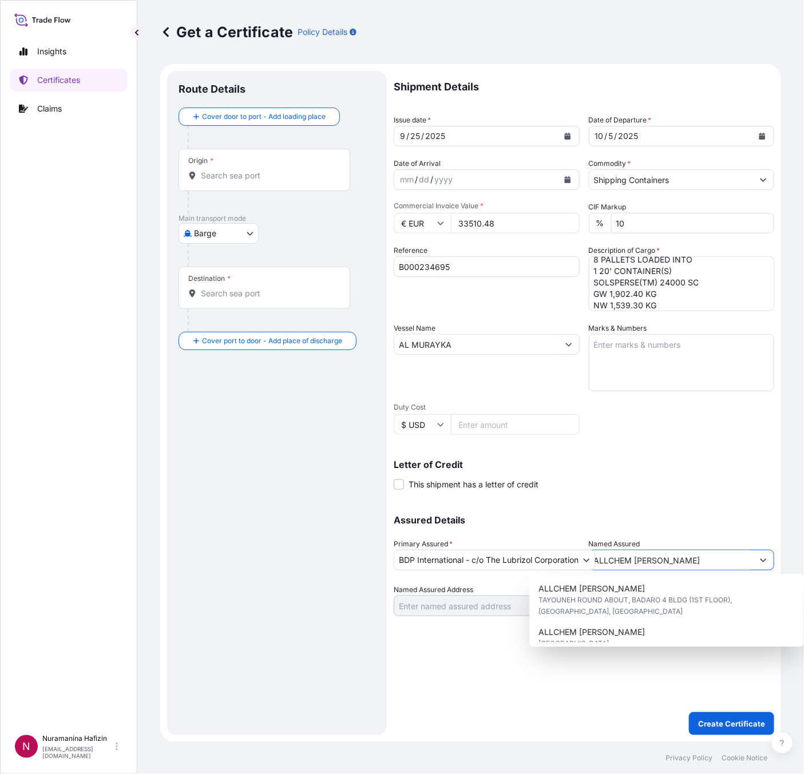
type input "ALLCHEM SAL"
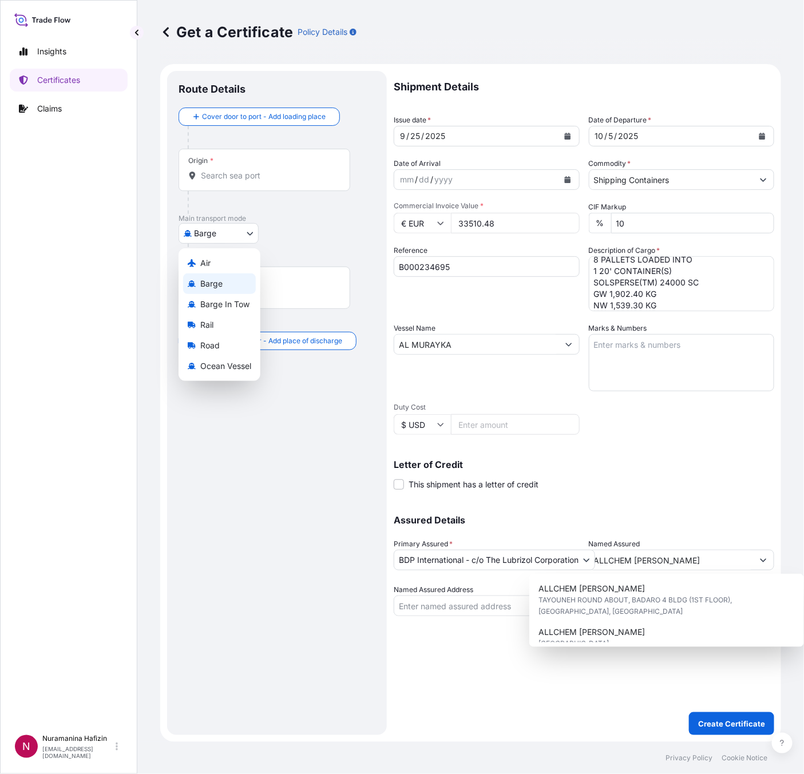
click at [226, 232] on body "15 options available. 2 options available. Insights Certificates Claims N Nuram…" at bounding box center [402, 387] width 804 height 774
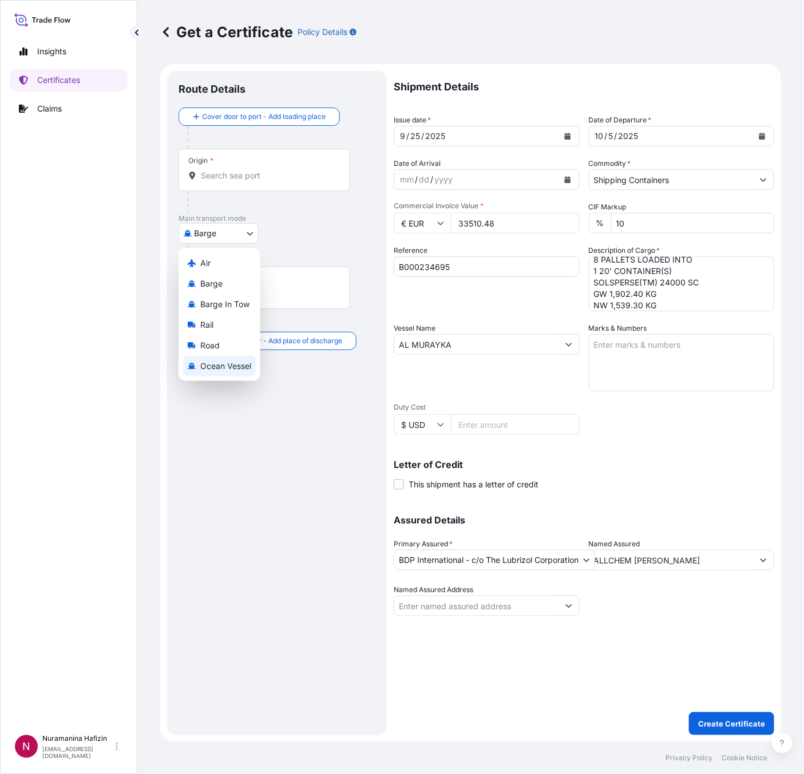
click at [217, 374] on div "Ocean Vessel" at bounding box center [219, 366] width 73 height 21
select select "Ocean Vessel"
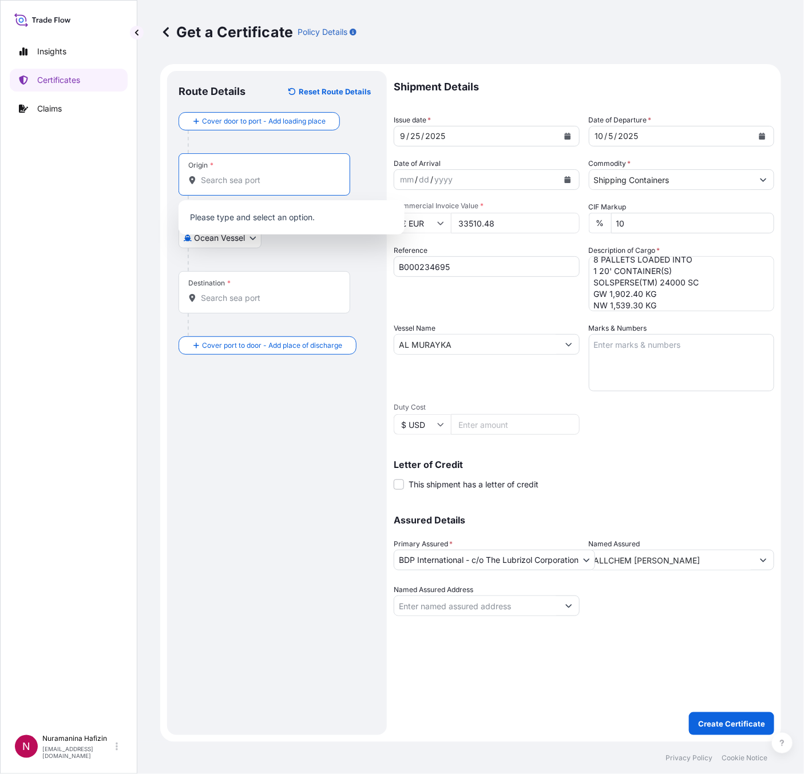
click at [264, 181] on input "Origin *" at bounding box center [268, 179] width 135 height 11
paste input "HUDDERSFIELD"
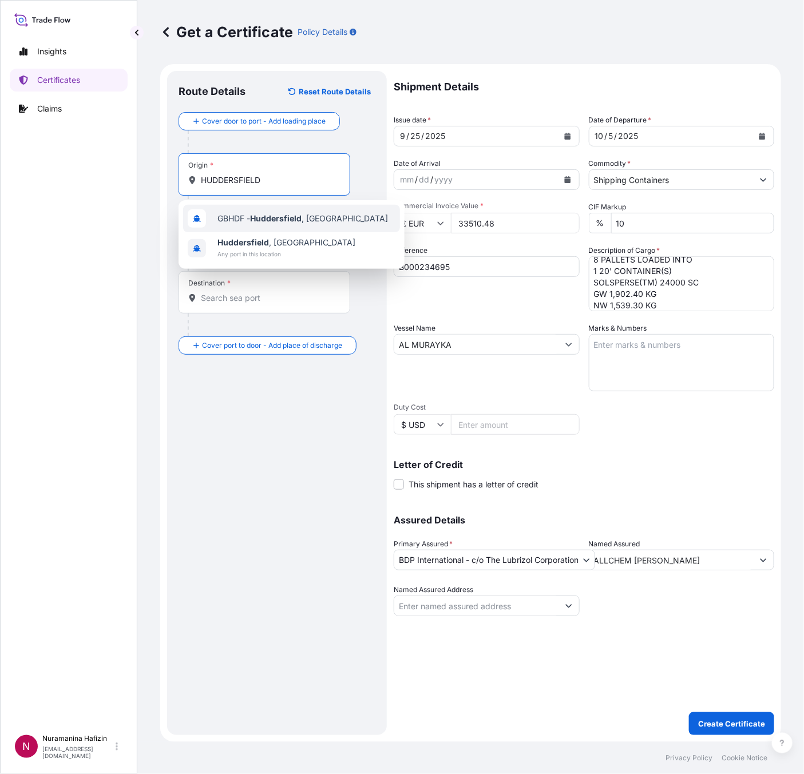
click at [268, 225] on div "GBHDF - Huddersfield , United Kingdom" at bounding box center [291, 218] width 217 height 27
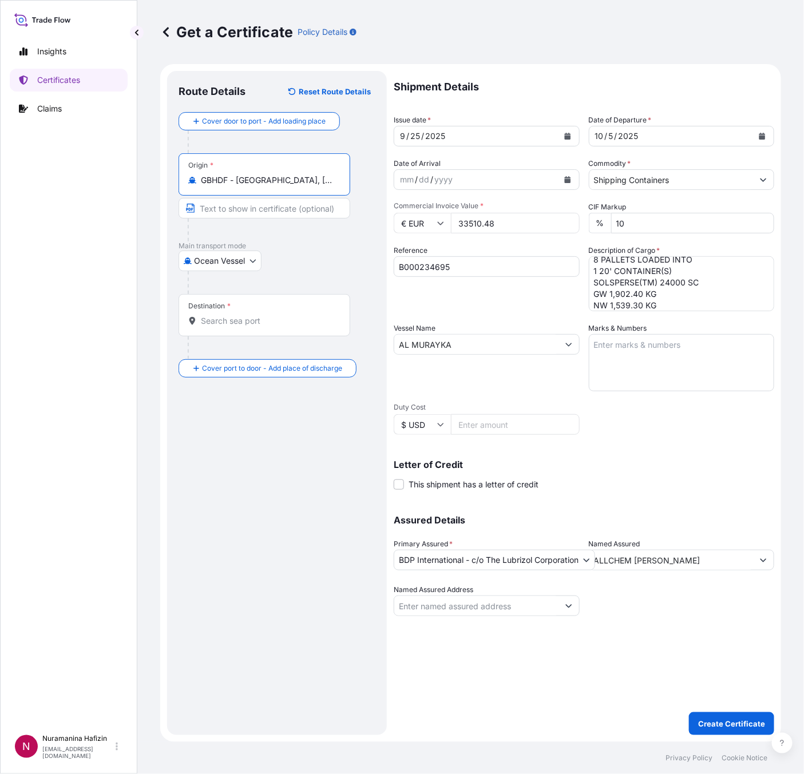
type input "GBHDF - Huddersfield, United Kingdom"
click at [285, 318] on input "Destination *" at bounding box center [268, 320] width 135 height 11
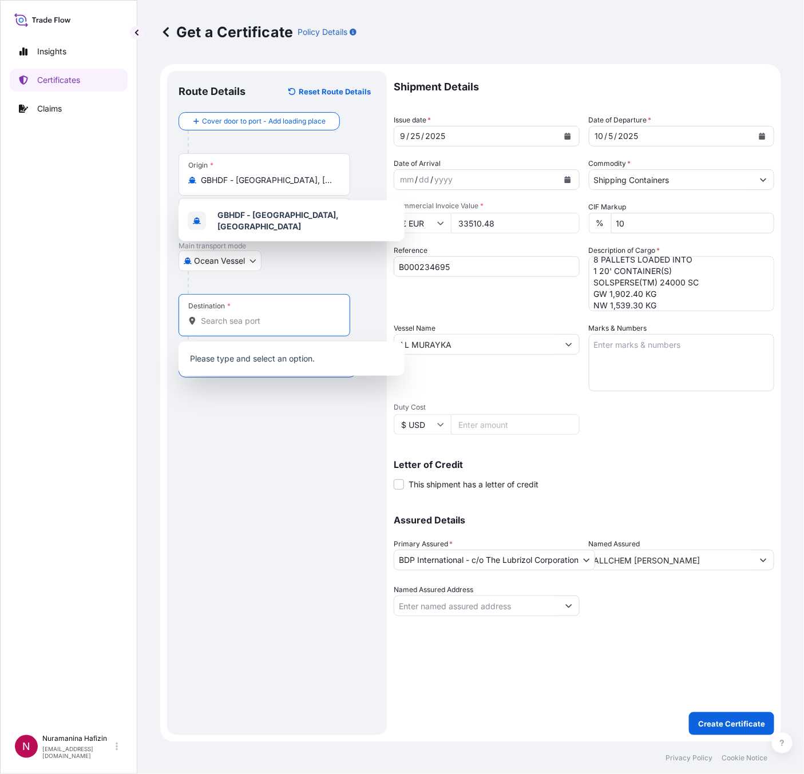
paste input "BEIRUT, LEBANON"
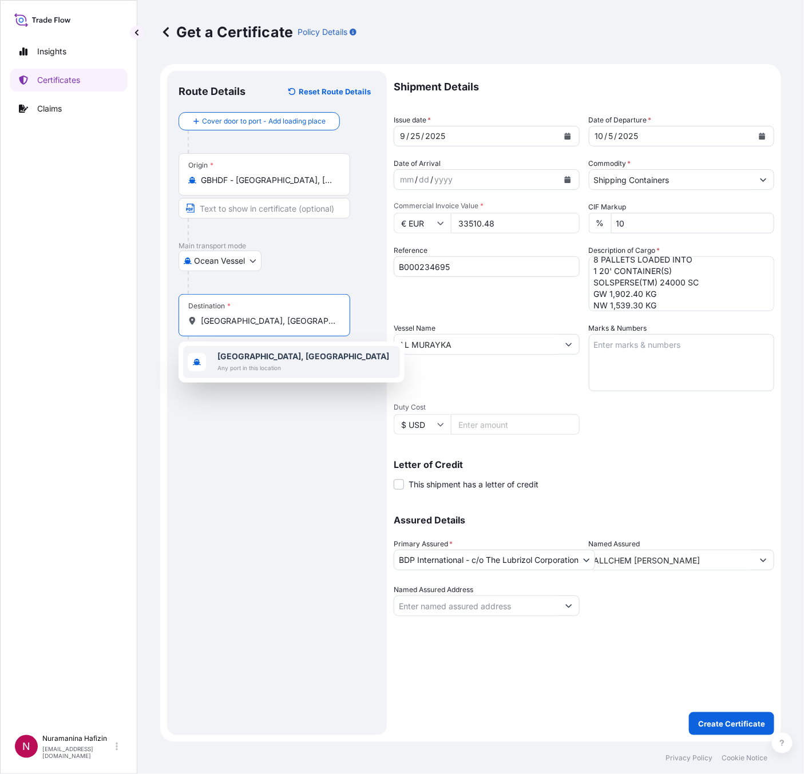
click at [277, 360] on b "Beirut, Lebanon" at bounding box center [303, 356] width 172 height 10
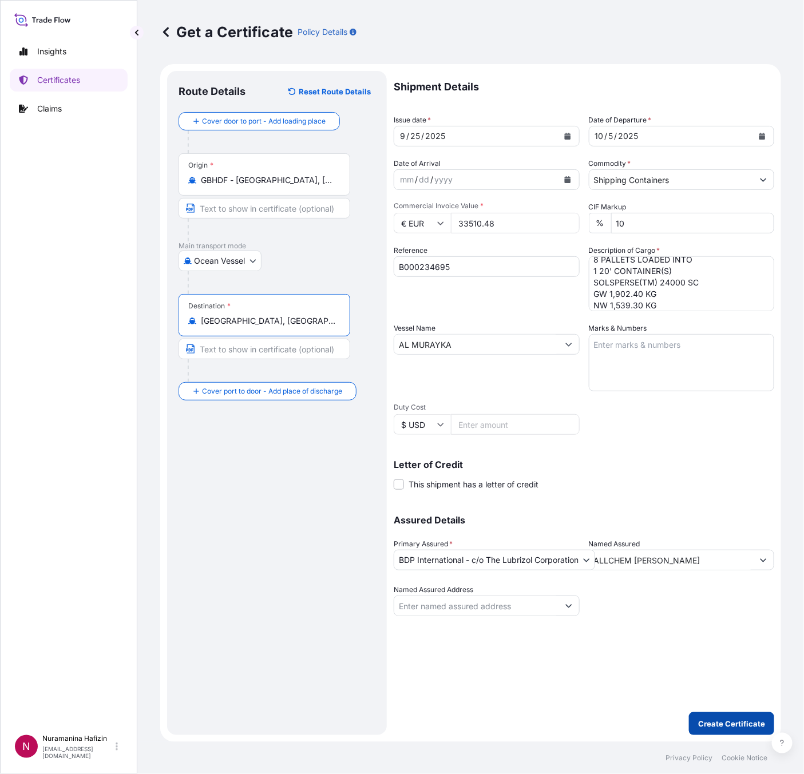
type input "Beirut, Lebanon"
click at [737, 726] on p "Create Certificate" at bounding box center [731, 723] width 67 height 11
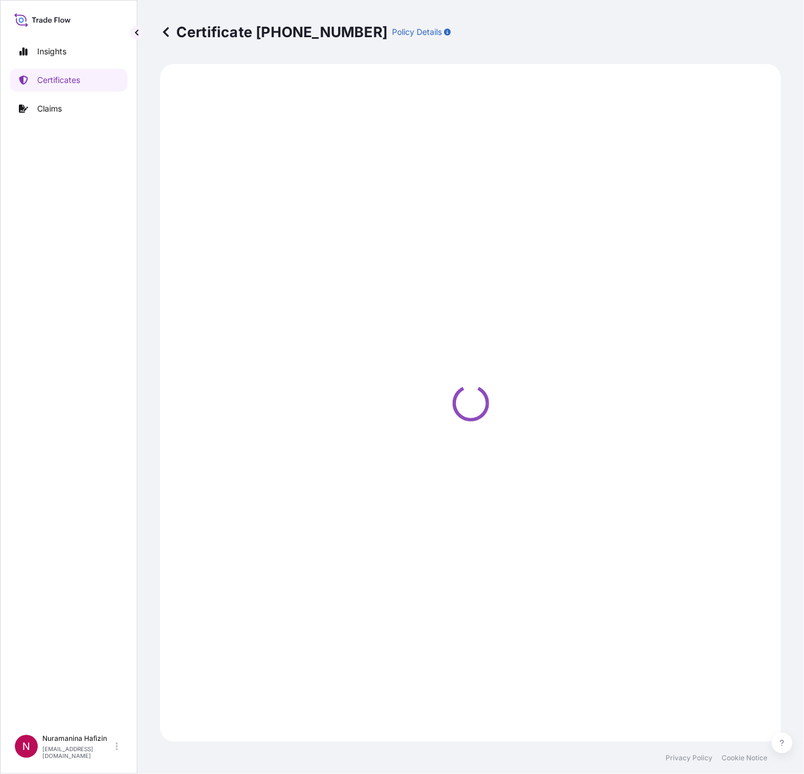
select select "Ocean Vessel"
select select "31972"
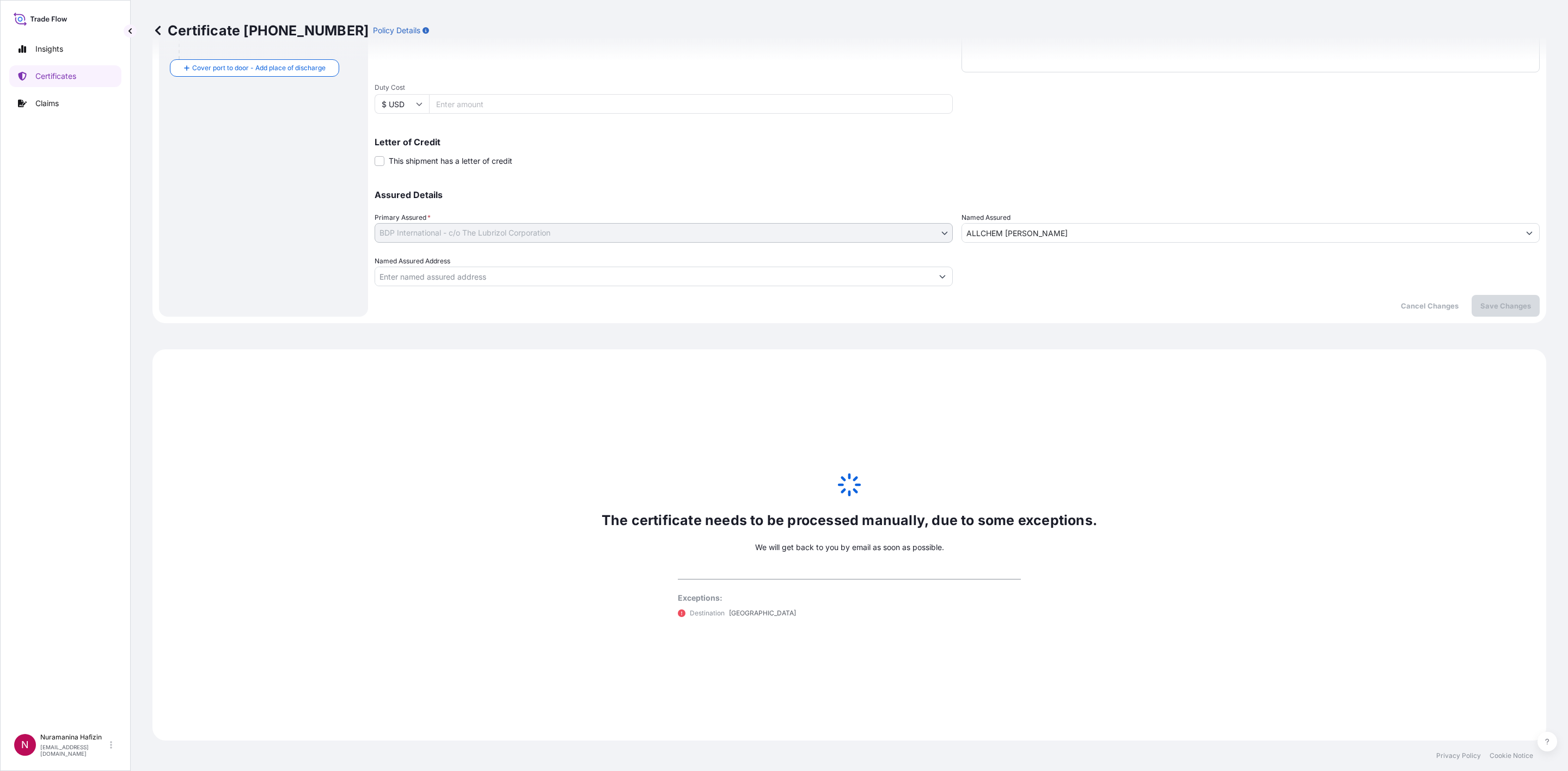
scroll to position [299, 0]
